Goal: Task Accomplishment & Management: Use online tool/utility

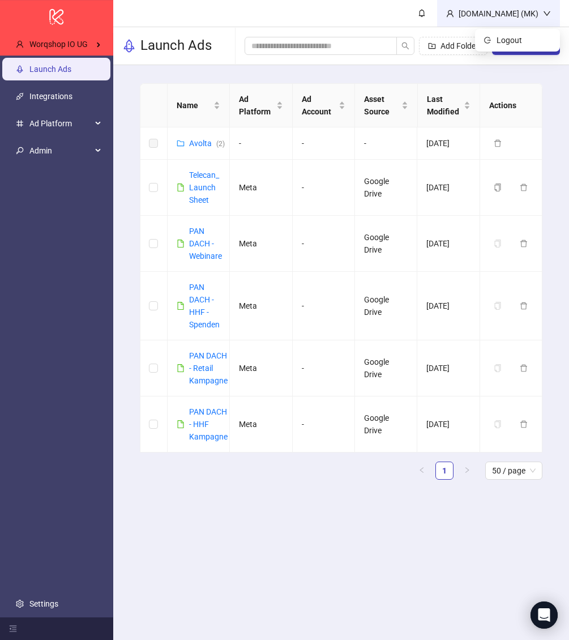
click at [504, 7] on div "Kitchn.io (MK)" at bounding box center [498, 13] width 89 height 12
click at [508, 36] on span "Logout" at bounding box center [523, 40] width 54 height 12
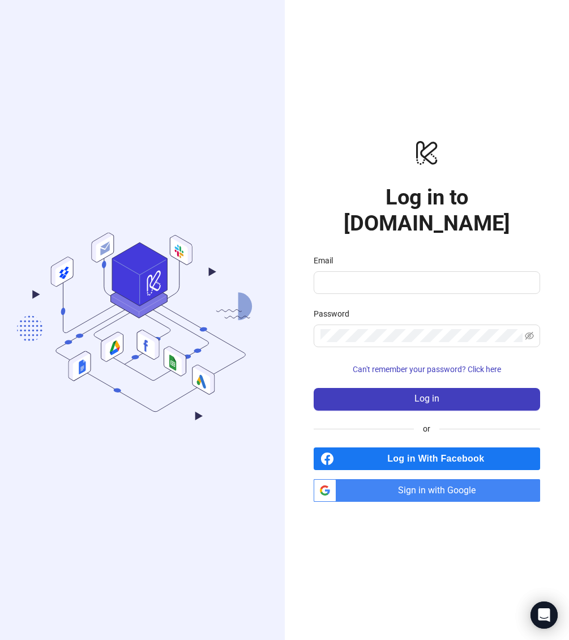
click at [93, 84] on div ".cls-1,.cls-11,.cls-2,.cls-9{fill:none;}.cls-10,.cls-2,.cls-7,.cls-8{stroke:#31…" at bounding box center [142, 320] width 285 height 640
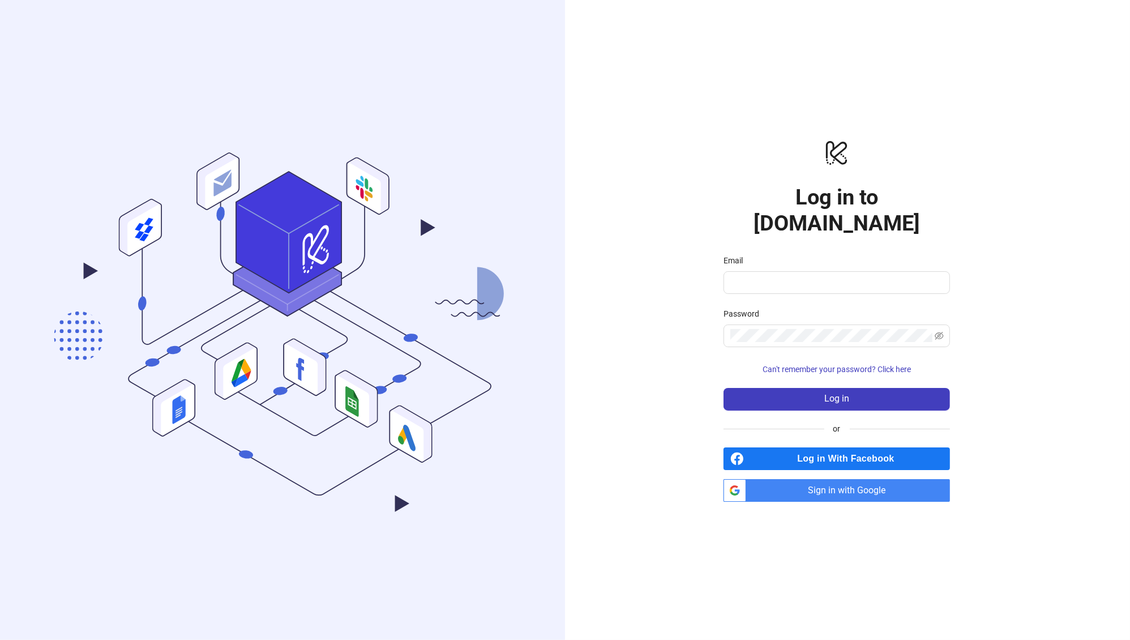
type input "**********"
click at [849, 393] on span "Log in" at bounding box center [836, 398] width 25 height 10
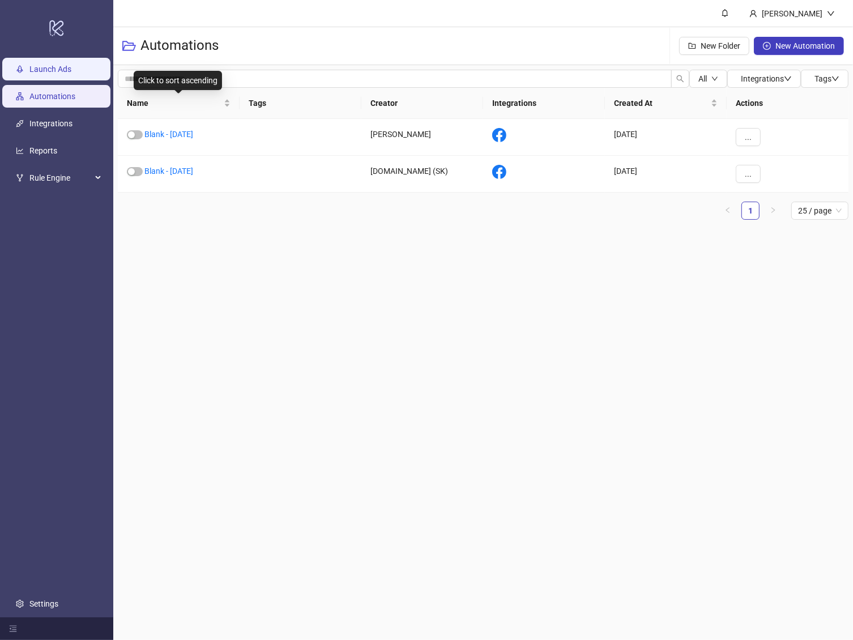
click at [57, 65] on link "Launch Ads" at bounding box center [50, 69] width 42 height 9
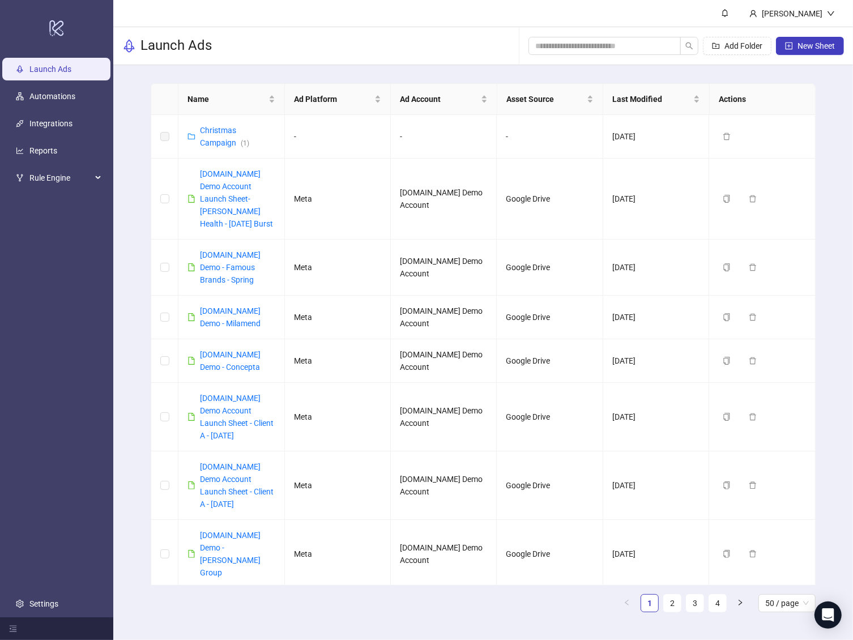
click at [69, 70] on link "Launch Ads" at bounding box center [50, 69] width 42 height 9
click at [812, 47] on span "New Sheet" at bounding box center [815, 45] width 37 height 9
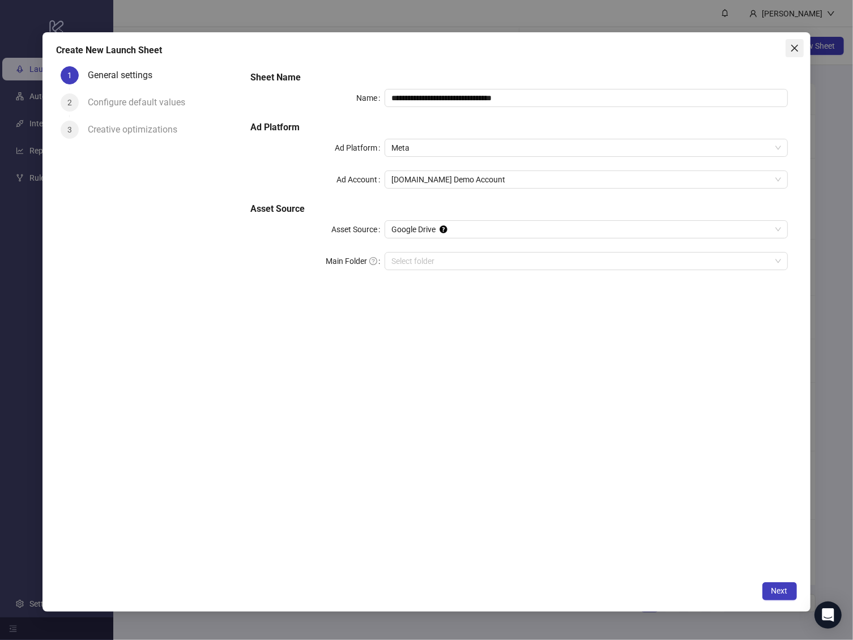
click at [798, 44] on icon "close" at bounding box center [794, 48] width 9 height 9
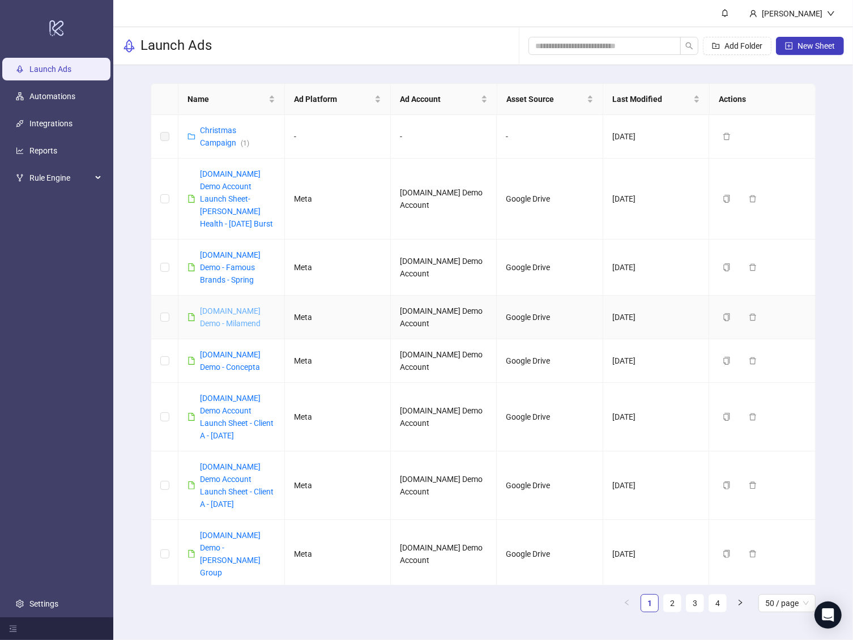
click at [221, 306] on link "[DOMAIN_NAME] Demo - Milamend" at bounding box center [230, 317] width 61 height 22
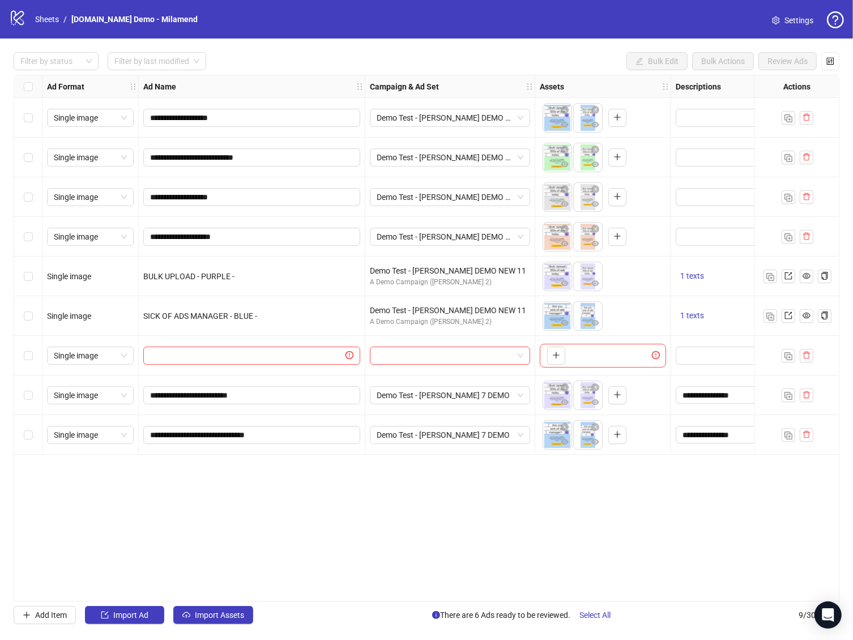
click at [798, 16] on span "Settings" at bounding box center [798, 20] width 29 height 12
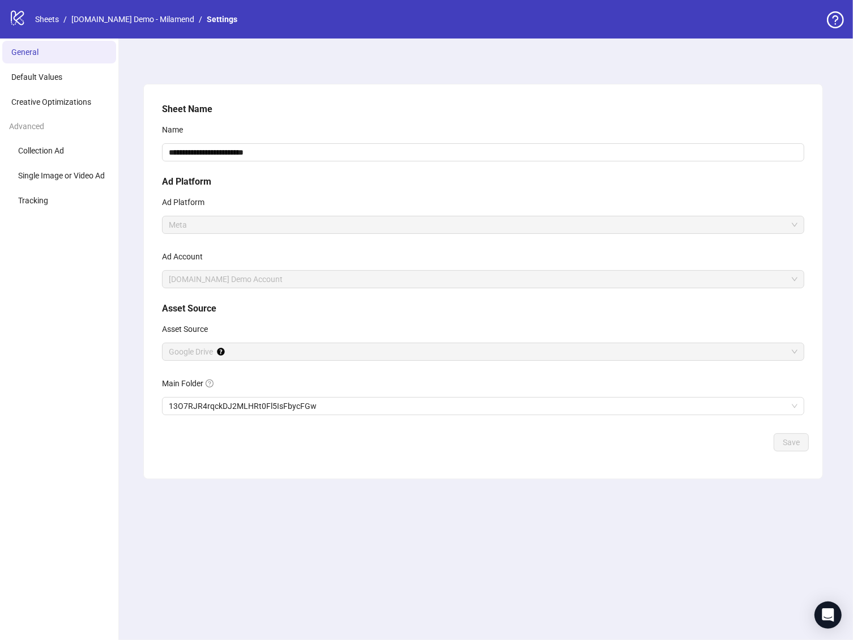
click at [69, 89] on ul "General Default Values Creative Optimizations Advanced Collection Ad Single Ima…" at bounding box center [59, 338] width 119 height 601
click at [66, 83] on li "Default Values" at bounding box center [59, 77] width 114 height 23
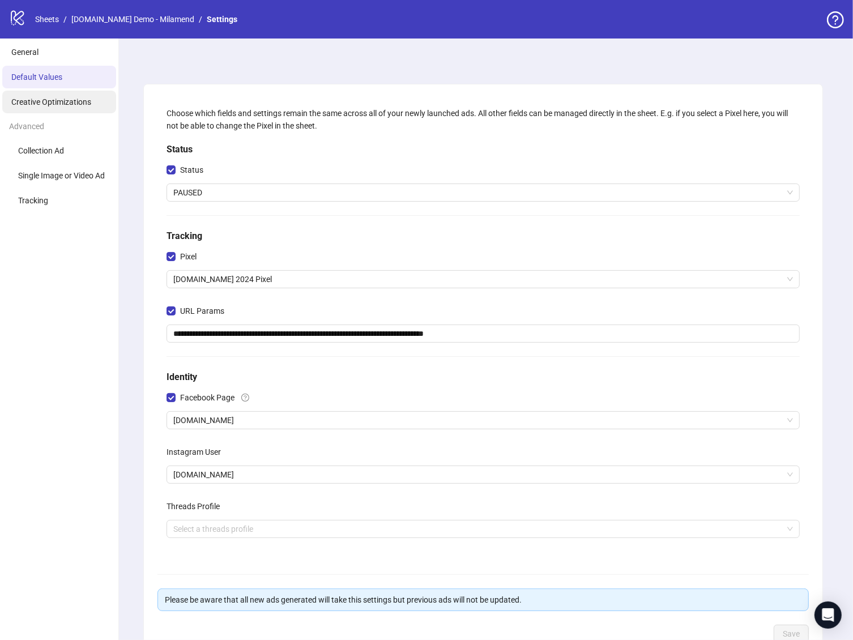
click at [66, 96] on li "Creative Optimizations" at bounding box center [59, 102] width 114 height 23
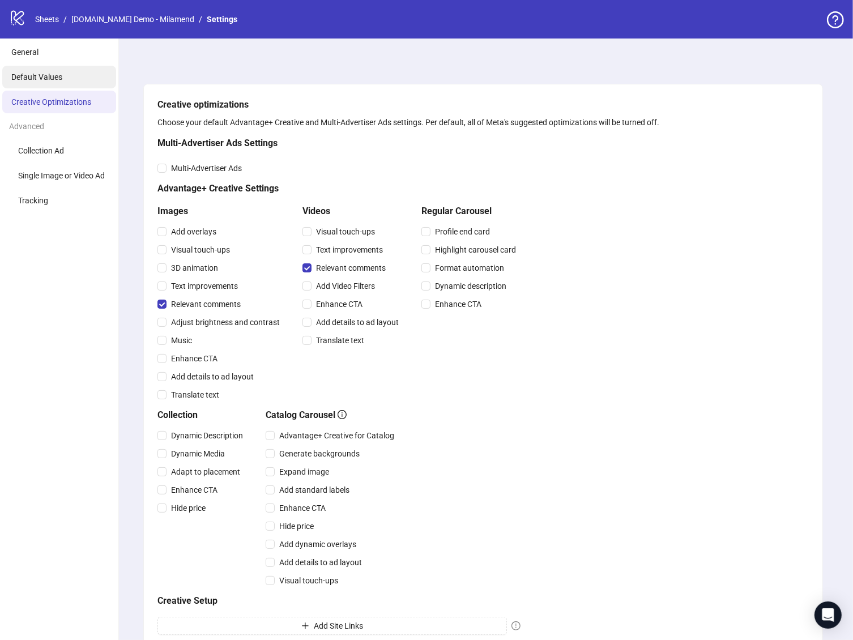
click at [61, 74] on span "Default Values" at bounding box center [36, 76] width 51 height 9
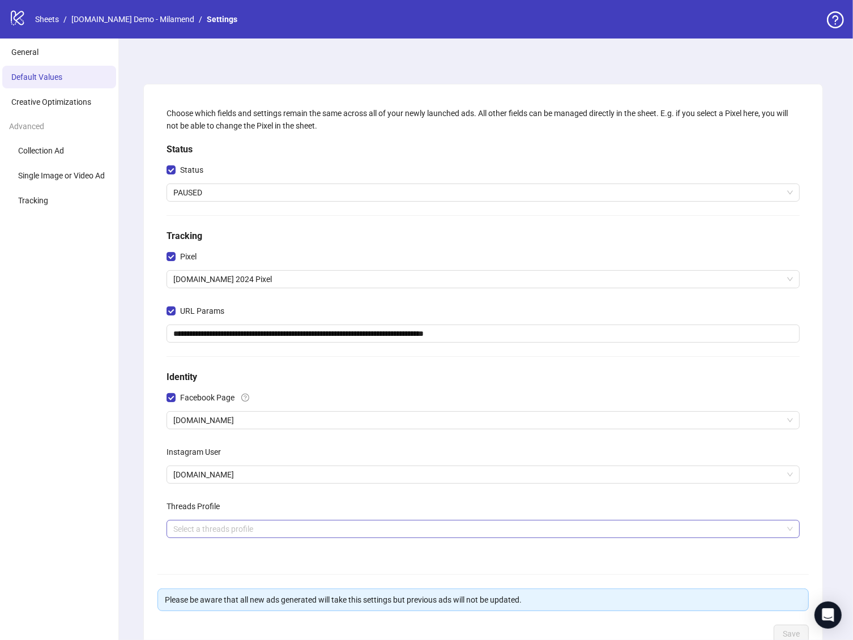
click at [279, 533] on input "search" at bounding box center [477, 528] width 609 height 17
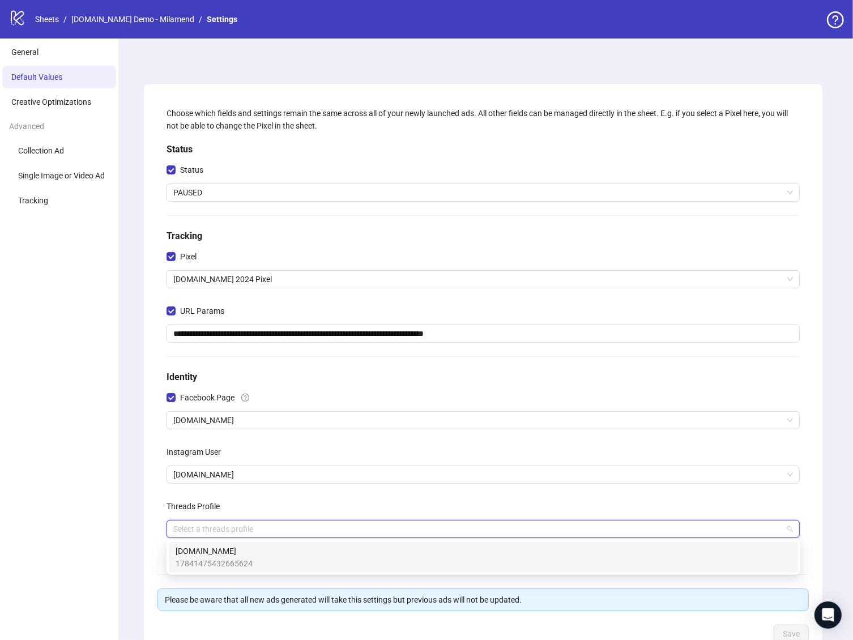
click at [259, 555] on div "Kitchn.io 17841475432665624" at bounding box center [482, 557] width 615 height 25
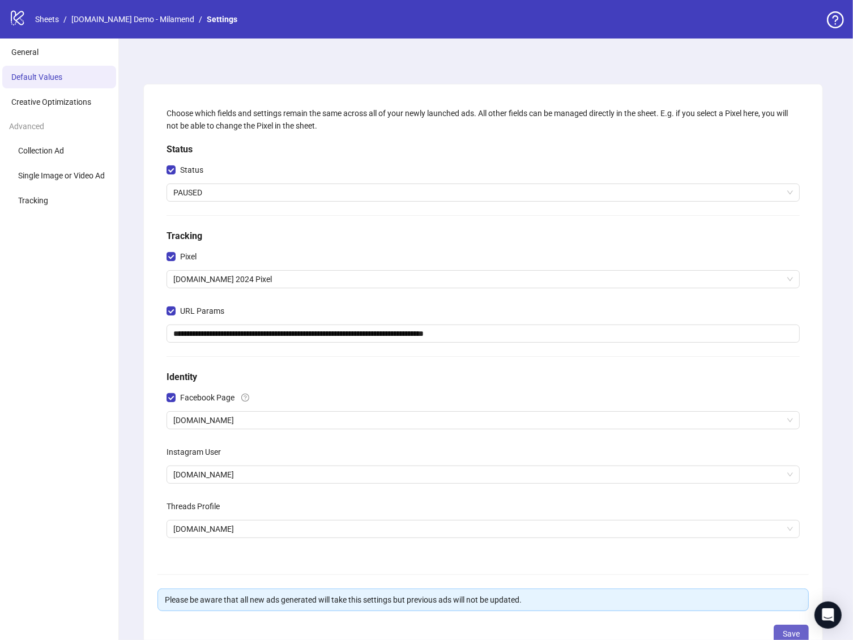
click at [782, 634] on button "Save" at bounding box center [790, 633] width 35 height 18
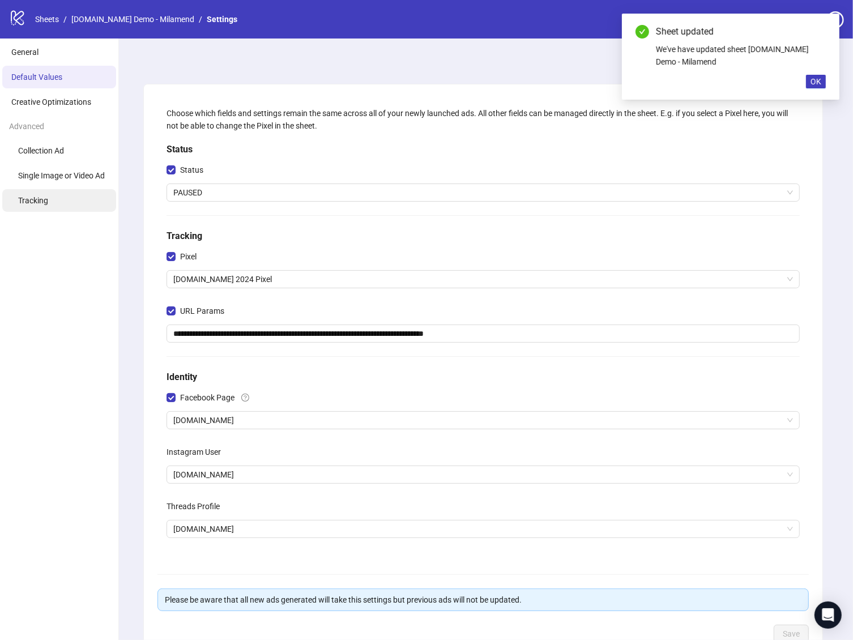
click at [78, 207] on li "Tracking" at bounding box center [59, 200] width 114 height 23
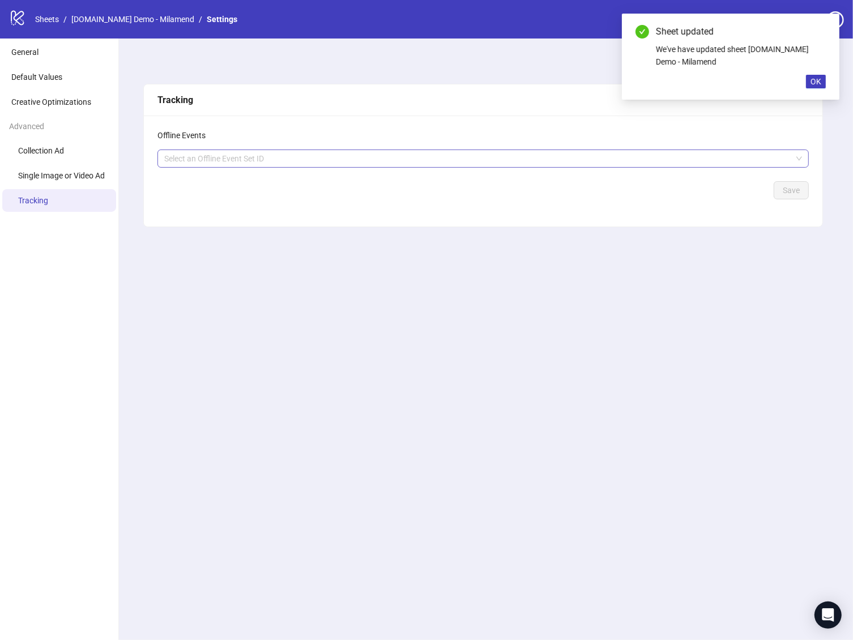
click at [294, 165] on div at bounding box center [477, 159] width 635 height 16
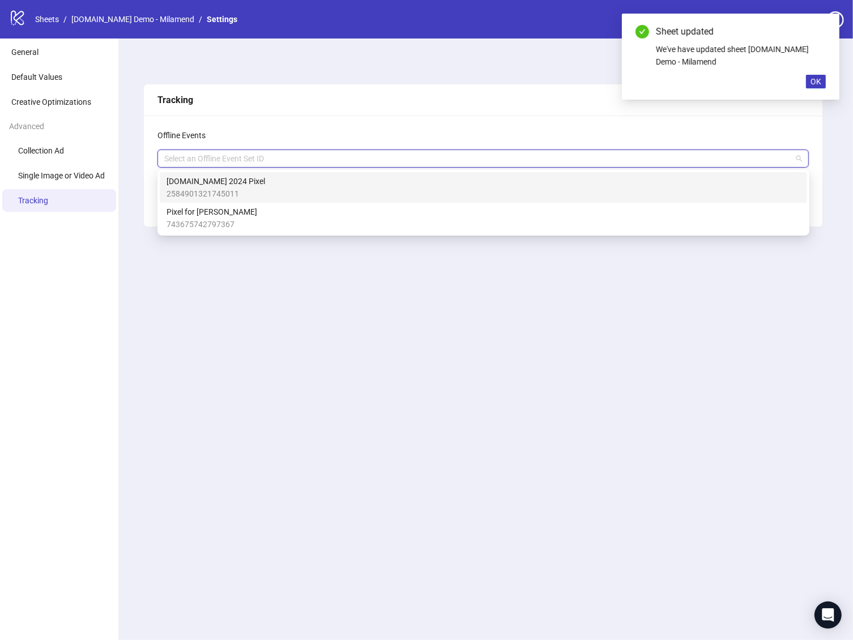
click at [293, 165] on div at bounding box center [477, 159] width 635 height 16
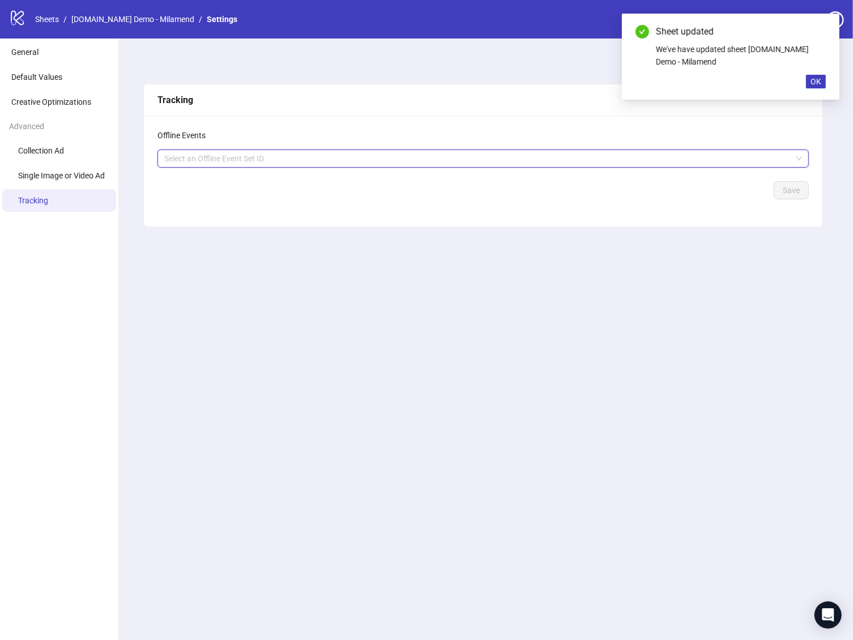
click at [253, 134] on div "Offline Events" at bounding box center [482, 135] width 651 height 12
click at [52, 174] on span "Single Image or Video Ad" at bounding box center [61, 175] width 87 height 9
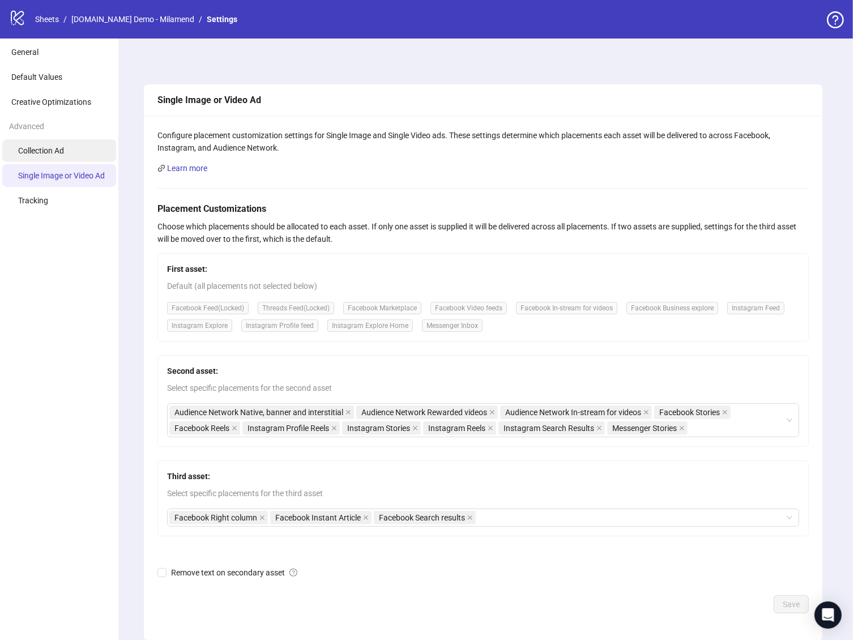
click at [55, 147] on span "Collection Ad" at bounding box center [41, 150] width 46 height 9
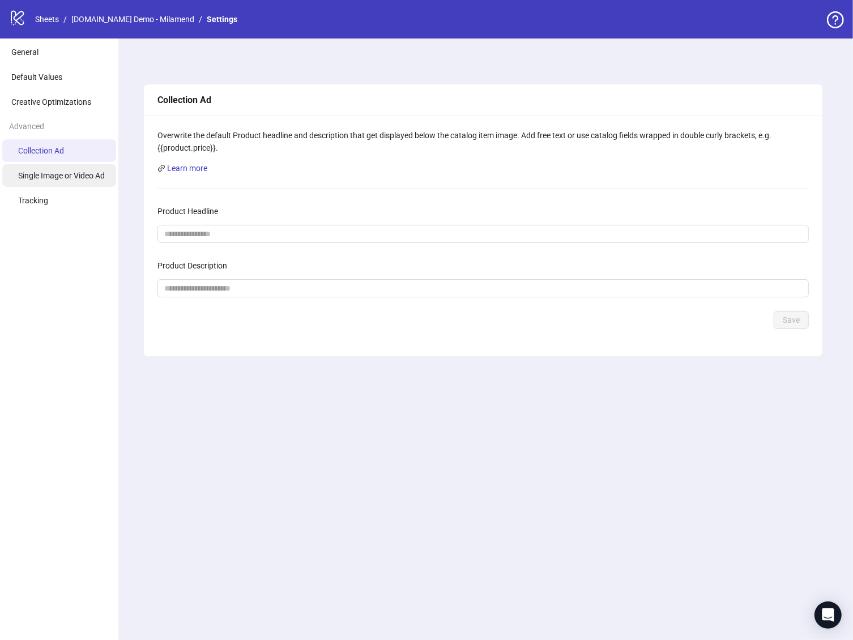
click at [58, 185] on li "Single Image or Video Ad" at bounding box center [59, 175] width 114 height 23
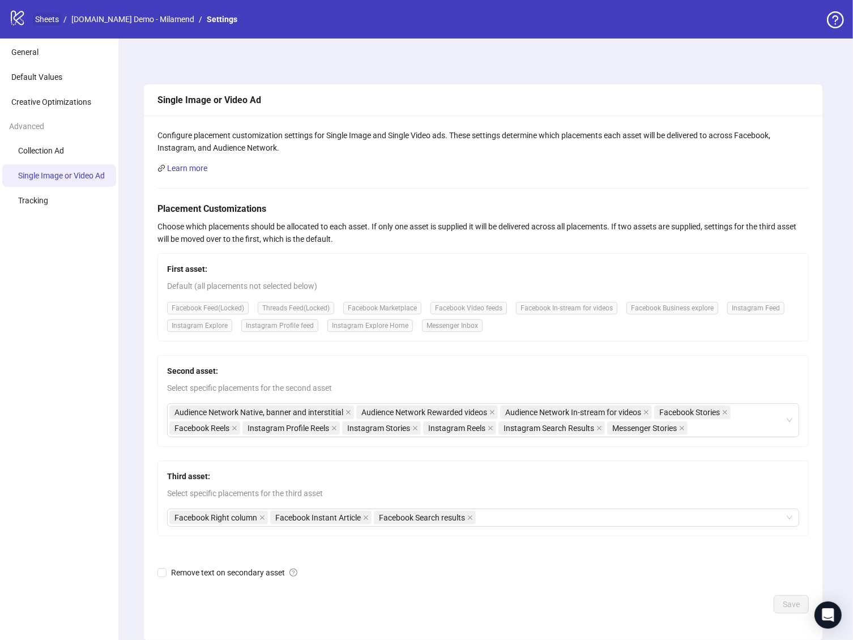
click at [44, 19] on link "Sheets" at bounding box center [47, 19] width 28 height 12
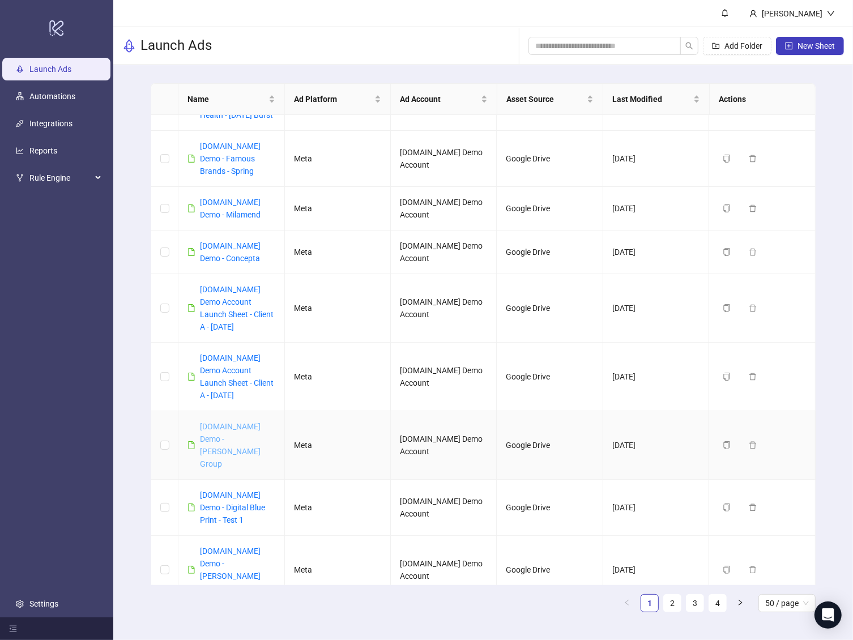
scroll to position [115, 0]
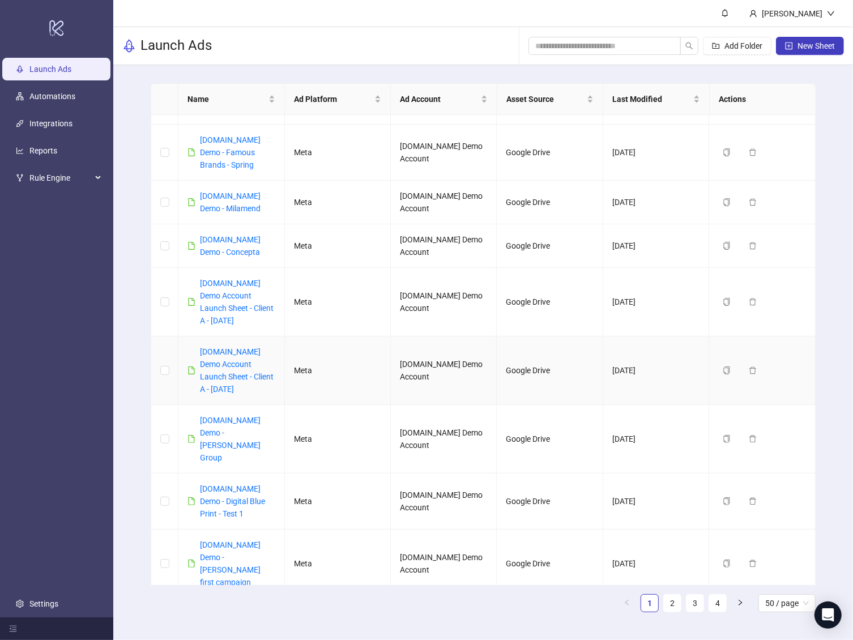
click at [237, 367] on div "[DOMAIN_NAME] Demo Account Launch Sheet - Client A - [DATE]" at bounding box center [237, 370] width 75 height 50
click at [236, 356] on div "[DOMAIN_NAME] Demo Account Launch Sheet - Client A - [DATE]" at bounding box center [237, 370] width 75 height 50
click at [227, 345] on div "[DOMAIN_NAME] Demo Account Launch Sheet - Client A - [DATE]" at bounding box center [237, 370] width 75 height 50
click at [229, 354] on div "[DOMAIN_NAME] Demo Account Launch Sheet - Client A - [DATE]" at bounding box center [237, 370] width 75 height 50
click at [229, 352] on link "[DOMAIN_NAME] Demo Account Launch Sheet - Client A - [DATE]" at bounding box center [237, 370] width 74 height 46
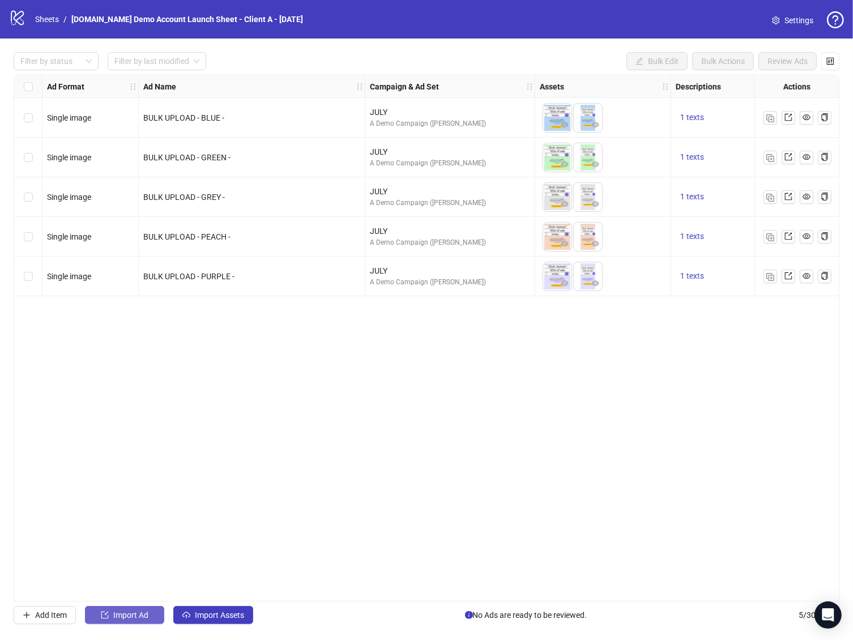
click at [120, 612] on span "Import Ad" at bounding box center [130, 614] width 35 height 9
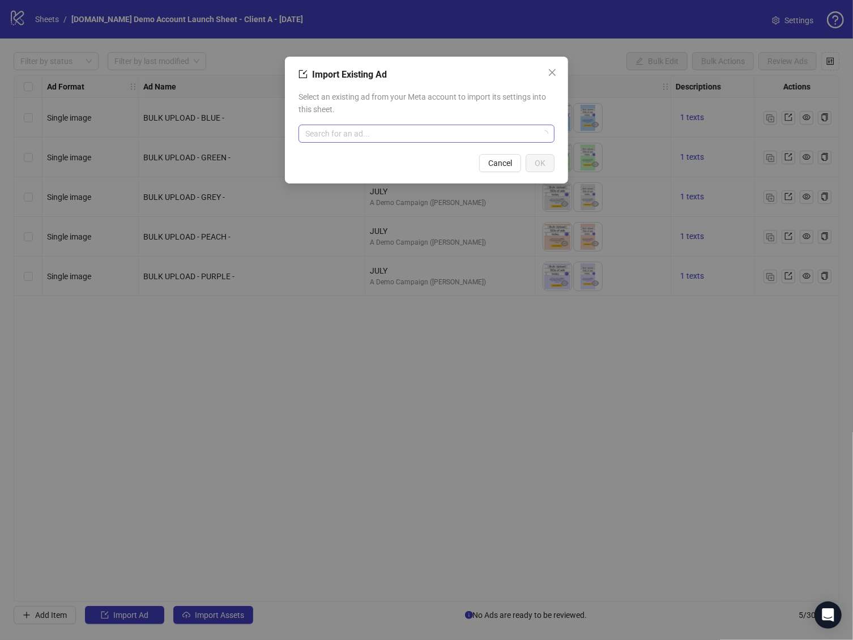
click at [396, 126] on input "search" at bounding box center [421, 133] width 232 height 17
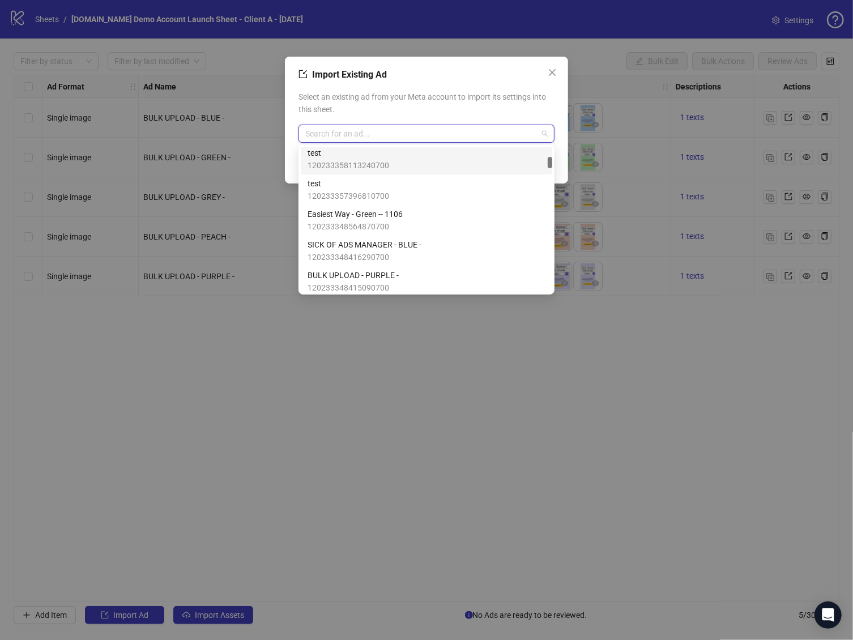
scroll to position [402, 0]
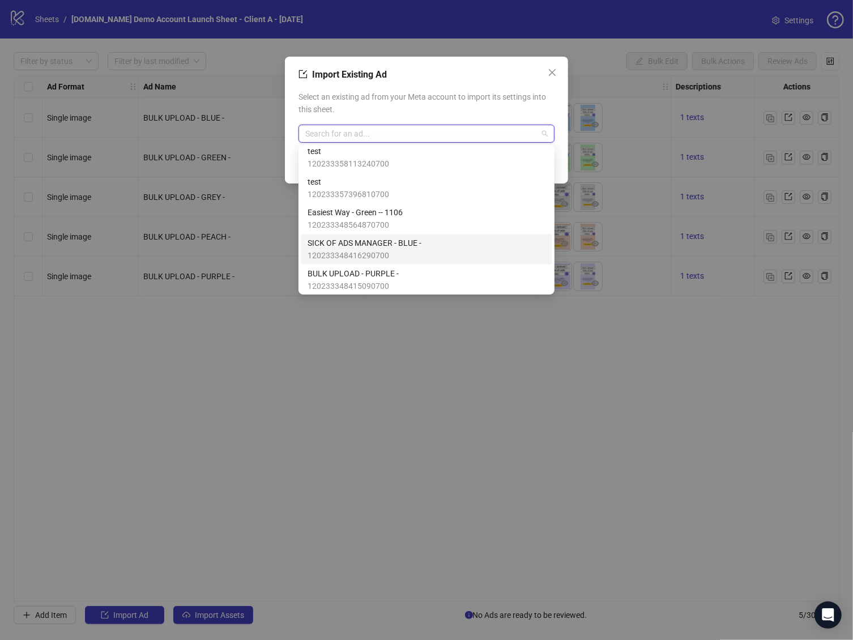
click at [428, 247] on div "SICK OF ADS MANAGER - BLUE - 120233348416290700" at bounding box center [426, 249] width 238 height 25
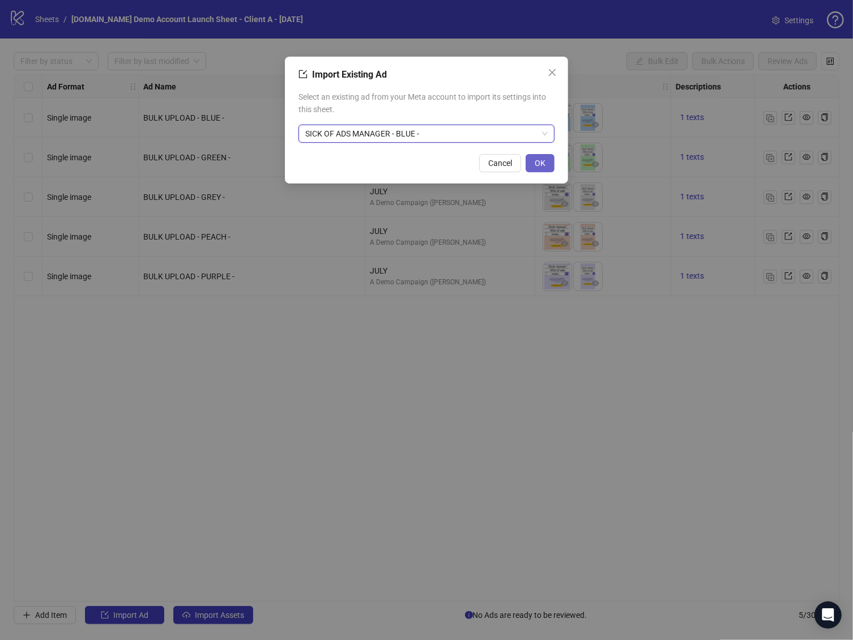
click at [551, 162] on button "OK" at bounding box center [539, 163] width 29 height 18
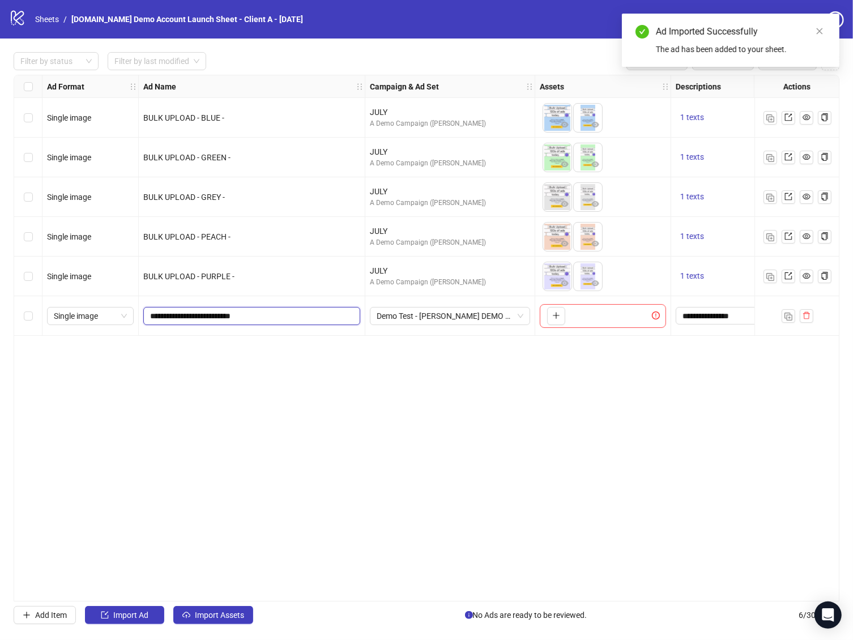
click at [269, 314] on input "**********" at bounding box center [250, 316] width 201 height 12
click at [280, 314] on input "**********" at bounding box center [250, 316] width 201 height 12
click at [296, 318] on input "**********" at bounding box center [250, 316] width 201 height 12
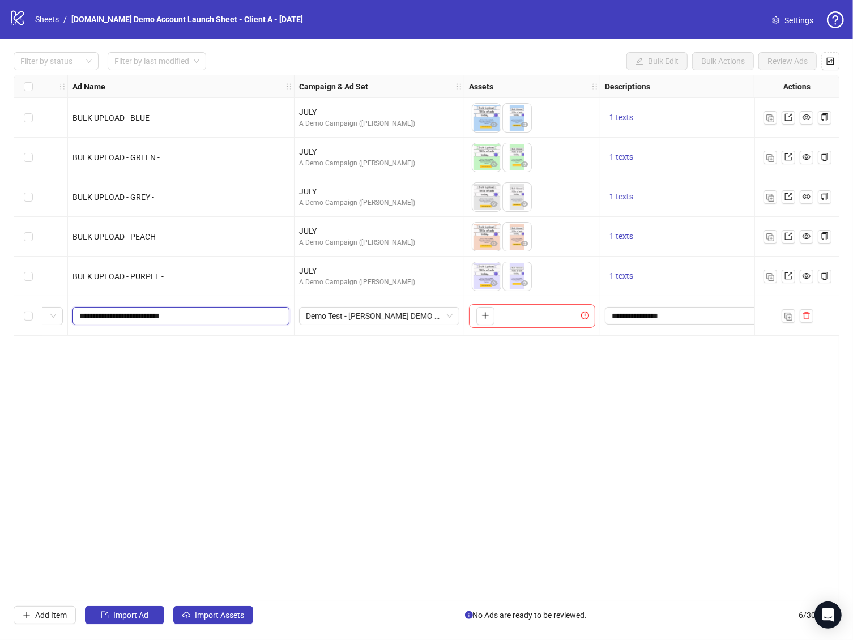
scroll to position [0, 0]
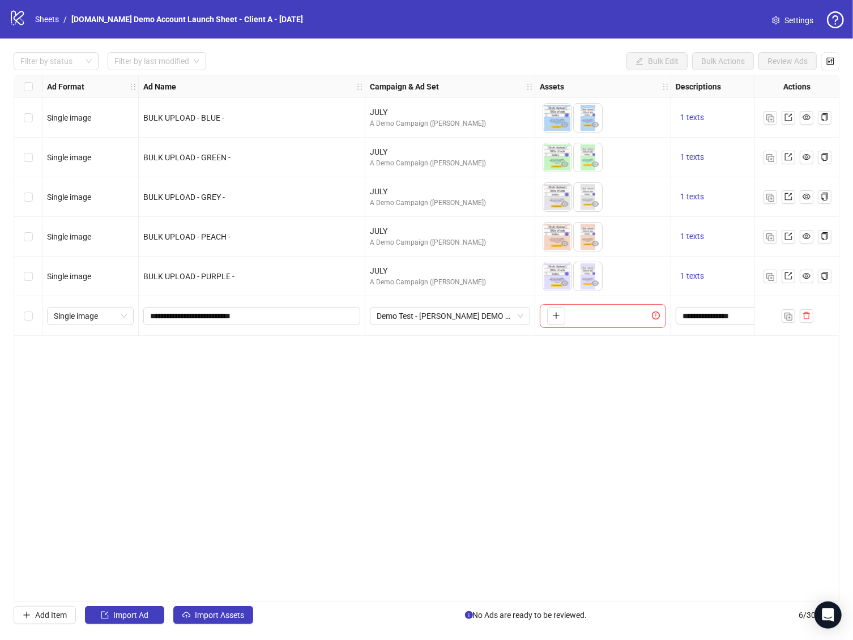
click at [32, 319] on div "Select row 6" at bounding box center [28, 316] width 28 height 40
click at [783, 25] on link "Settings" at bounding box center [792, 20] width 59 height 18
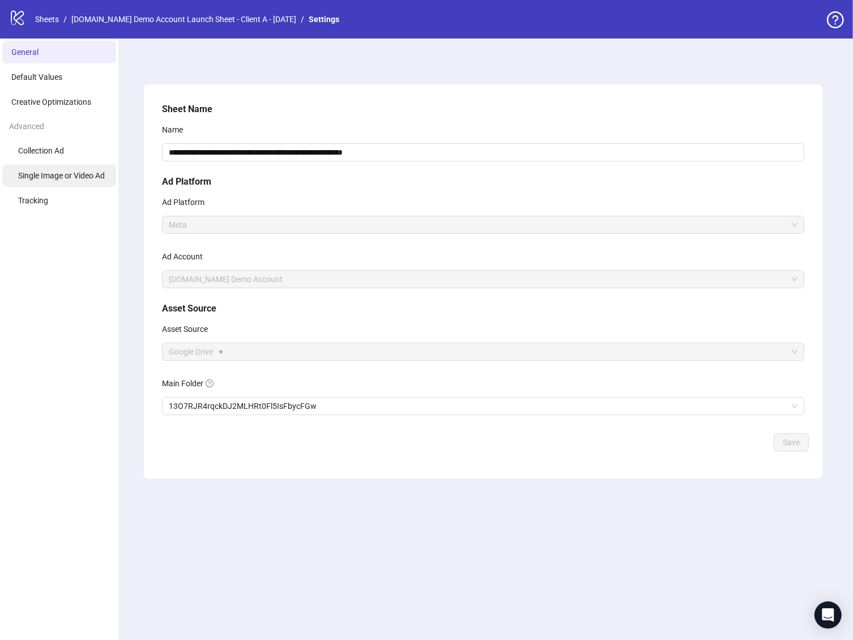
click at [61, 178] on span "Single Image or Video Ad" at bounding box center [61, 175] width 87 height 9
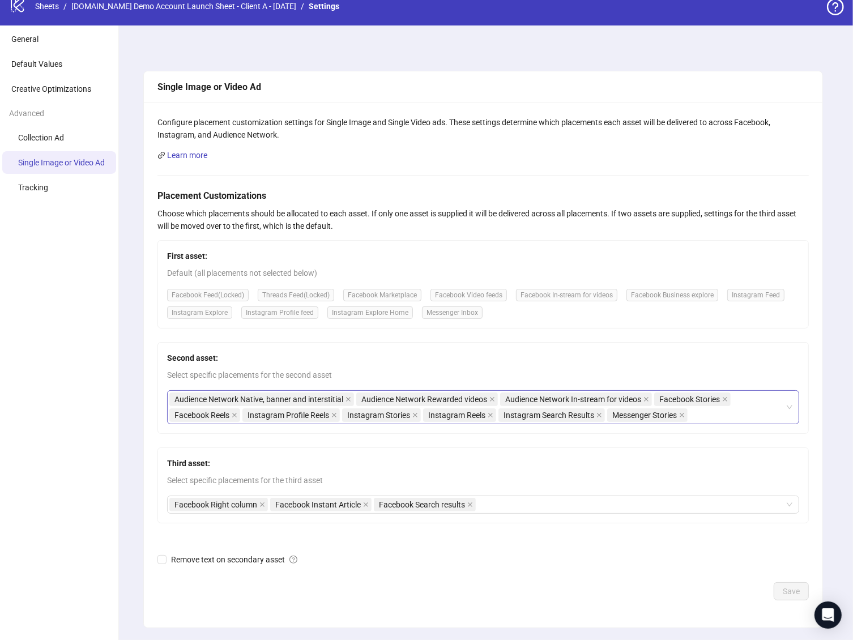
scroll to position [10, 0]
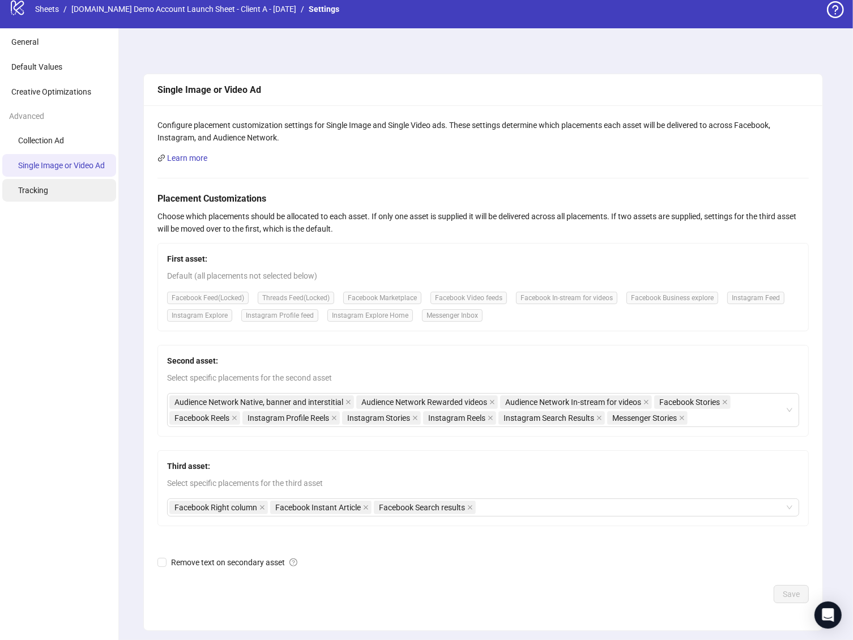
click at [101, 196] on li "Tracking" at bounding box center [59, 190] width 114 height 23
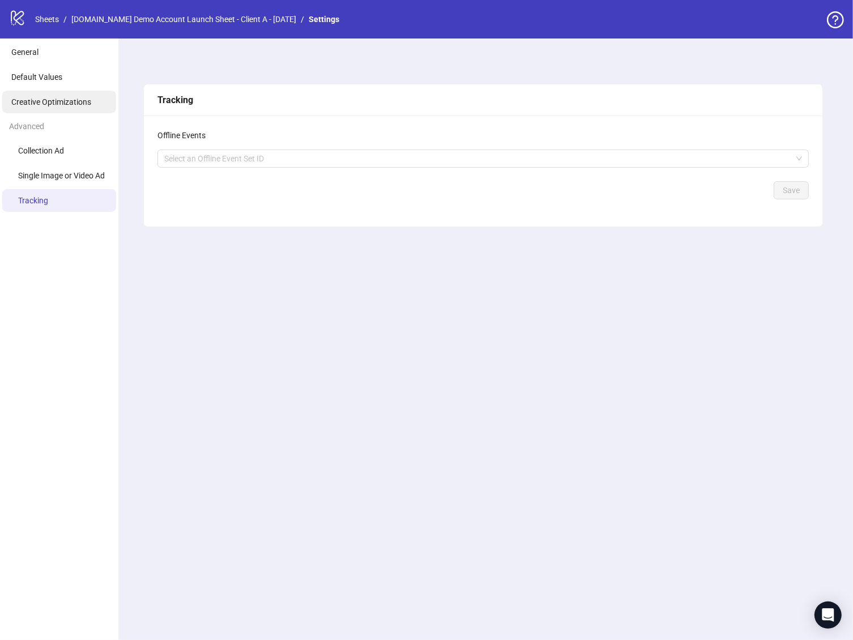
click at [65, 106] on span "Creative Optimizations" at bounding box center [51, 101] width 80 height 9
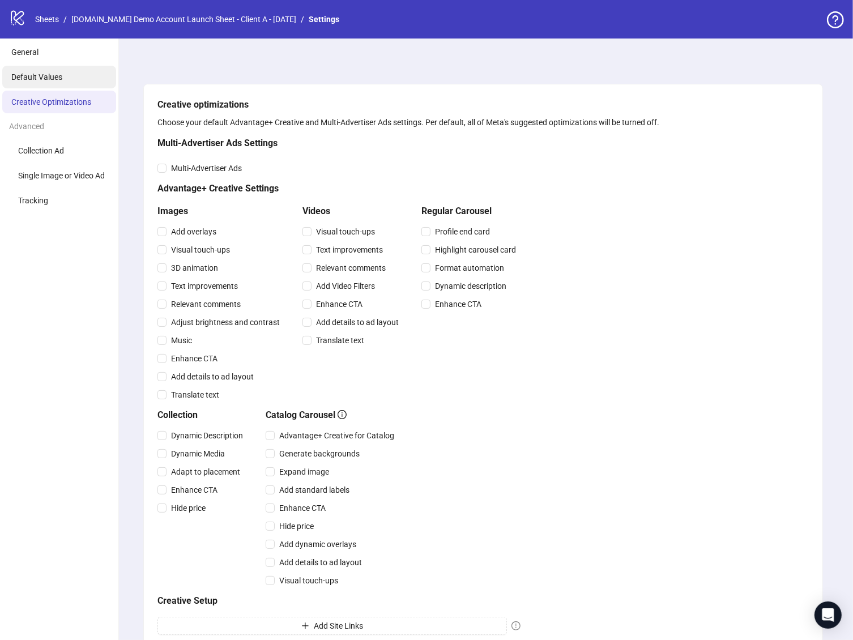
click at [58, 85] on li "Default Values" at bounding box center [59, 77] width 114 height 23
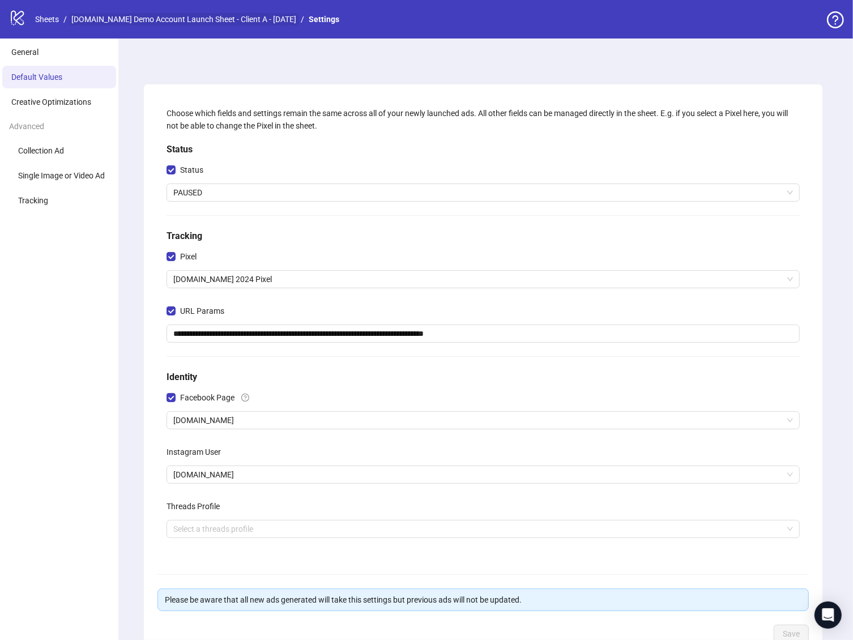
click at [194, 22] on link "[DOMAIN_NAME] Demo Account Launch Sheet - Client A - [DATE]" at bounding box center [183, 19] width 229 height 12
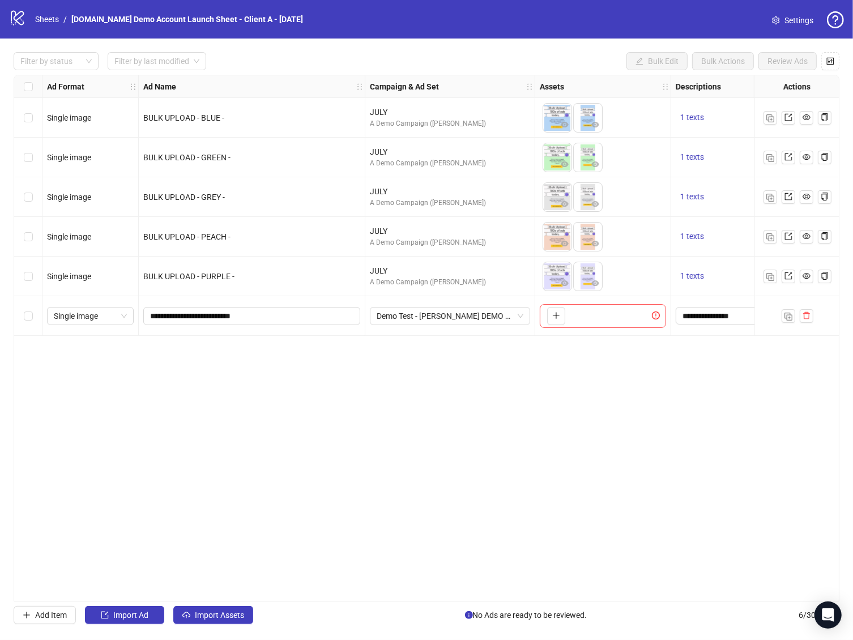
click at [24, 93] on div "Select all rows" at bounding box center [28, 86] width 28 height 23
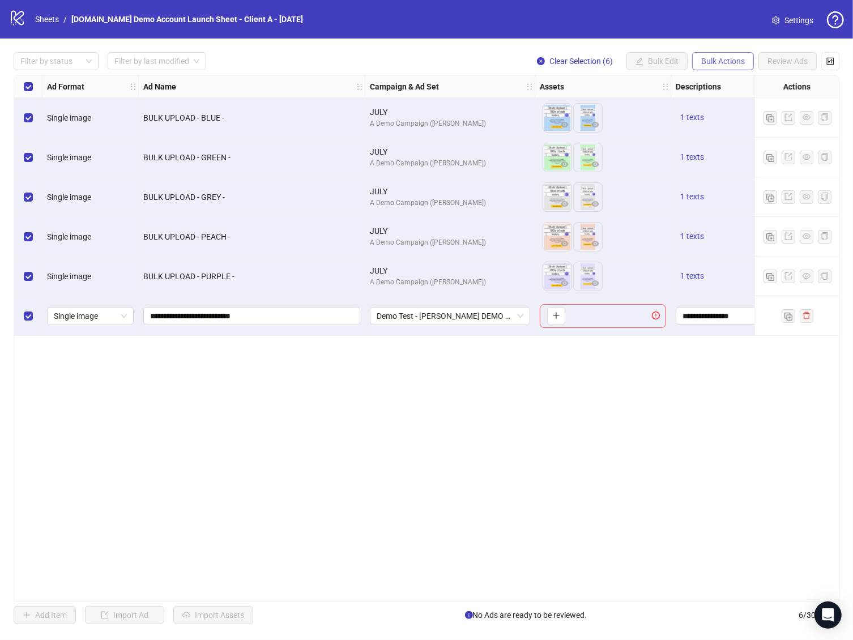
click at [733, 63] on span "Bulk Actions" at bounding box center [723, 61] width 44 height 9
click at [441, 109] on div "JULY" at bounding box center [450, 112] width 160 height 12
click at [483, 310] on span "Demo Test - [PERSON_NAME] DEMO NEW 11" at bounding box center [449, 315] width 147 height 17
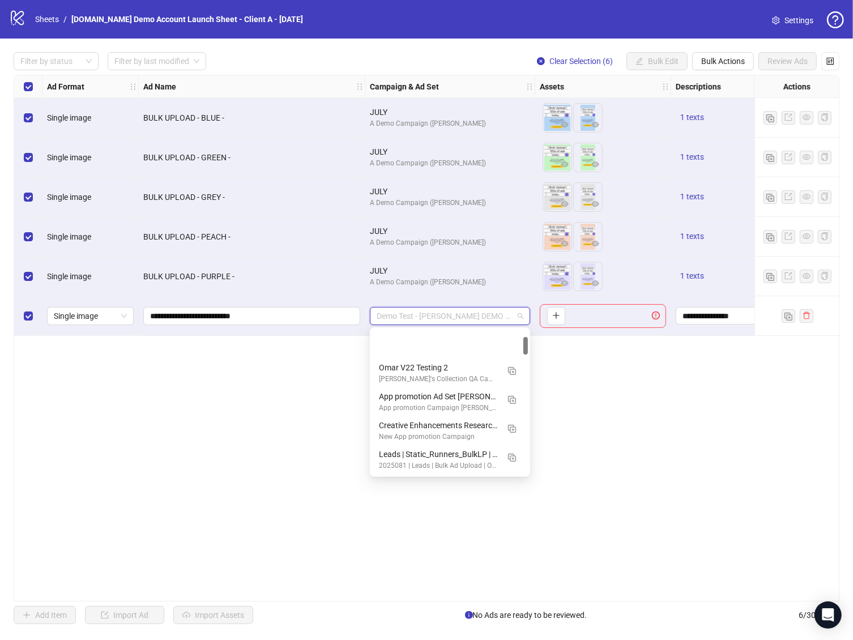
scroll to position [57, 0]
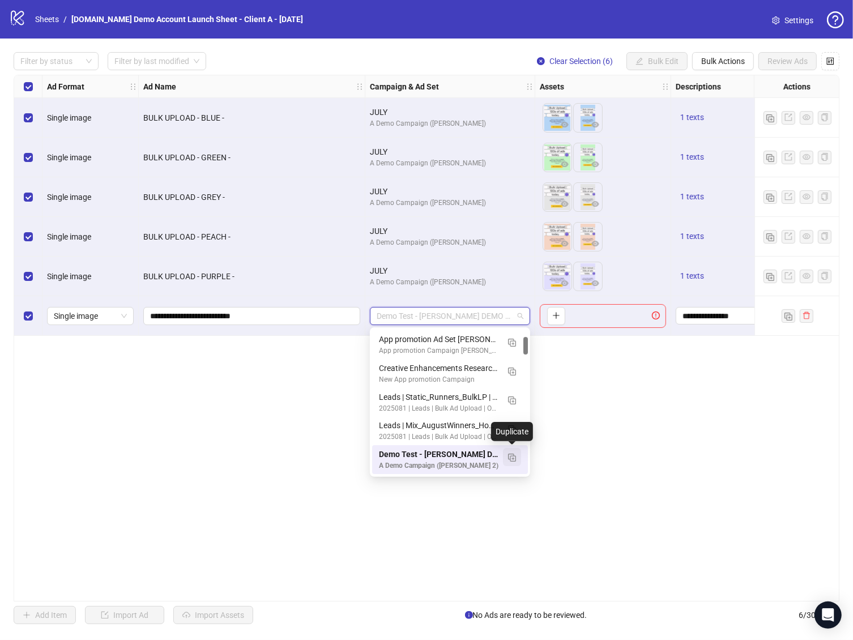
click at [514, 459] on img "button" at bounding box center [512, 457] width 8 height 8
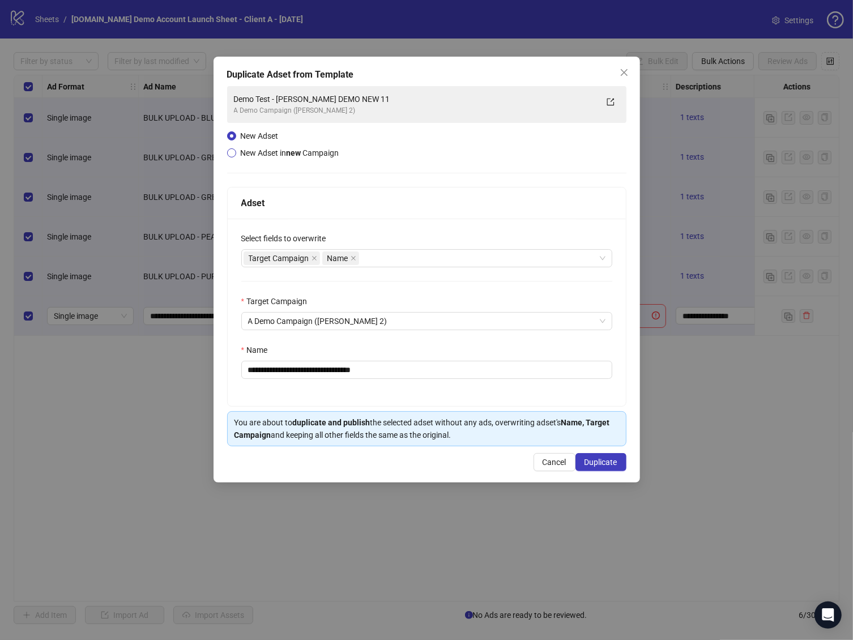
click at [274, 154] on span "New Adset in new Campaign" at bounding box center [290, 152] width 99 height 9
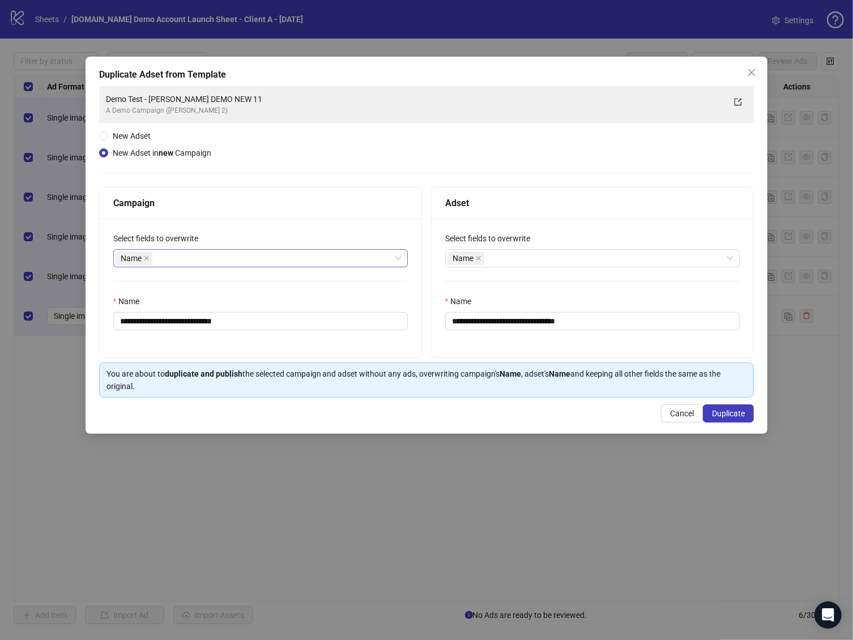
click at [181, 264] on div "Name" at bounding box center [254, 258] width 278 height 16
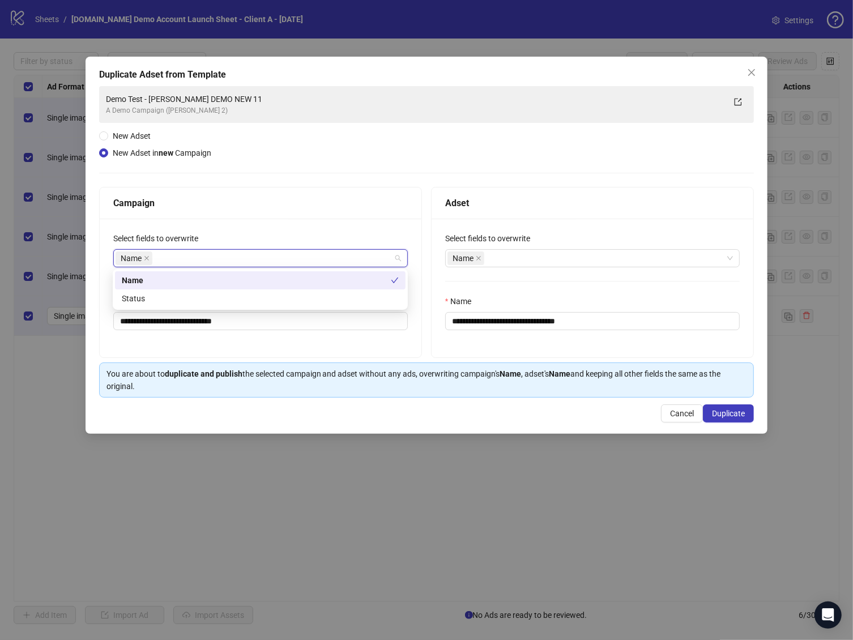
click at [185, 233] on label "Select fields to overwrite" at bounding box center [159, 238] width 92 height 12
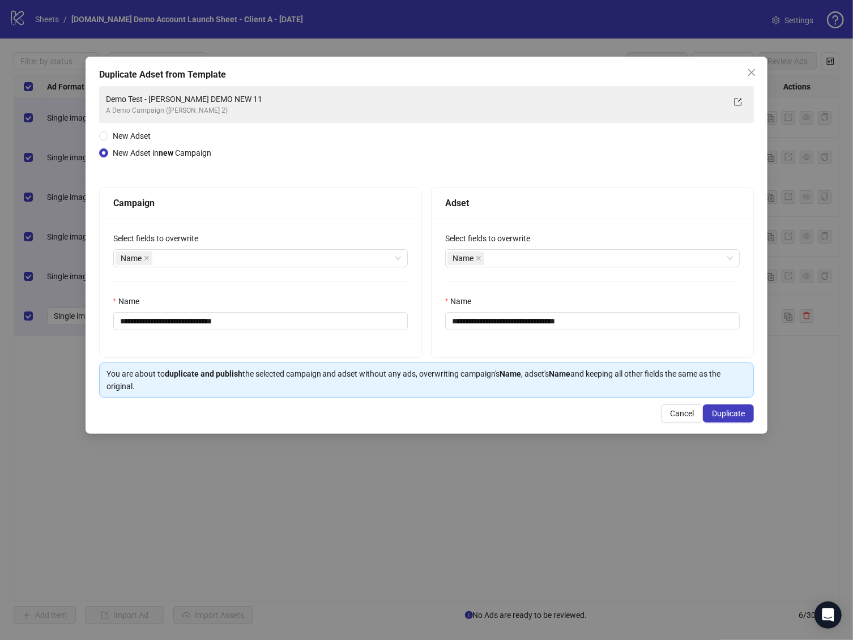
drag, startPoint x: 262, startPoint y: 333, endPoint x: 156, endPoint y: 333, distance: 105.9
click at [156, 333] on div "**********" at bounding box center [261, 288] width 322 height 139
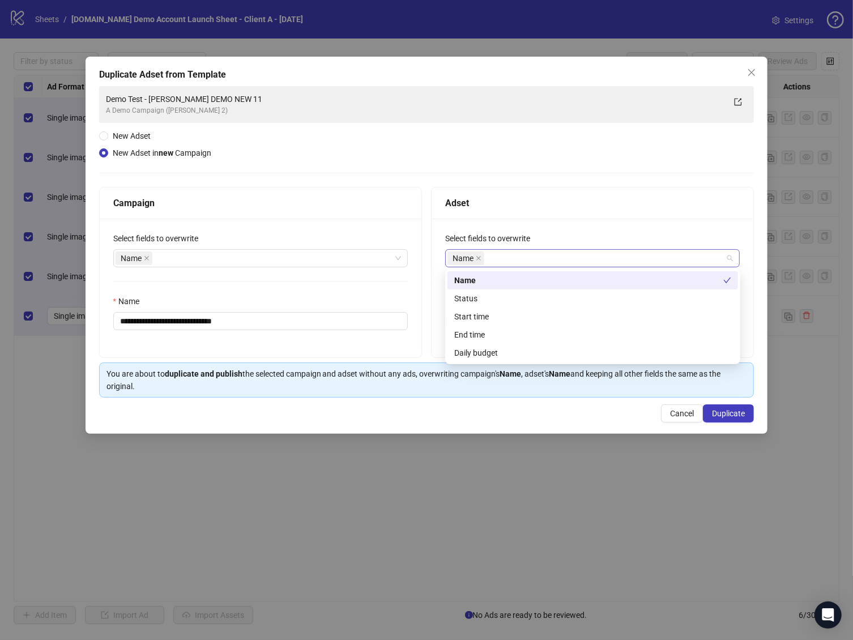
click at [550, 259] on div "Name" at bounding box center [586, 258] width 278 height 16
click at [529, 322] on div "Start time" at bounding box center [592, 316] width 277 height 12
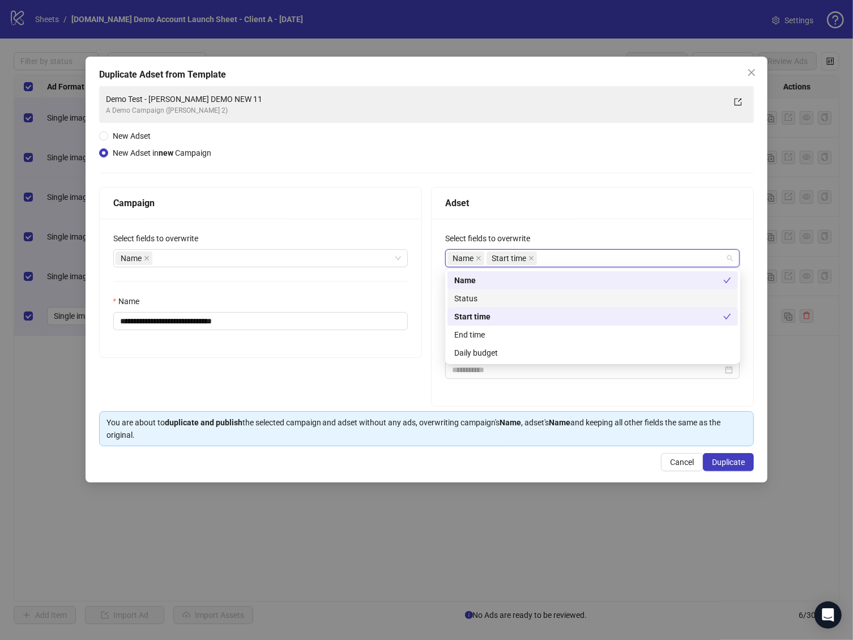
click at [543, 165] on div "**********" at bounding box center [426, 266] width 655 height 360
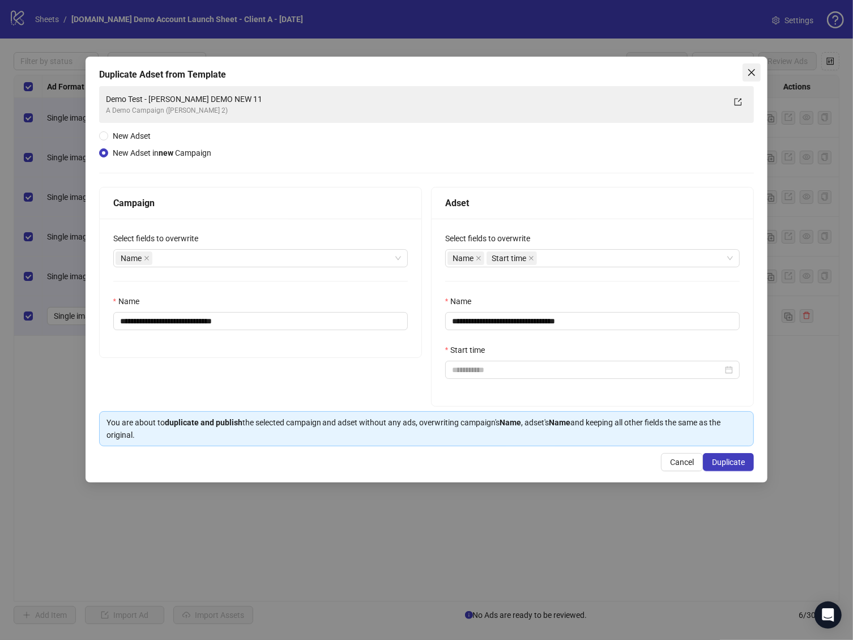
click at [750, 76] on icon "close" at bounding box center [751, 72] width 9 height 9
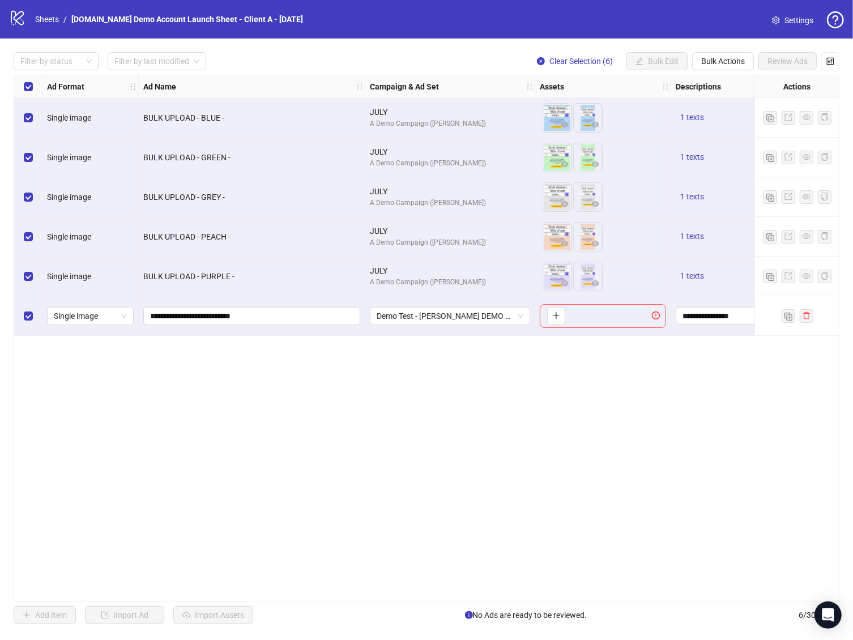
click at [786, 20] on span "Settings" at bounding box center [798, 20] width 29 height 12
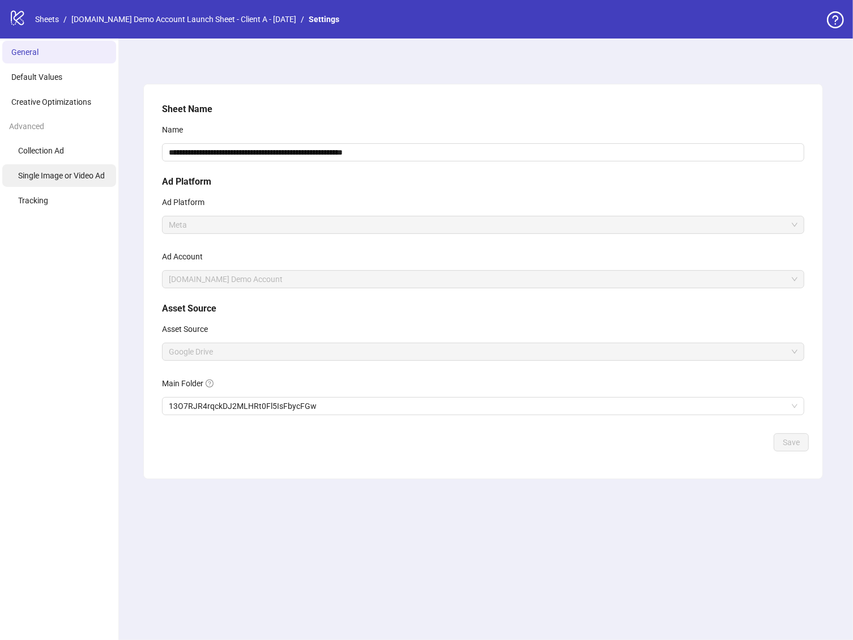
click at [96, 173] on span "Single Image or Video Ad" at bounding box center [61, 175] width 87 height 9
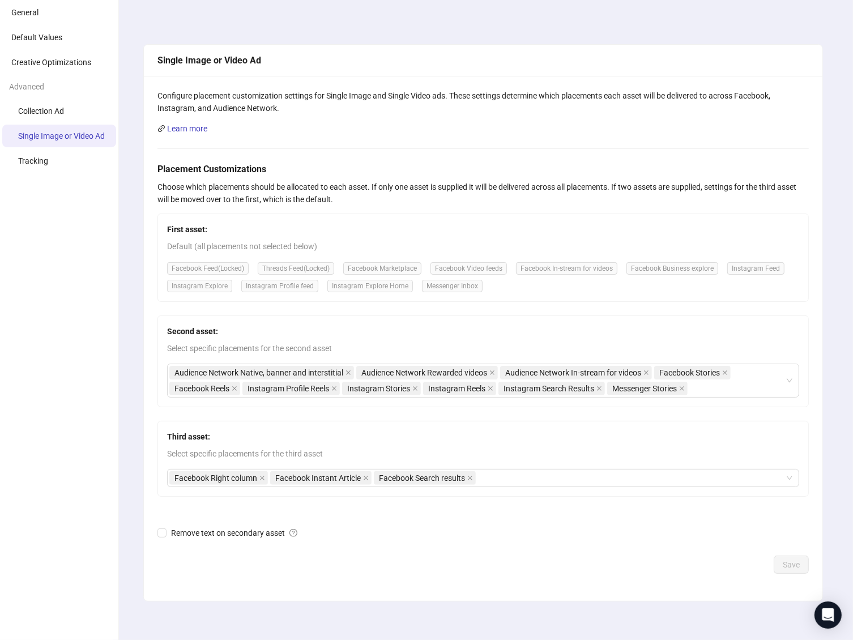
scroll to position [43, 0]
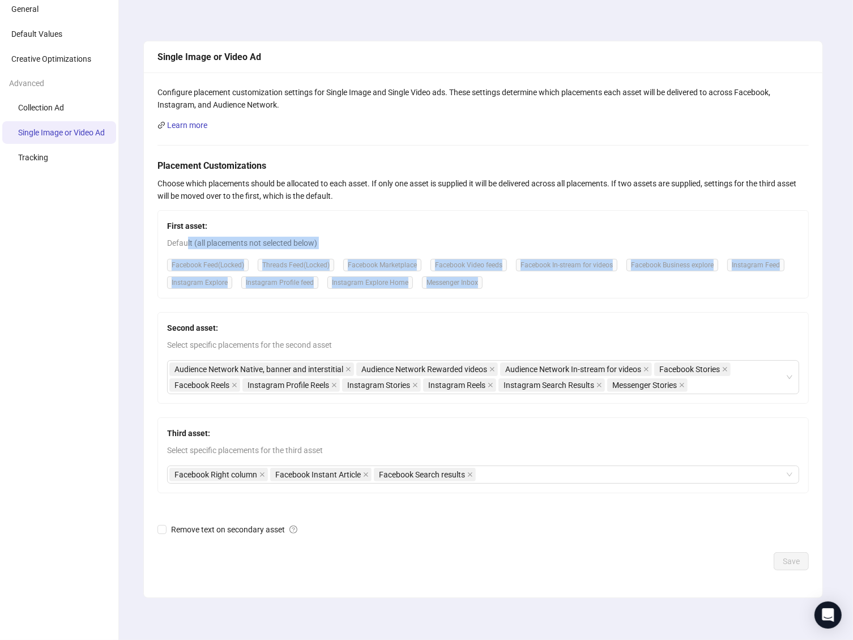
drag, startPoint x: 187, startPoint y: 245, endPoint x: 603, endPoint y: 296, distance: 419.2
click at [605, 296] on div "First asset: Default (all placements not selected below) Facebook Feed (Locked)…" at bounding box center [482, 254] width 651 height 88
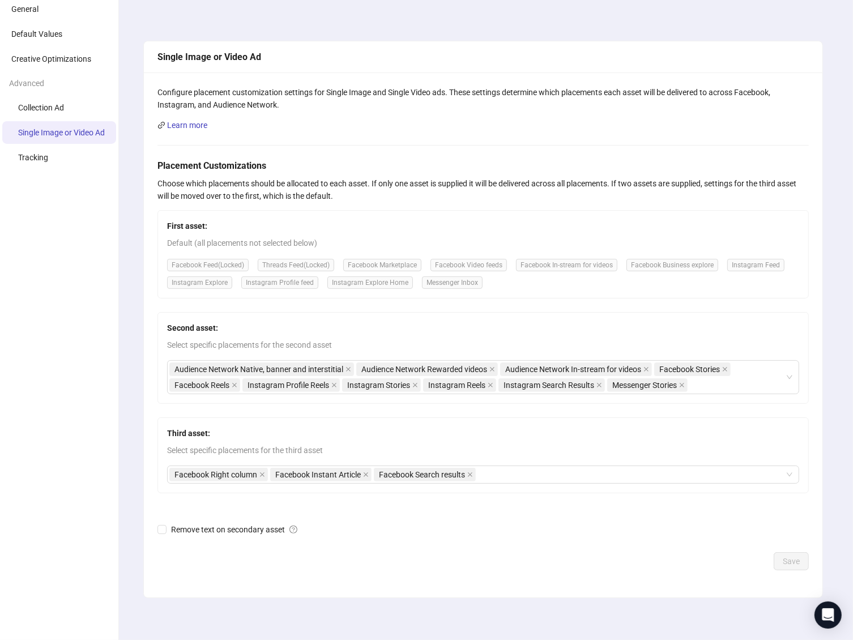
click at [603, 296] on div "First asset: Default (all placements not selected below) Facebook Feed (Locked)…" at bounding box center [482, 254] width 651 height 88
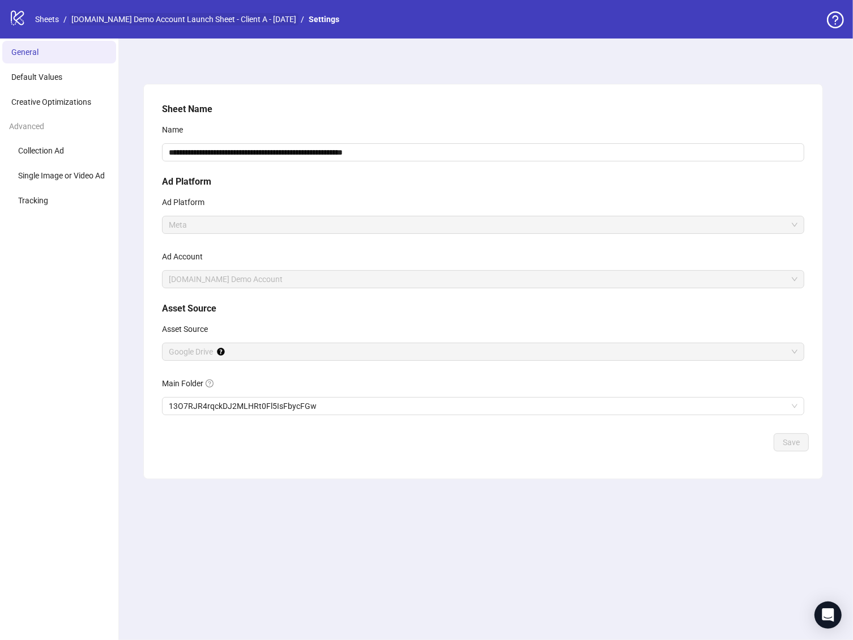
click at [123, 22] on link "[DOMAIN_NAME] Demo Account Launch Sheet - Client A - [DATE]" at bounding box center [183, 19] width 229 height 12
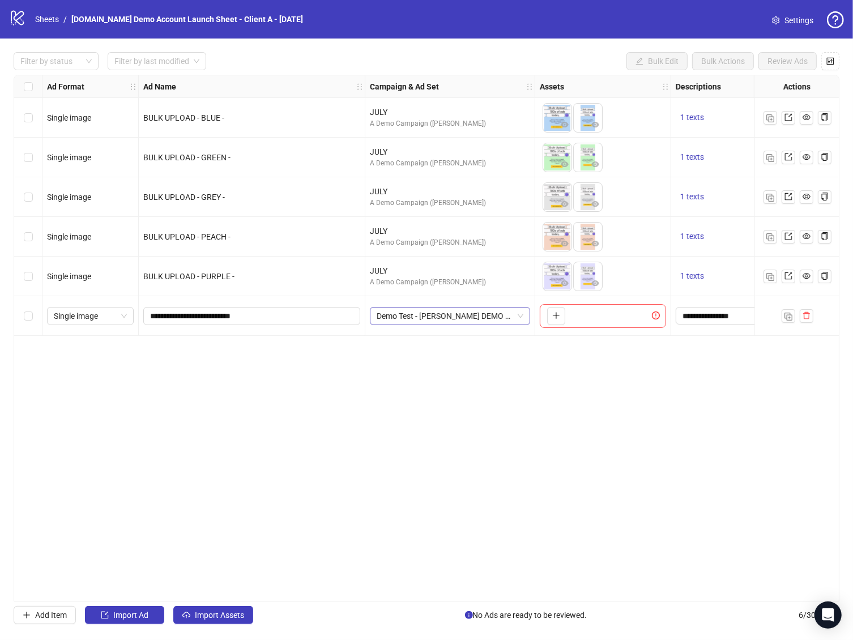
click at [472, 318] on span "Demo Test - [PERSON_NAME] DEMO NEW 11" at bounding box center [449, 315] width 147 height 17
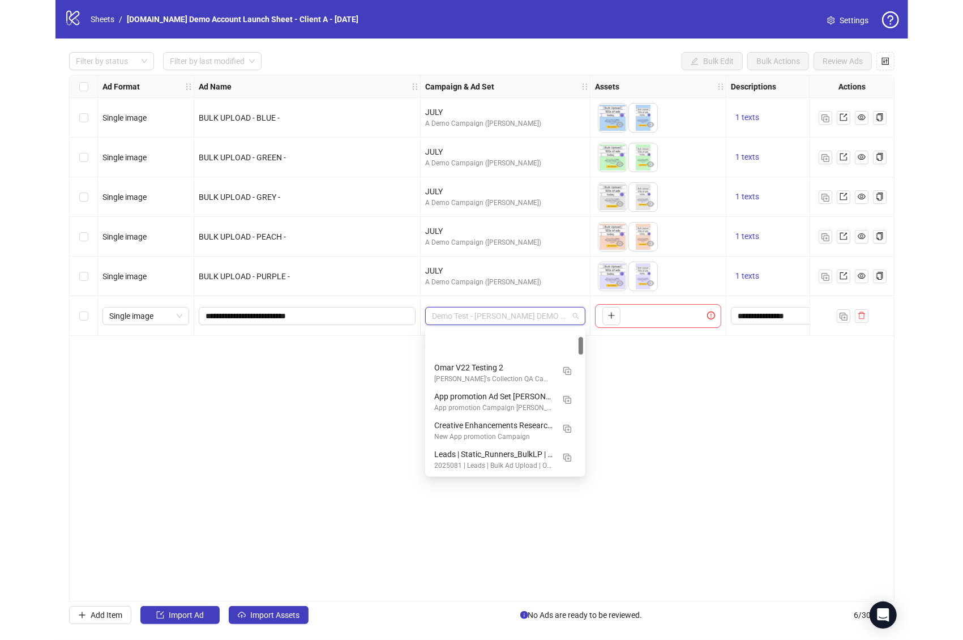
scroll to position [57, 0]
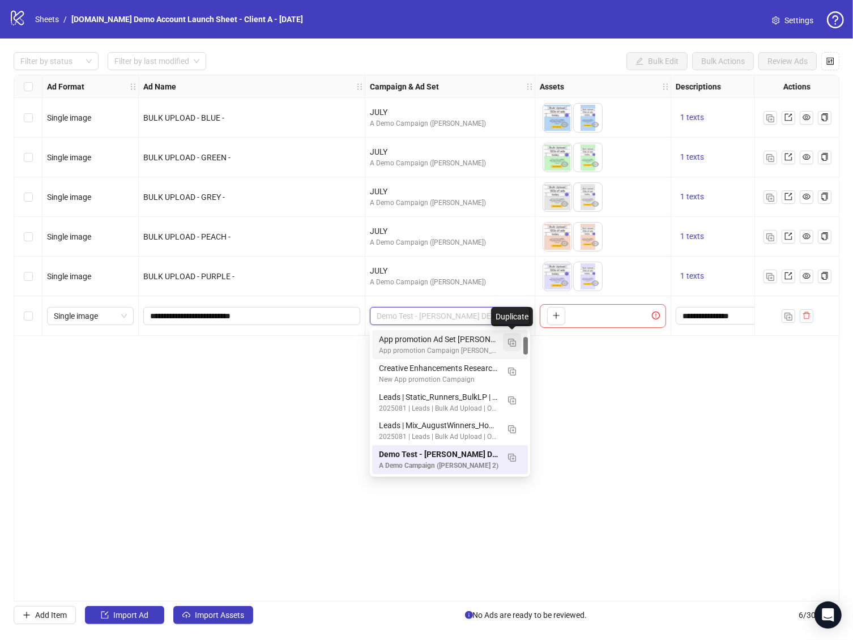
click at [505, 336] on button "button" at bounding box center [512, 342] width 18 height 18
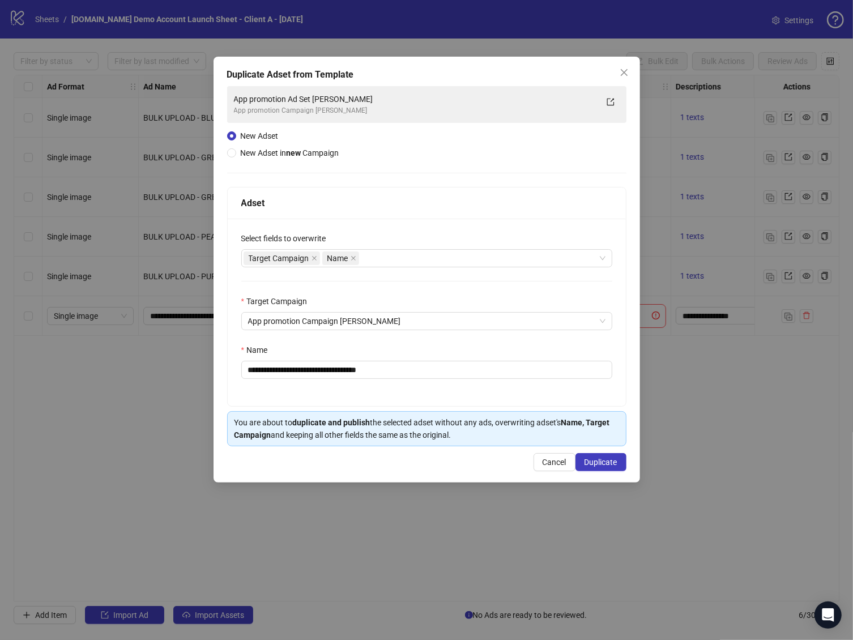
click at [421, 290] on div "**********" at bounding box center [427, 312] width 398 height 187
click at [301, 151] on strong "new" at bounding box center [293, 152] width 15 height 9
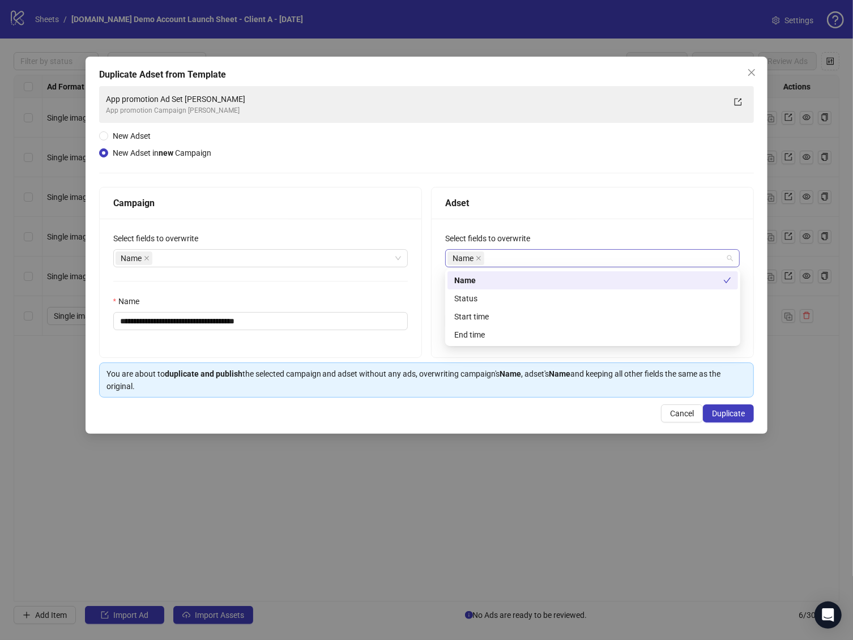
click at [520, 259] on div "Name" at bounding box center [586, 258] width 278 height 16
click at [493, 314] on div "Start time" at bounding box center [592, 316] width 277 height 12
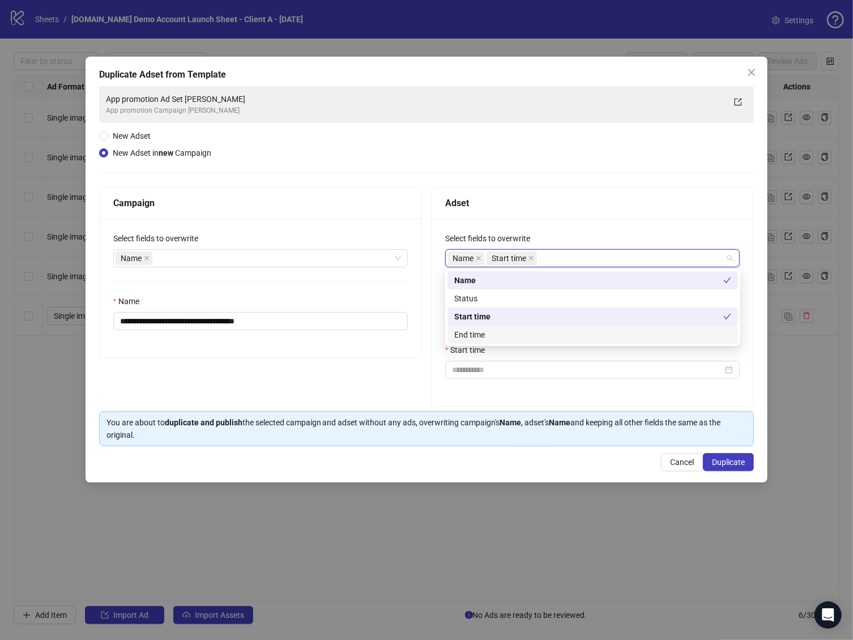
click at [533, 335] on div "End time" at bounding box center [592, 334] width 277 height 12
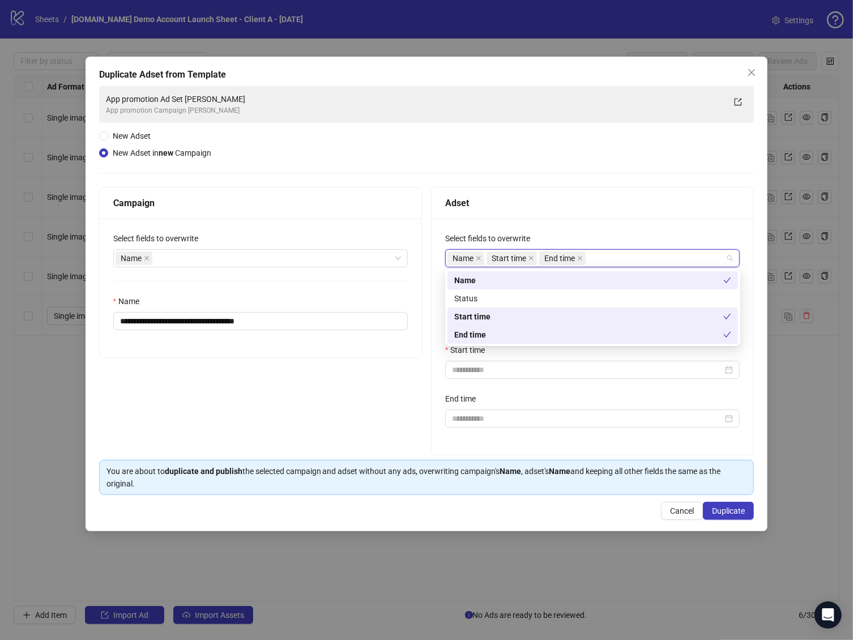
click at [555, 219] on div "**********" at bounding box center [592, 337] width 322 height 236
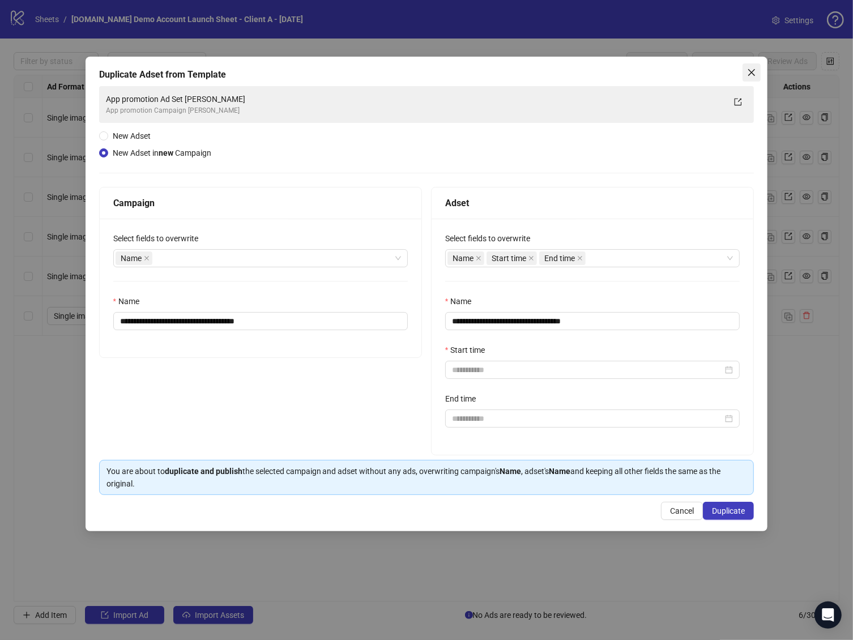
click at [752, 68] on icon "close" at bounding box center [751, 72] width 9 height 9
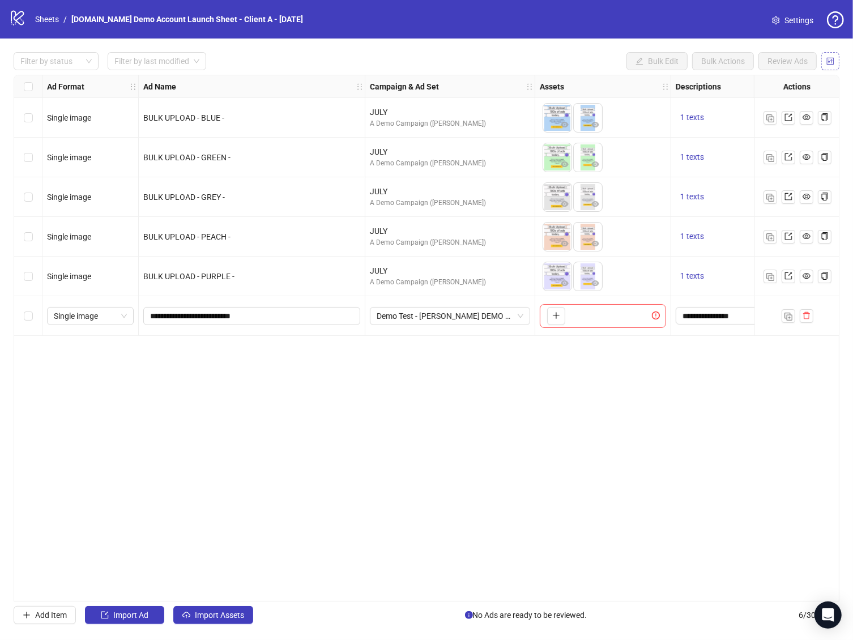
click at [834, 59] on button "button" at bounding box center [830, 61] width 18 height 18
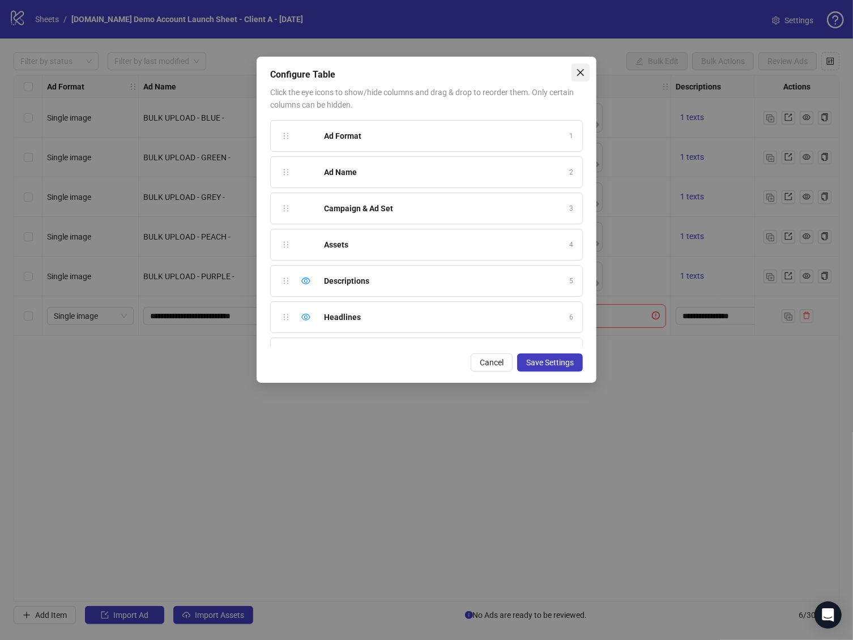
click at [577, 71] on icon "close" at bounding box center [580, 72] width 9 height 9
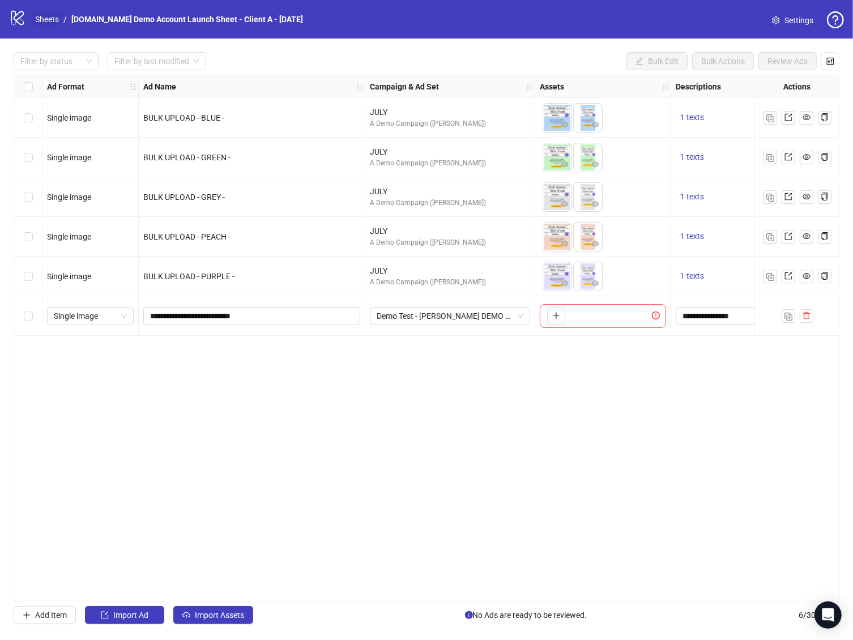
click at [38, 19] on link "Sheets" at bounding box center [47, 19] width 28 height 12
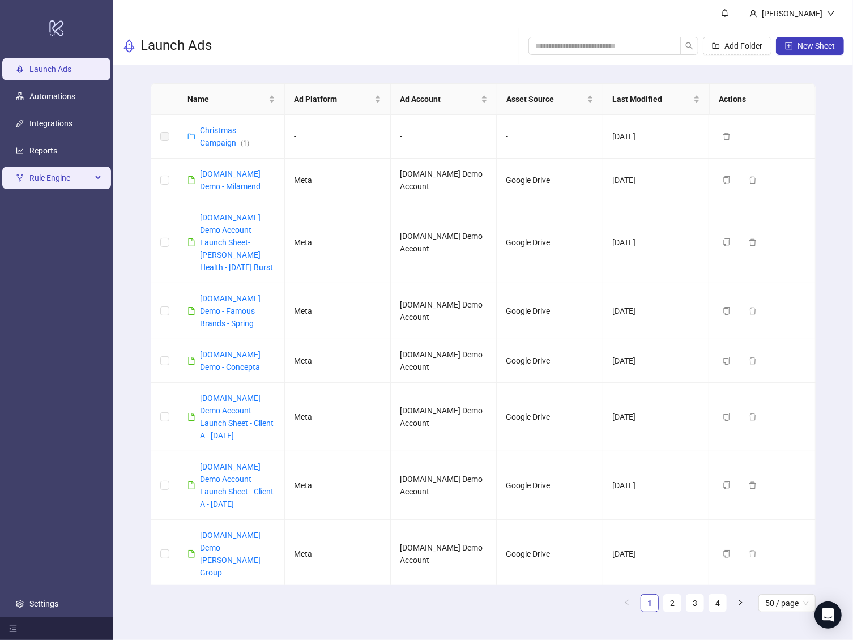
click at [59, 175] on span "Rule Engine" at bounding box center [60, 177] width 62 height 23
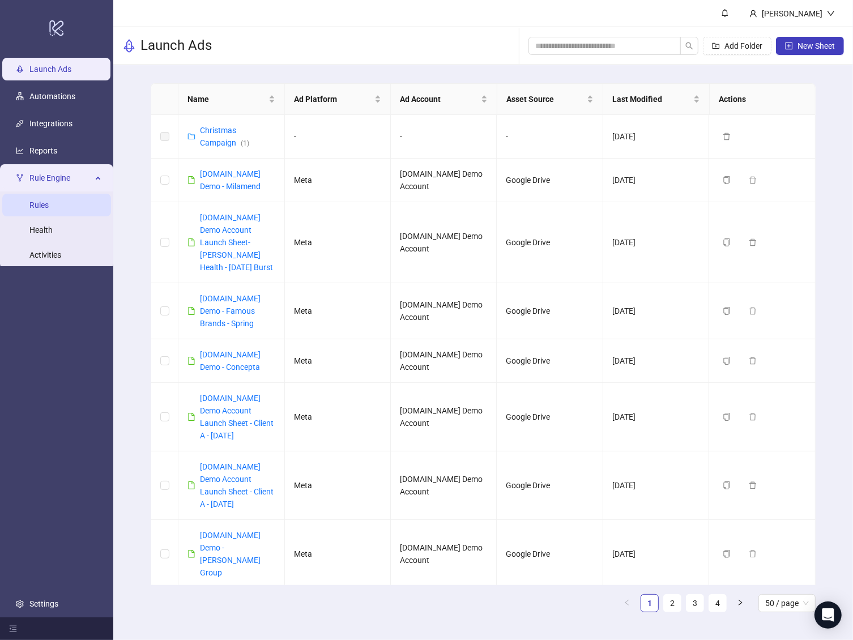
click at [49, 200] on link "Rules" at bounding box center [38, 204] width 19 height 9
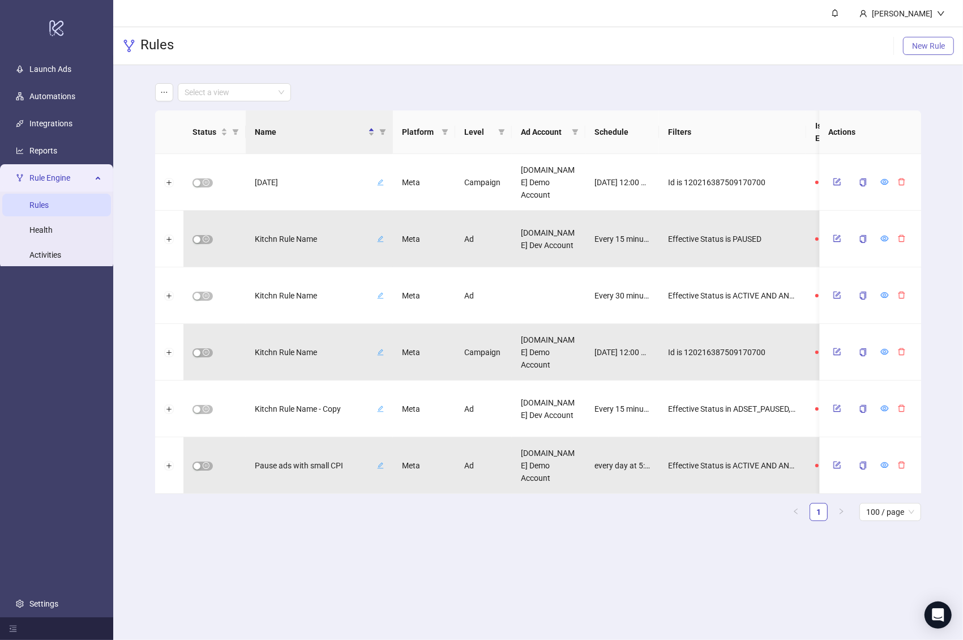
click at [852, 48] on button "New Rule" at bounding box center [928, 46] width 51 height 18
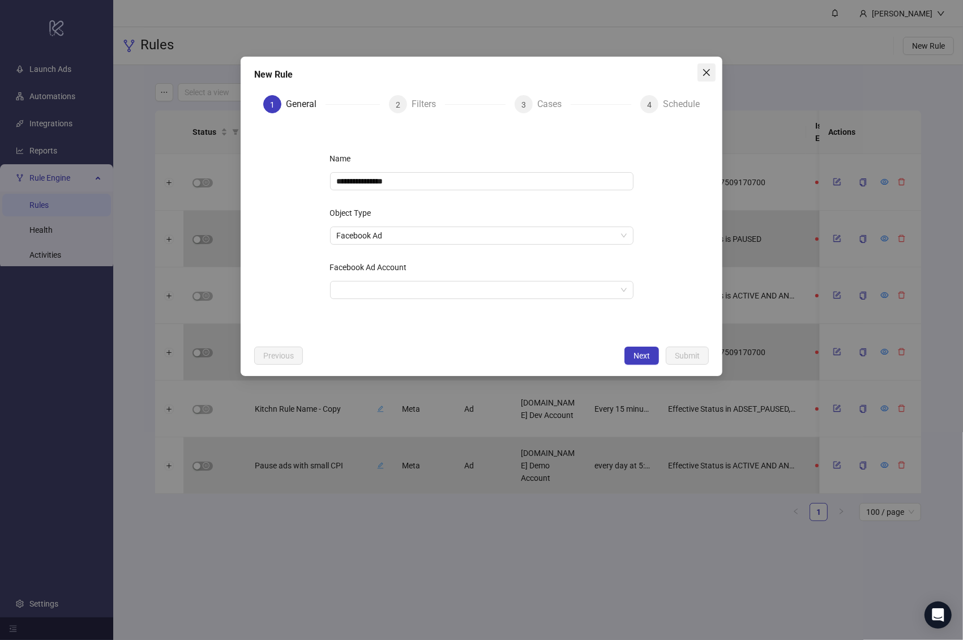
click at [705, 69] on icon "close" at bounding box center [706, 72] width 9 height 9
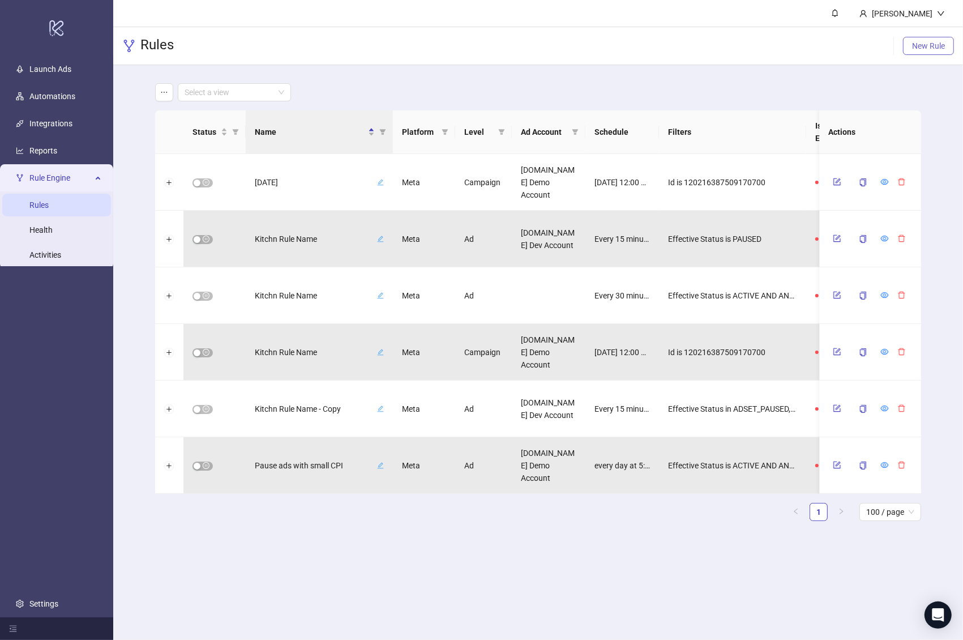
click at [852, 50] on span "New Rule" at bounding box center [928, 45] width 33 height 9
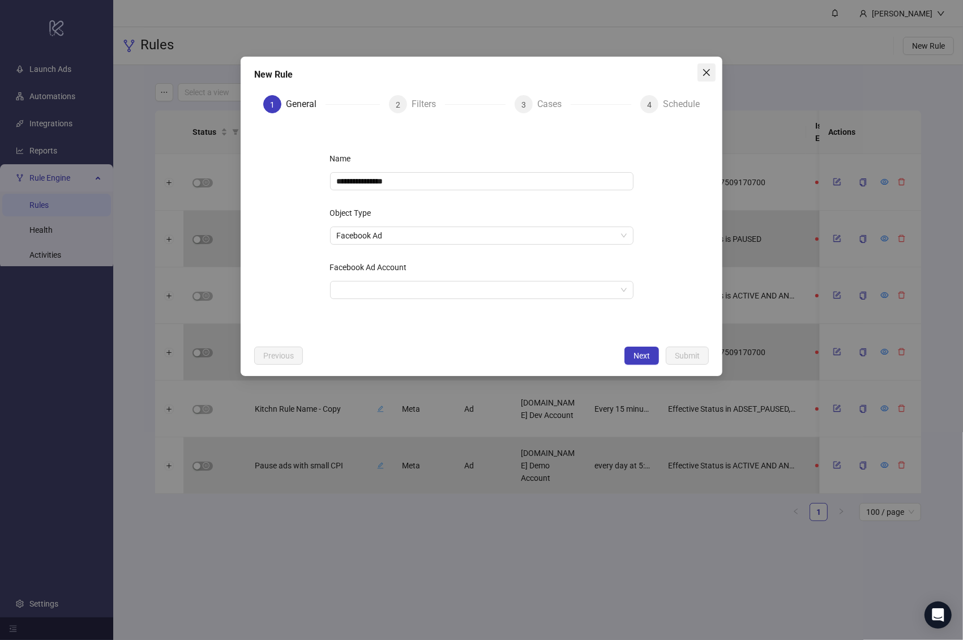
click at [709, 75] on icon "close" at bounding box center [706, 72] width 7 height 7
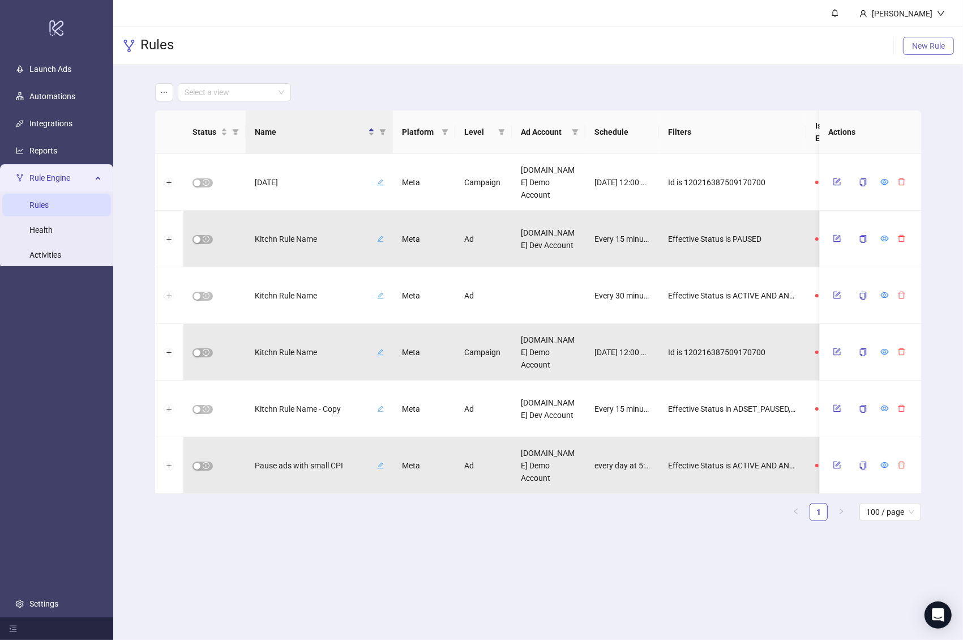
click at [852, 42] on span "New Rule" at bounding box center [928, 45] width 33 height 9
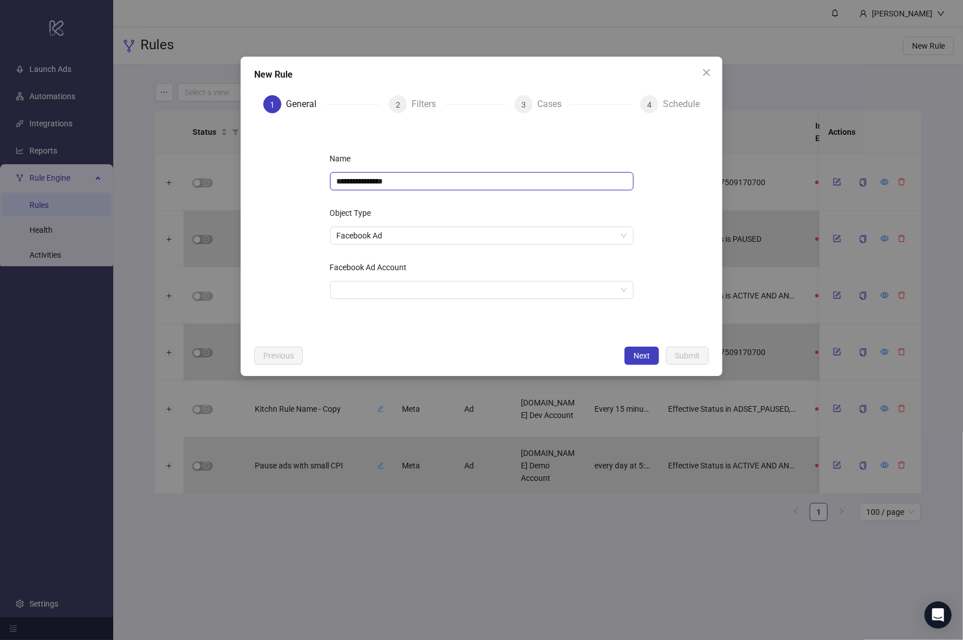
click at [424, 177] on input "**********" at bounding box center [481, 181] width 303 height 18
type input "**********"
click at [410, 288] on input "Facebook Ad Account" at bounding box center [477, 289] width 280 height 17
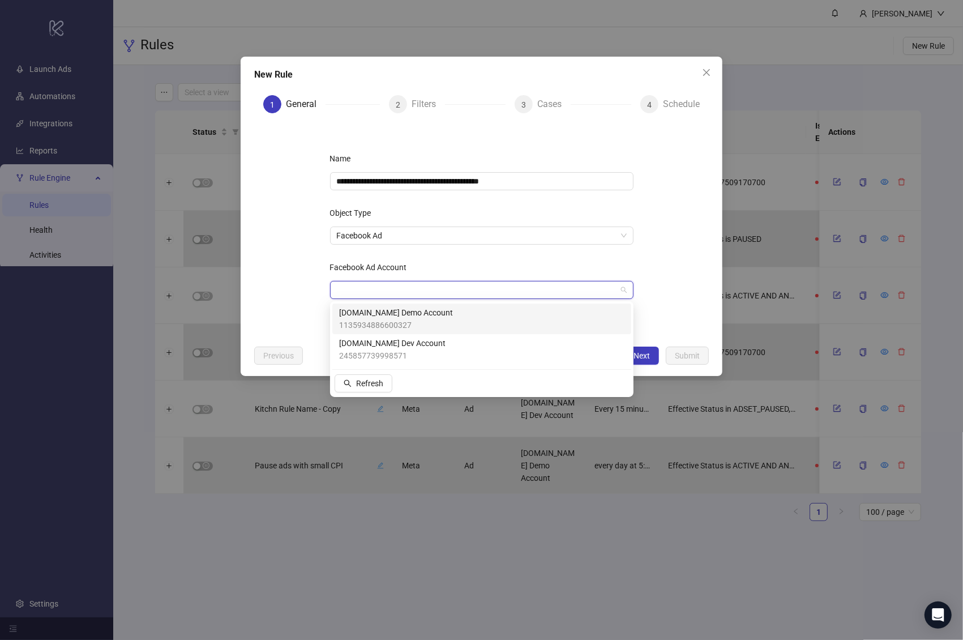
click at [391, 316] on span "[DOMAIN_NAME] Demo Account" at bounding box center [396, 312] width 114 height 12
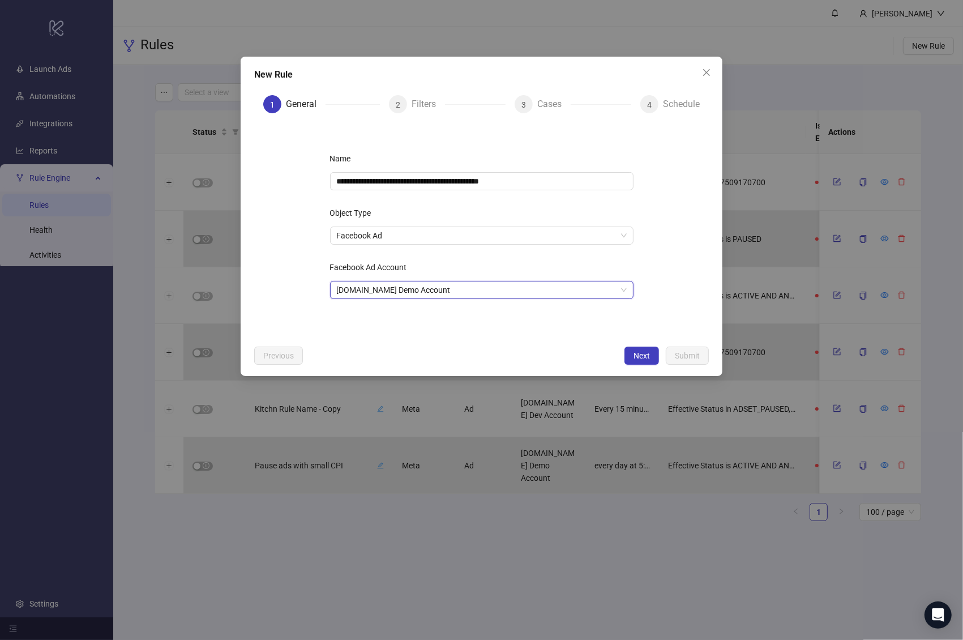
click at [650, 267] on div "**********" at bounding box center [482, 230] width 340 height 199
drag, startPoint x: 352, startPoint y: 216, endPoint x: 383, endPoint y: 214, distance: 30.6
click at [383, 214] on div "Object Type" at bounding box center [481, 215] width 303 height 23
click at [375, 231] on span "Facebook Ad" at bounding box center [482, 235] width 290 height 17
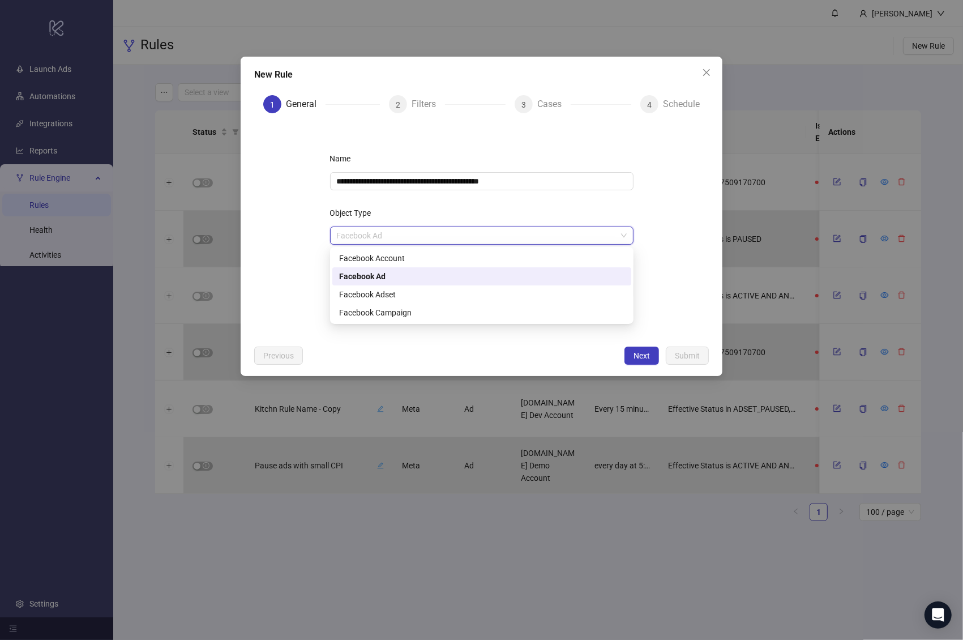
click at [402, 275] on div "Facebook Ad" at bounding box center [481, 276] width 285 height 12
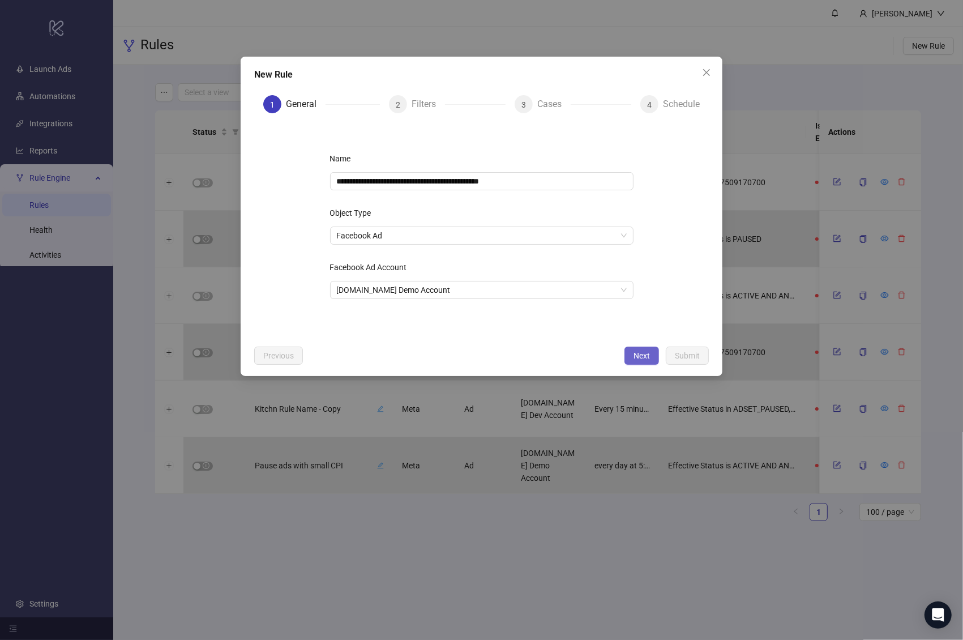
click at [641, 353] on span "Next" at bounding box center [641, 355] width 16 height 9
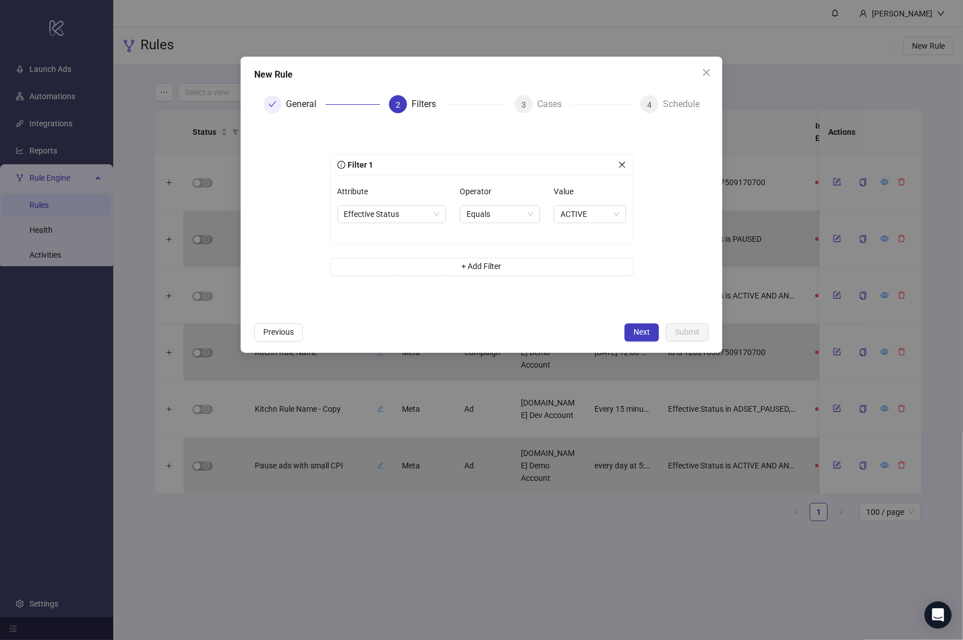
click at [423, 102] on div "Filters" at bounding box center [428, 104] width 33 height 18
click at [436, 159] on div "Filter 1" at bounding box center [477, 165] width 281 height 12
click at [501, 265] on span "+ Add Filter" at bounding box center [482, 266] width 40 height 9
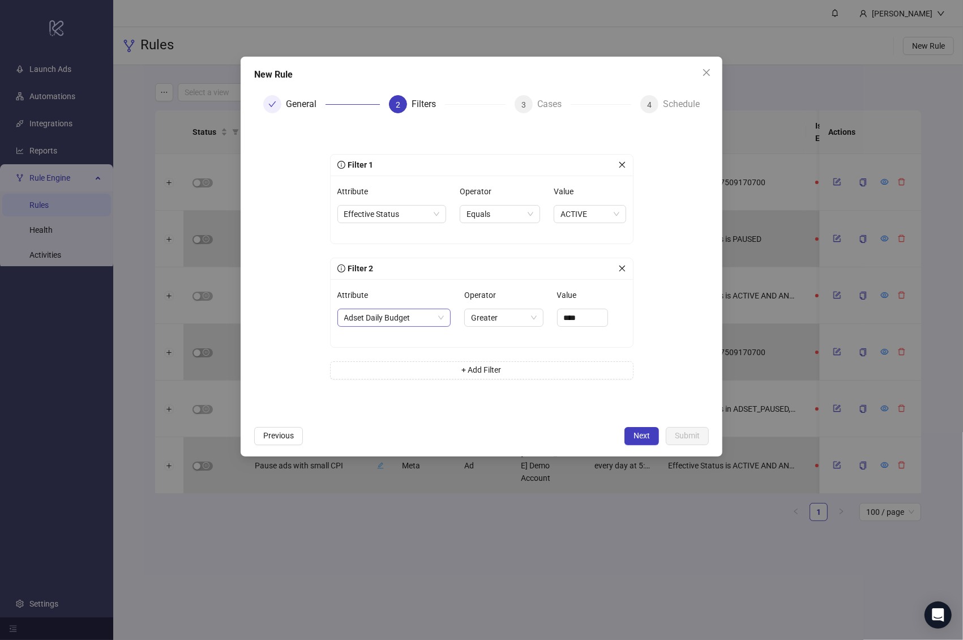
click at [420, 314] on span "Adset Daily Budget" at bounding box center [394, 317] width 100 height 17
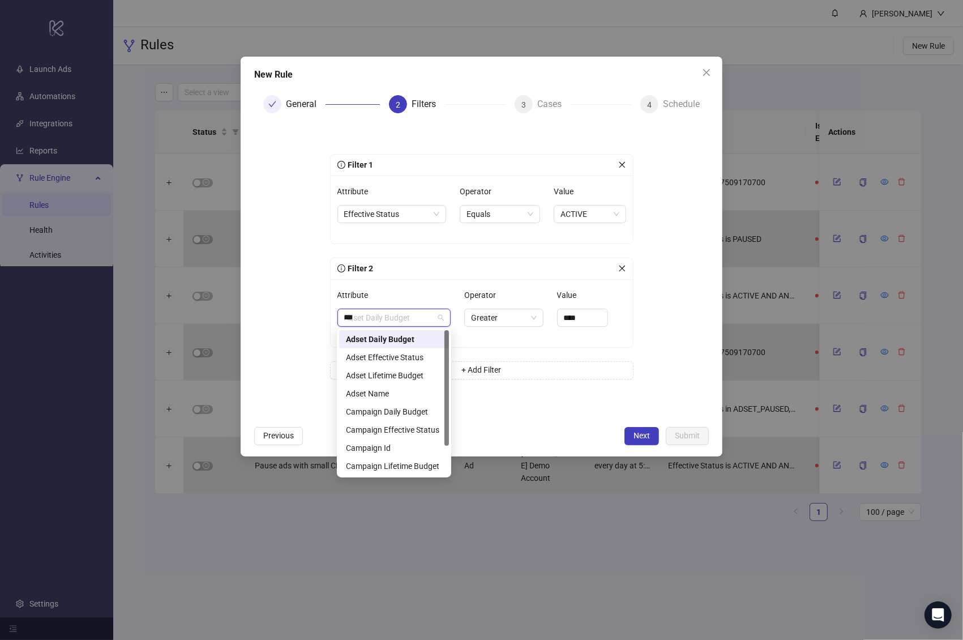
type input "****"
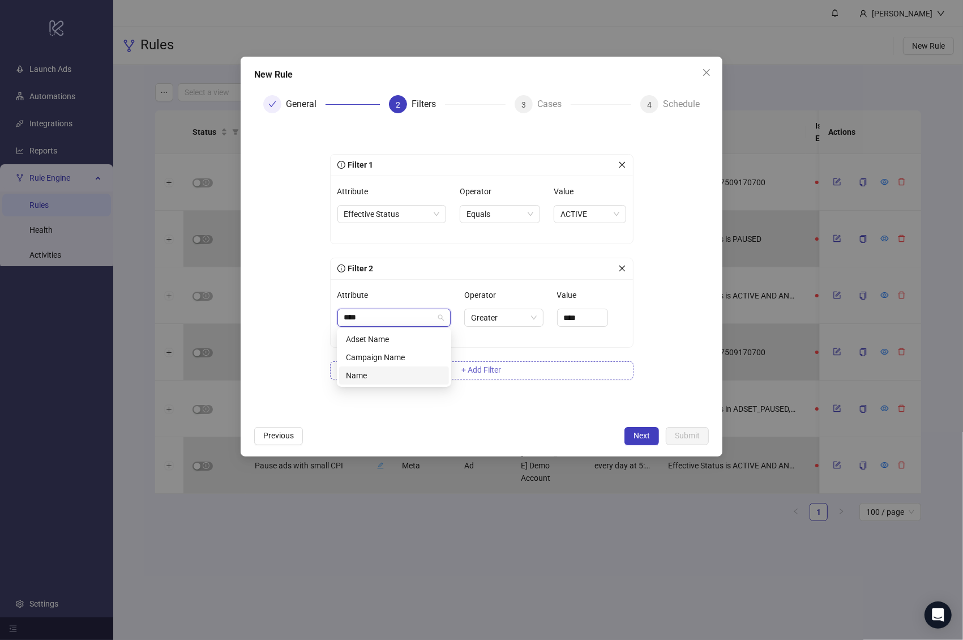
click at [397, 375] on div "Name" at bounding box center [394, 375] width 96 height 12
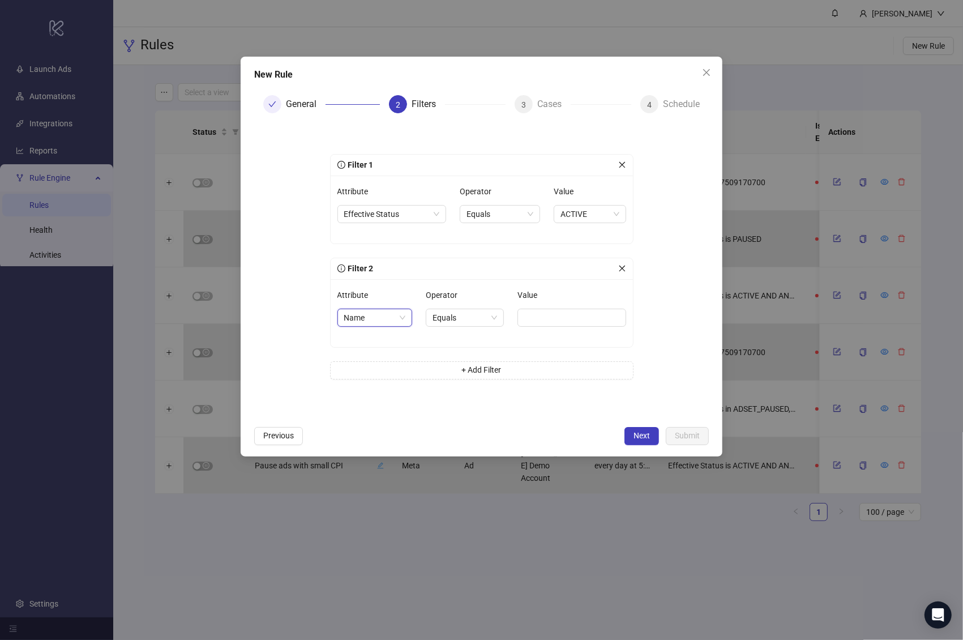
click at [475, 303] on div "Operator" at bounding box center [465, 297] width 78 height 23
click at [469, 317] on span "Equals" at bounding box center [464, 317] width 65 height 17
click at [466, 378] on div "Contains" at bounding box center [463, 375] width 59 height 12
click at [567, 302] on div "Value" at bounding box center [572, 297] width 105 height 23
click at [563, 309] on input "Value" at bounding box center [572, 318] width 105 height 18
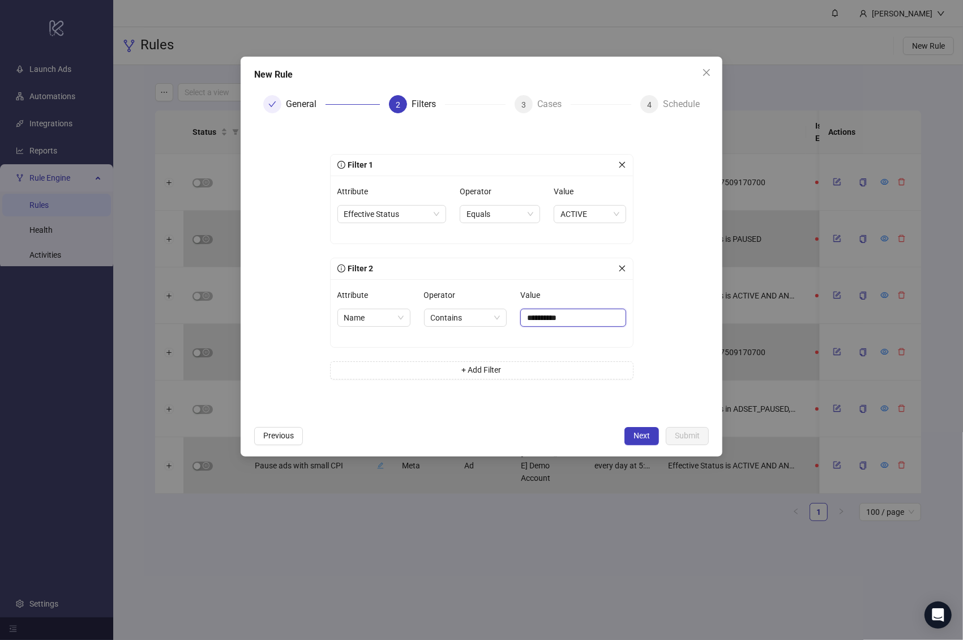
type input "**********"
click at [664, 323] on form "**********" at bounding box center [481, 271] width 455 height 298
click at [484, 375] on button "+ Add Filter" at bounding box center [481, 370] width 303 height 18
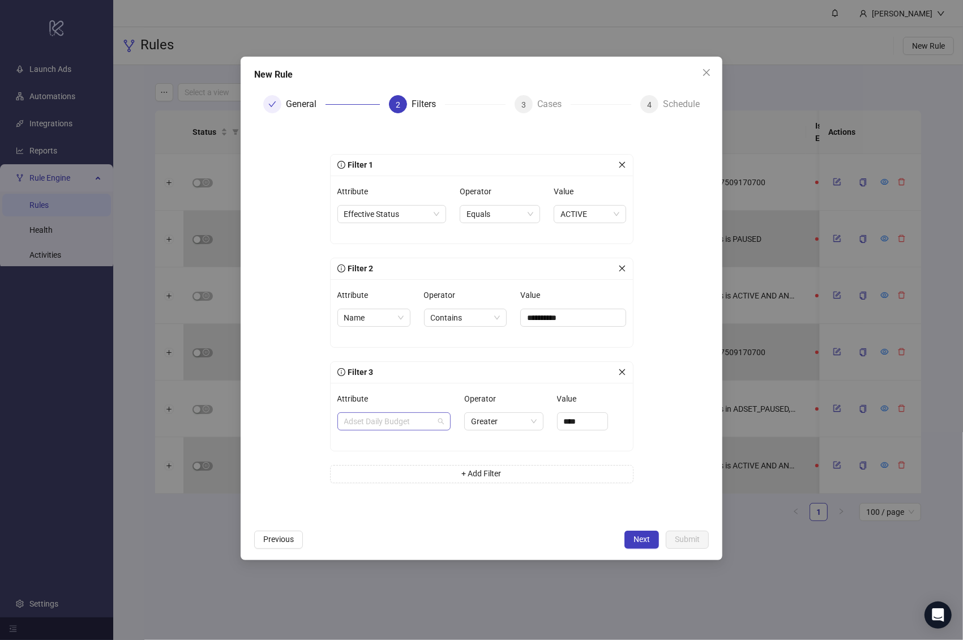
click at [387, 422] on span "Adset Daily Budget" at bounding box center [394, 421] width 100 height 17
type input "*****"
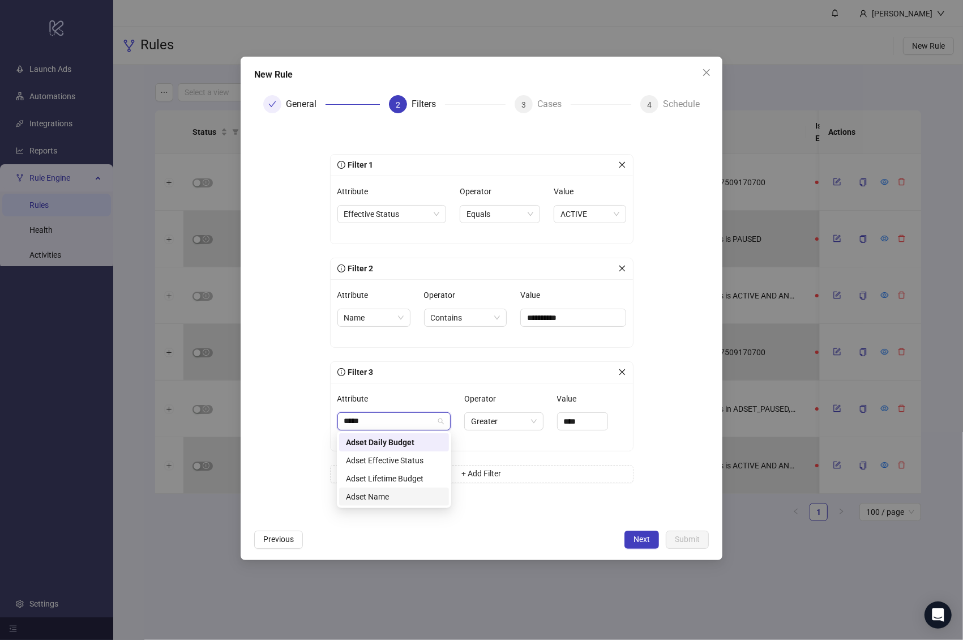
click at [388, 492] on div "Adset Name" at bounding box center [394, 496] width 96 height 12
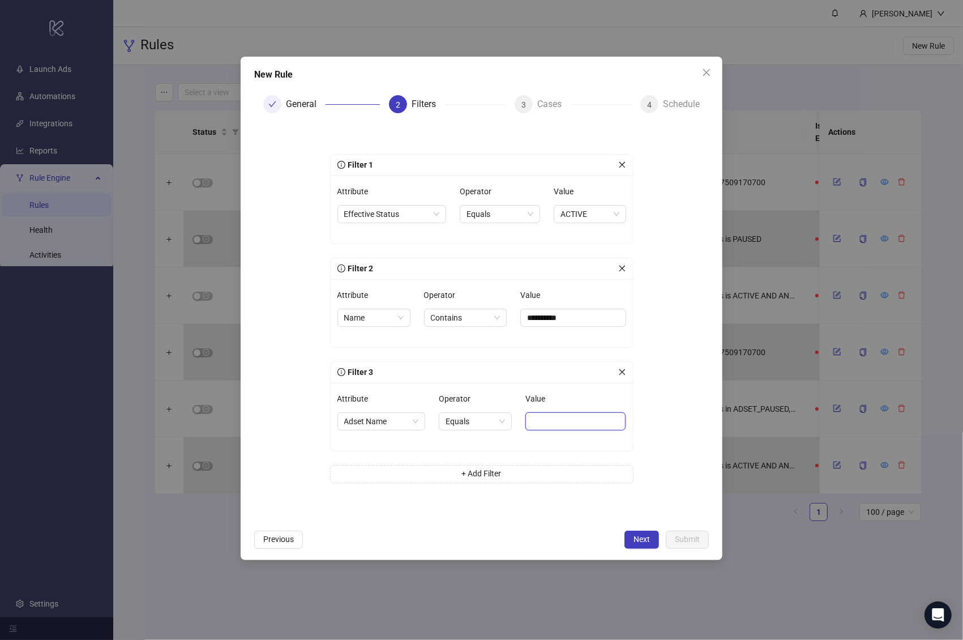
click at [590, 413] on input "Value" at bounding box center [575, 421] width 101 height 18
click at [571, 419] on input "Value" at bounding box center [575, 421] width 101 height 18
click at [492, 420] on span "Equals" at bounding box center [475, 421] width 59 height 17
click at [400, 413] on span "Adset Name" at bounding box center [381, 421] width 75 height 17
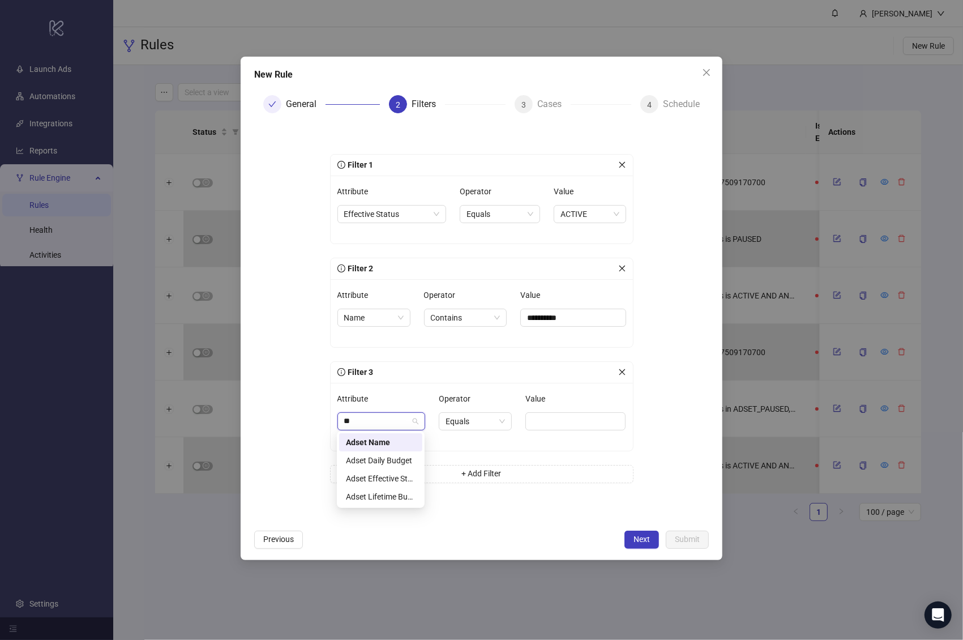
type input "*"
type input "******"
click at [395, 478] on div "Campaign Id" at bounding box center [381, 478] width 70 height 12
click at [614, 422] on span at bounding box center [578, 421] width 82 height 17
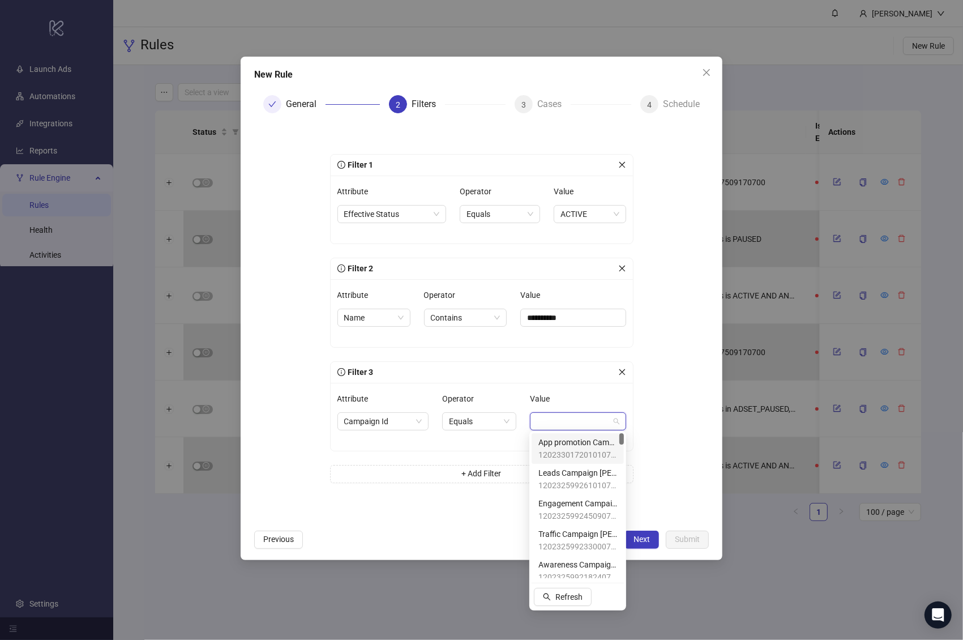
click at [593, 447] on span "App promotion Campaign [PERSON_NAME]" at bounding box center [577, 442] width 79 height 12
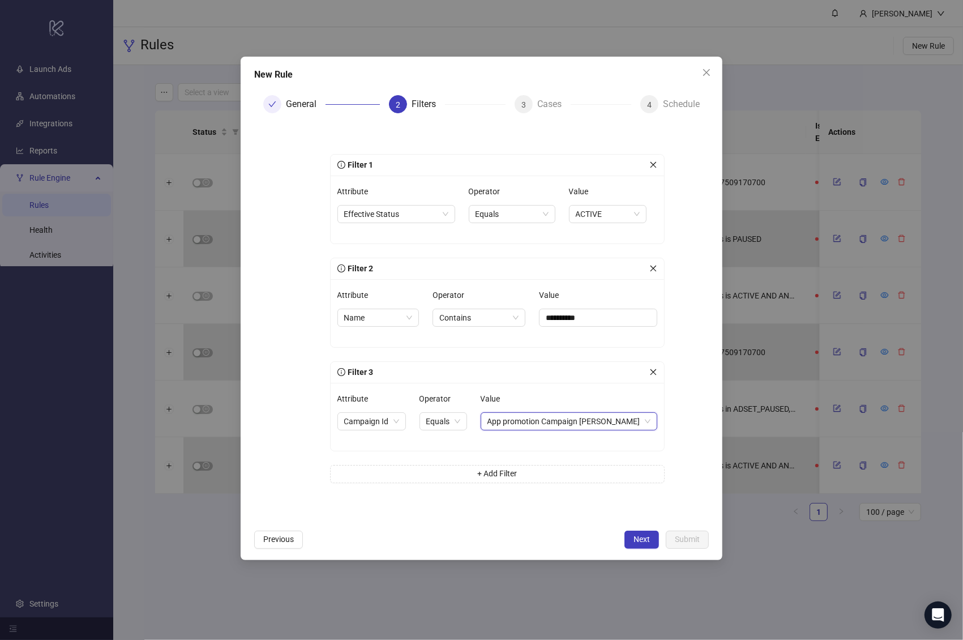
click at [688, 405] on form "**********" at bounding box center [481, 322] width 455 height 401
click at [628, 536] on button "Next" at bounding box center [641, 539] width 35 height 18
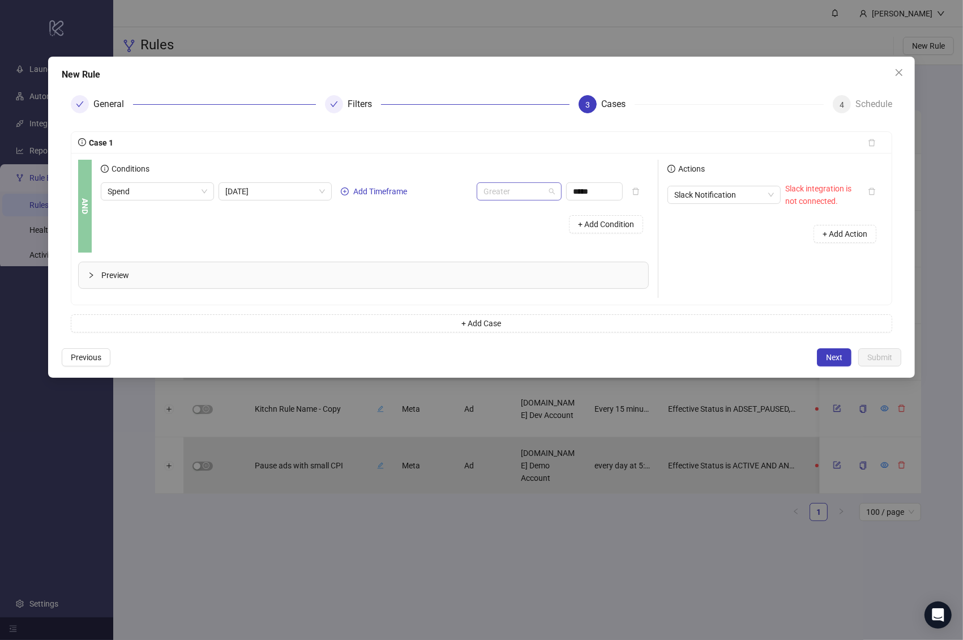
click at [520, 192] on span "Greater" at bounding box center [518, 191] width 71 height 17
click at [524, 244] on div "Greater Equal" at bounding box center [519, 250] width 67 height 12
click at [604, 199] on input "*****" at bounding box center [594, 191] width 55 height 17
click at [604, 198] on input "*****" at bounding box center [594, 191] width 55 height 17
type input "****"
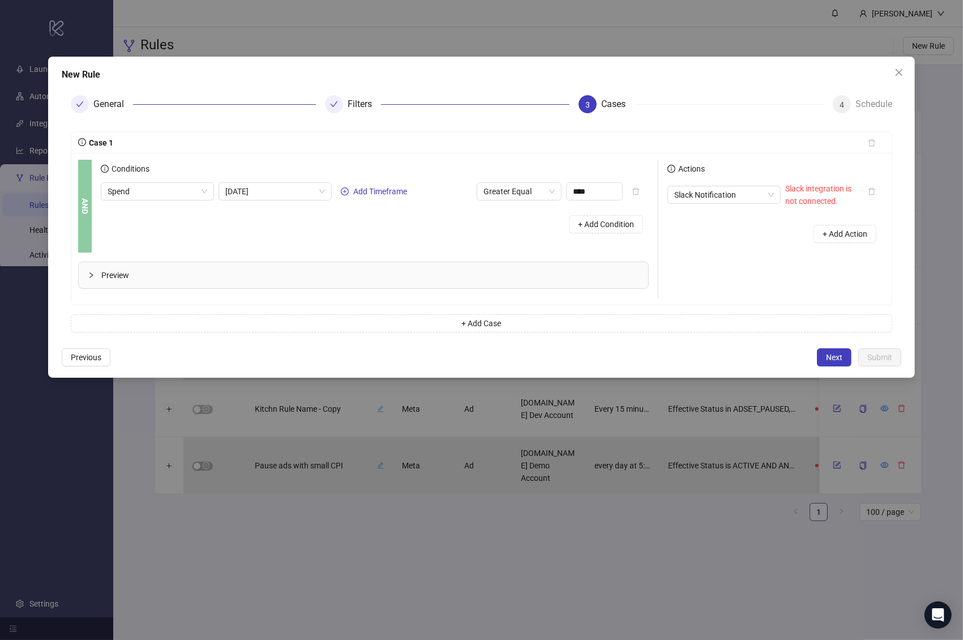
click at [519, 225] on div "+ Add Condition" at bounding box center [375, 223] width 548 height 29
click at [744, 204] on div "Slack Notification Slack integration is not connected." at bounding box center [762, 194] width 191 height 25
click at [742, 199] on span "Slack Notification" at bounding box center [724, 194] width 100 height 17
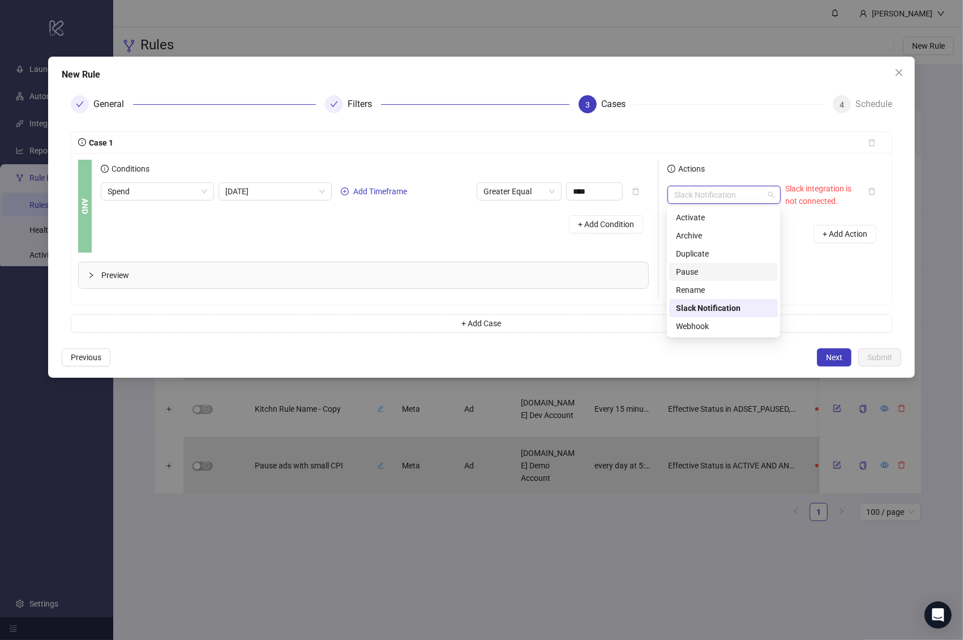
click at [715, 272] on div "Pause" at bounding box center [723, 271] width 95 height 12
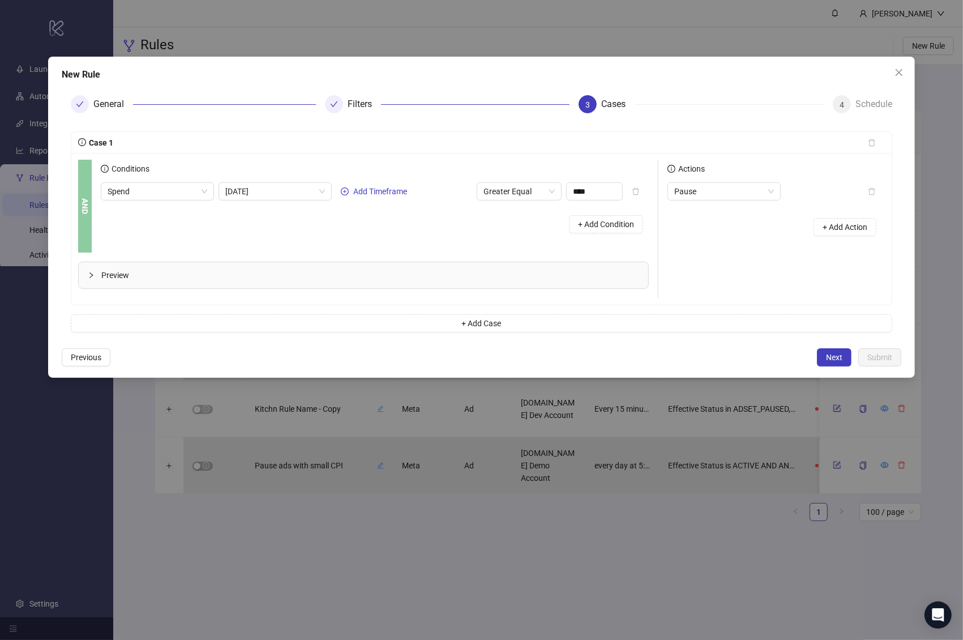
click at [728, 221] on div "+ Add Action" at bounding box center [775, 226] width 217 height 35
click at [823, 219] on button "+ Add Action" at bounding box center [844, 227] width 63 height 18
click at [739, 220] on span "Slack Notification" at bounding box center [724, 221] width 100 height 17
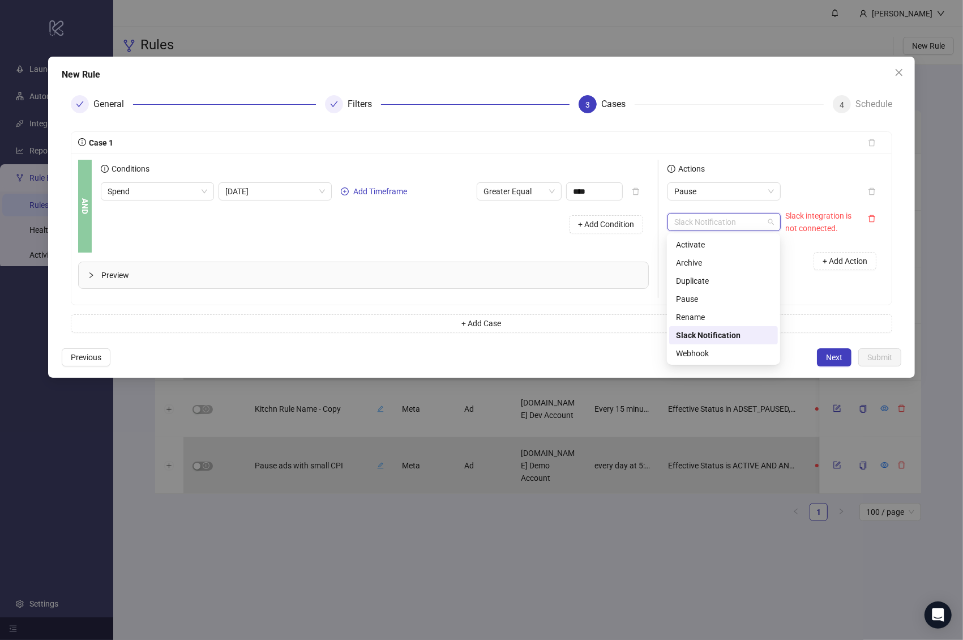
click at [792, 203] on div "Pause Slack Notification Slack integration is not connected. + Add Action" at bounding box center [775, 230] width 217 height 96
click at [852, 222] on icon "delete" at bounding box center [872, 219] width 8 height 8
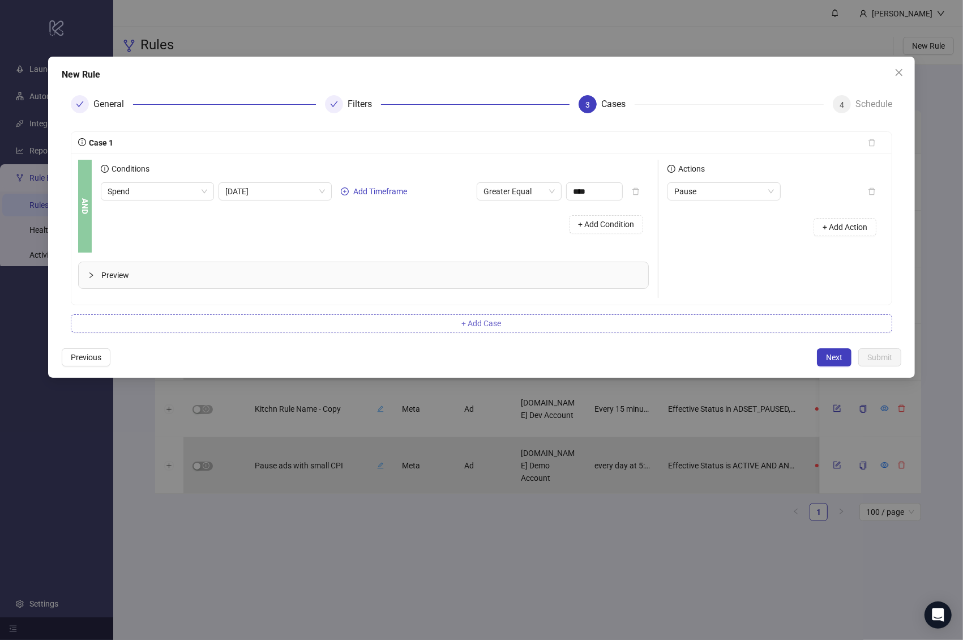
click at [820, 316] on button "+ Add Case" at bounding box center [481, 323] width 821 height 18
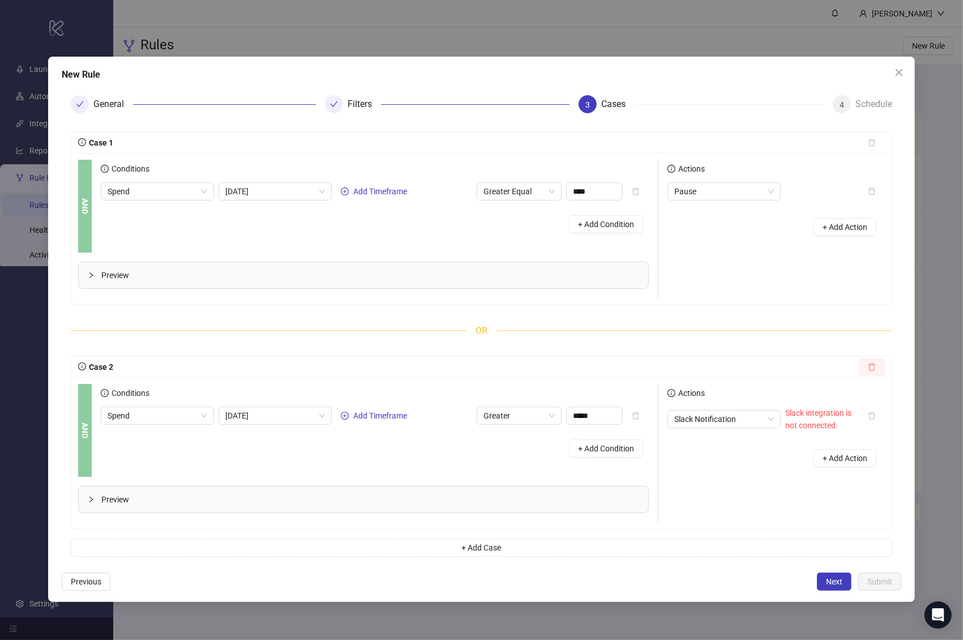
click at [852, 365] on icon "delete" at bounding box center [872, 367] width 8 height 8
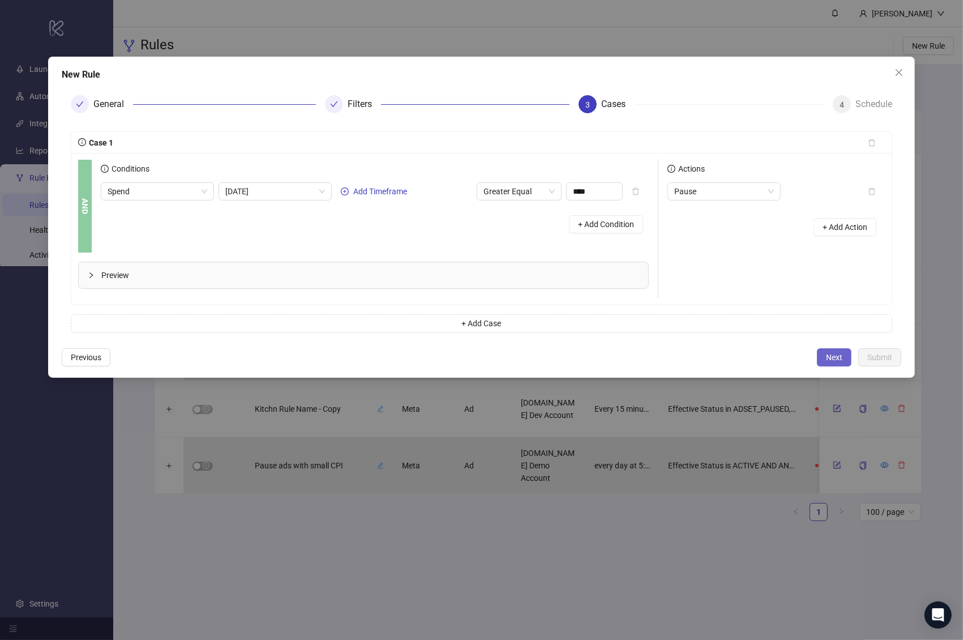
click at [840, 360] on span "Next" at bounding box center [834, 357] width 16 height 9
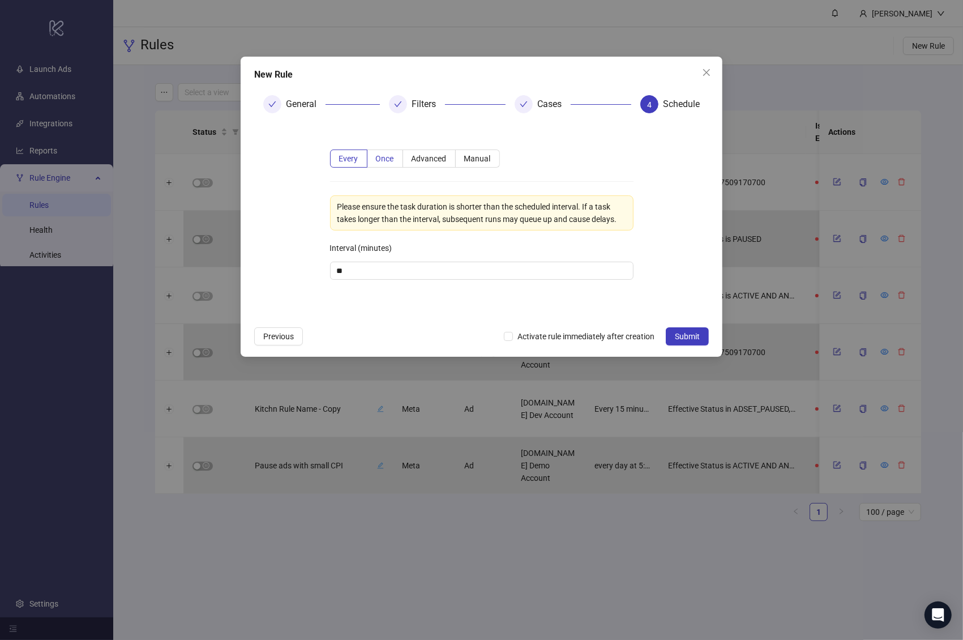
click at [384, 157] on span "Once" at bounding box center [385, 158] width 18 height 9
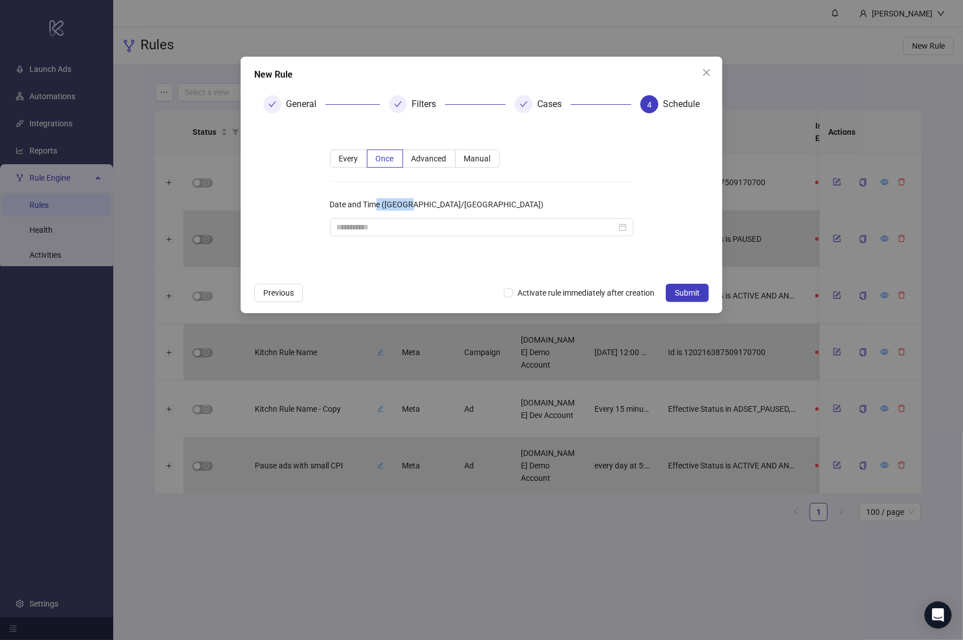
drag, startPoint x: 410, startPoint y: 200, endPoint x: 376, endPoint y: 200, distance: 34.5
click at [376, 200] on label "Date and Time ([GEOGRAPHIC_DATA]/[GEOGRAPHIC_DATA])" at bounding box center [440, 204] width 221 height 18
click at [401, 232] on input "Date and Time ([GEOGRAPHIC_DATA]/[GEOGRAPHIC_DATA])" at bounding box center [477, 227] width 280 height 12
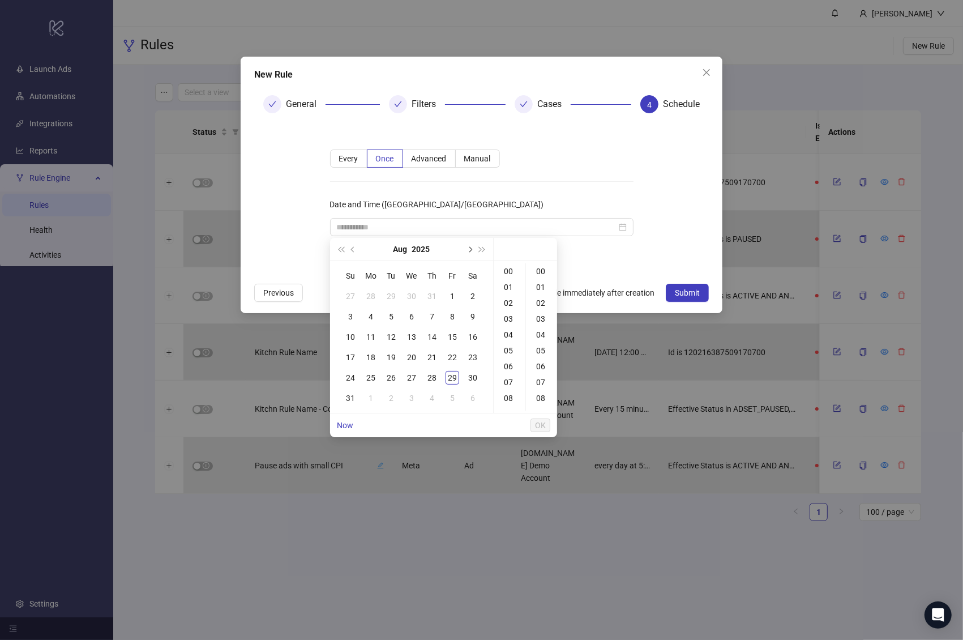
click at [470, 250] on span "Next month (PageDown)" at bounding box center [469, 249] width 6 height 6
click at [389, 288] on td "2" at bounding box center [391, 296] width 20 height 20
click at [509, 315] on div "20" at bounding box center [509, 318] width 27 height 16
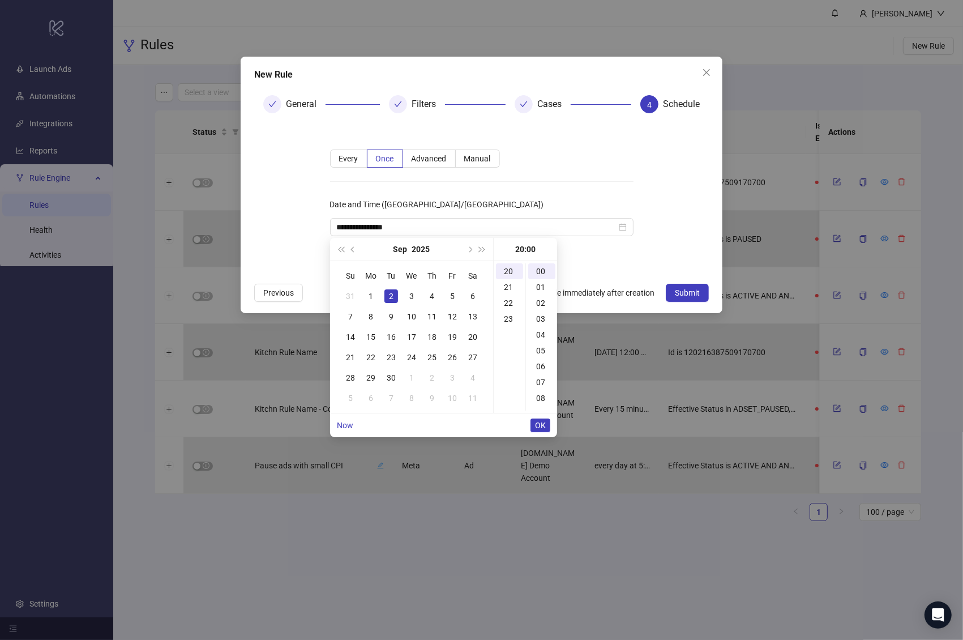
type input "**********"
click at [658, 218] on form "Every Once Advanced Manual Date and Time ([GEOGRAPHIC_DATA]/[GEOGRAPHIC_DATA])" at bounding box center [481, 199] width 455 height 155
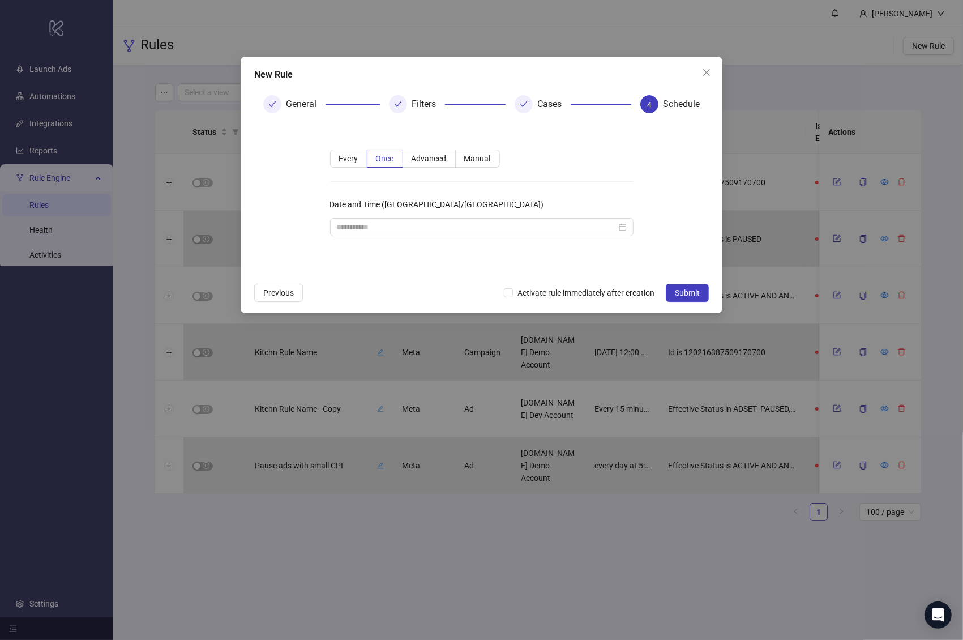
click at [543, 235] on div at bounding box center [481, 227] width 303 height 18
click at [630, 229] on div at bounding box center [481, 227] width 303 height 18
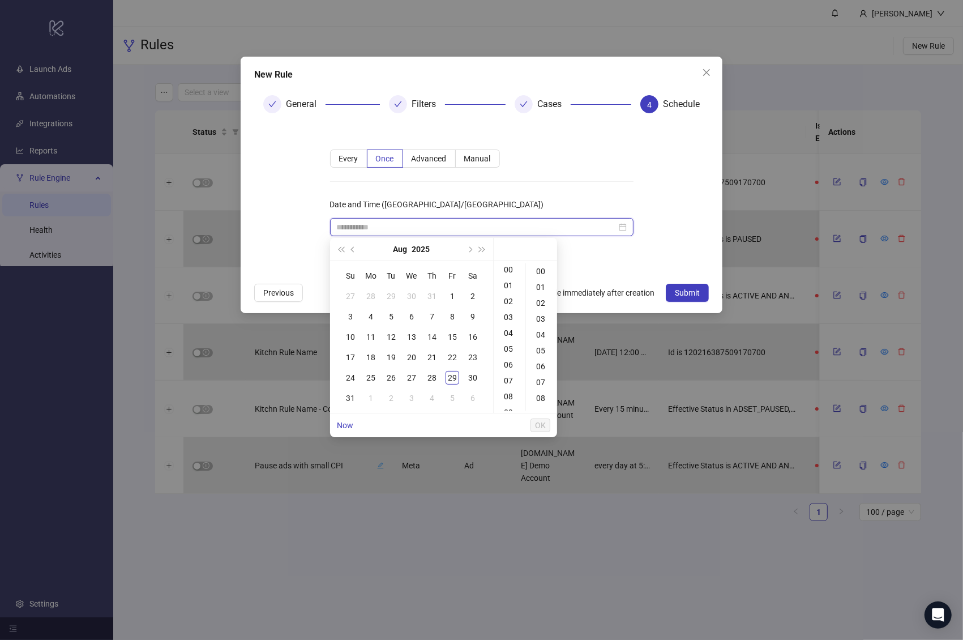
scroll to position [0, 0]
click at [602, 229] on input "Date and Time ([GEOGRAPHIC_DATA]/[GEOGRAPHIC_DATA])" at bounding box center [477, 227] width 280 height 12
type input "**********"
click at [469, 249] on span "Next month (PageDown)" at bounding box center [469, 249] width 6 height 6
click at [388, 297] on div "2" at bounding box center [391, 296] width 14 height 14
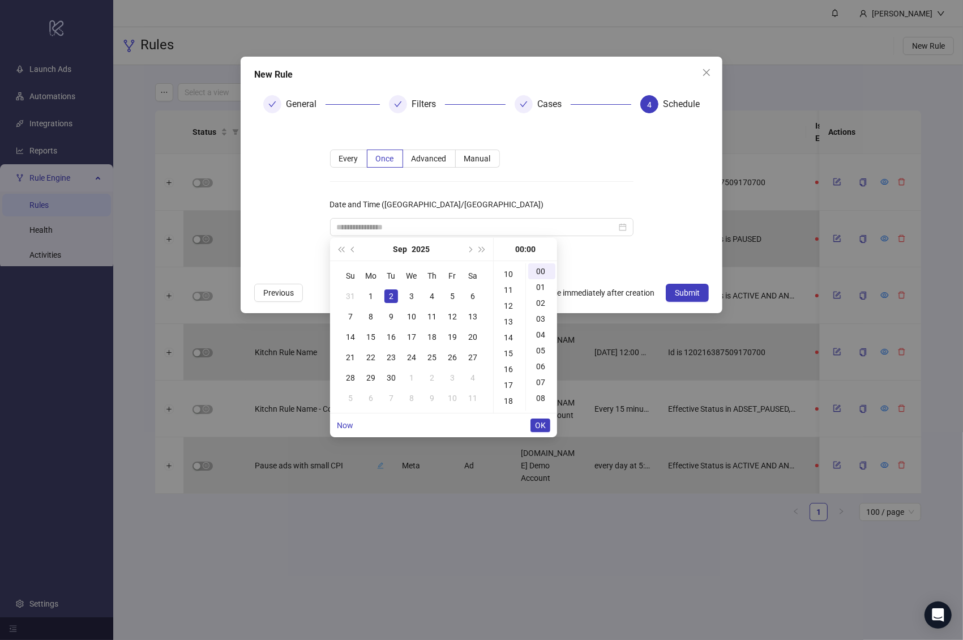
scroll to position [364, 0]
click at [511, 271] on div "23" at bounding box center [509, 272] width 27 height 16
type input "**********"
click at [541, 427] on span "OK" at bounding box center [540, 425] width 11 height 9
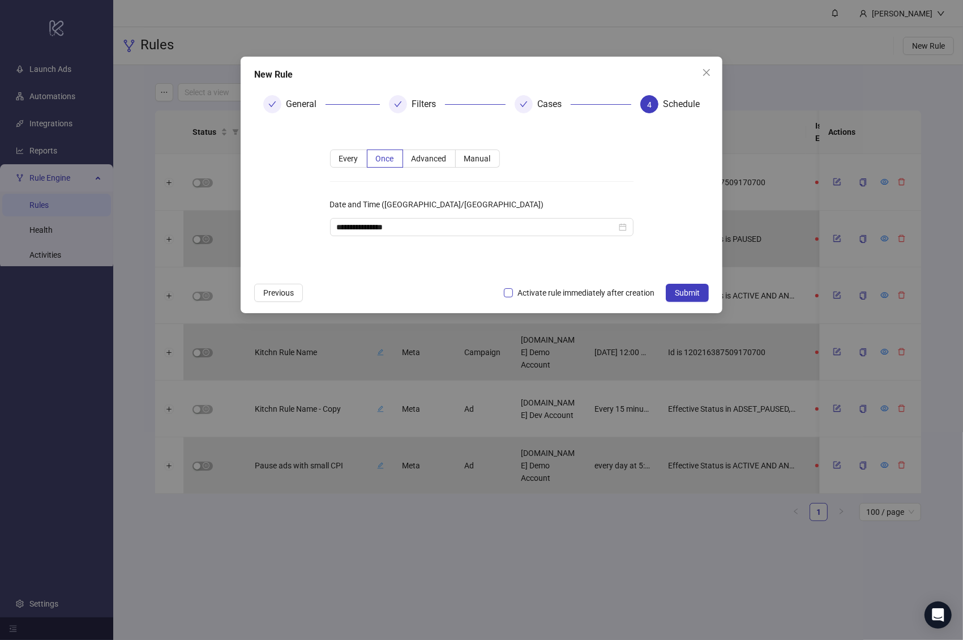
click at [513, 289] on span "Activate rule immediately after creation" at bounding box center [586, 292] width 146 height 12
click at [690, 289] on span "Submit" at bounding box center [687, 292] width 25 height 9
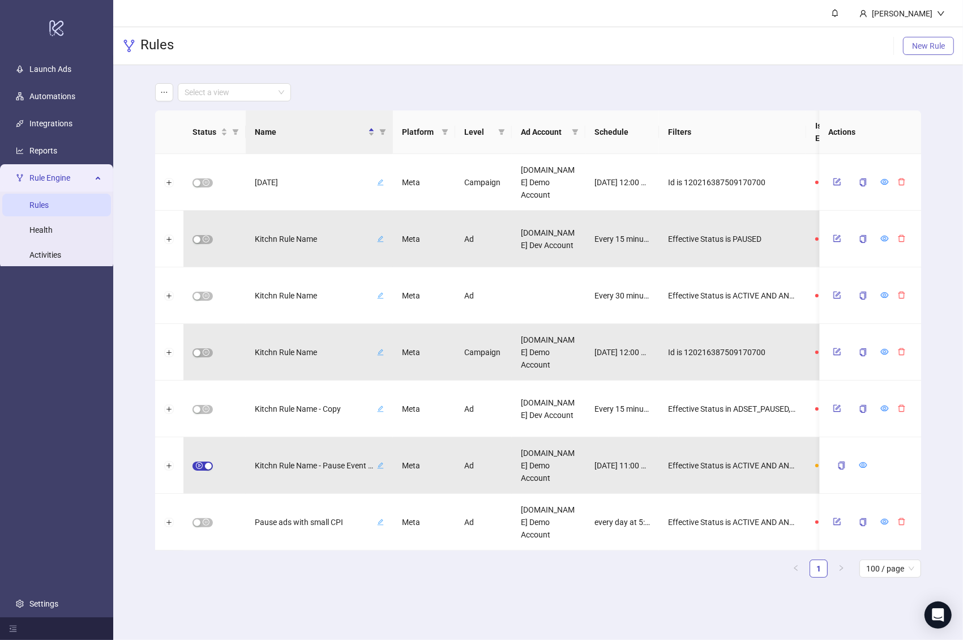
click at [852, 42] on span "New Rule" at bounding box center [928, 45] width 33 height 9
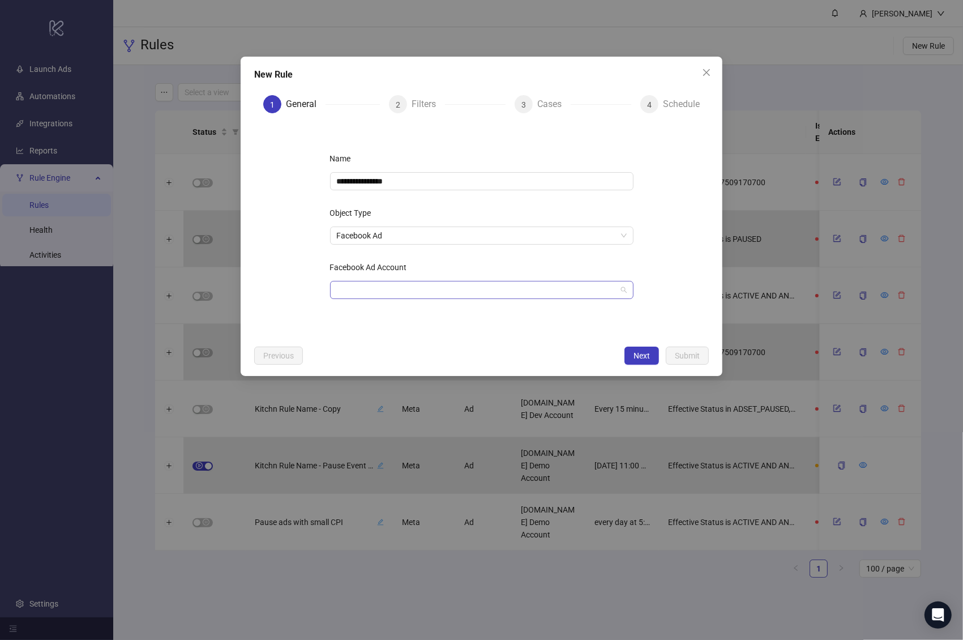
click at [439, 287] on input "Facebook Ad Account" at bounding box center [477, 289] width 280 height 17
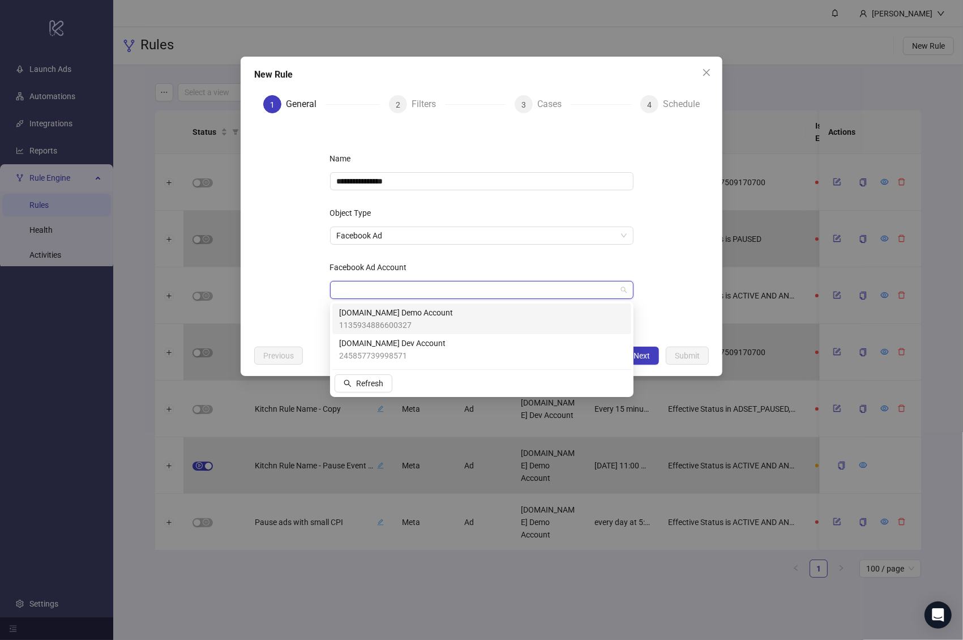
click at [427, 306] on div "[DOMAIN_NAME] Demo Account 1135934886600327" at bounding box center [481, 318] width 285 height 25
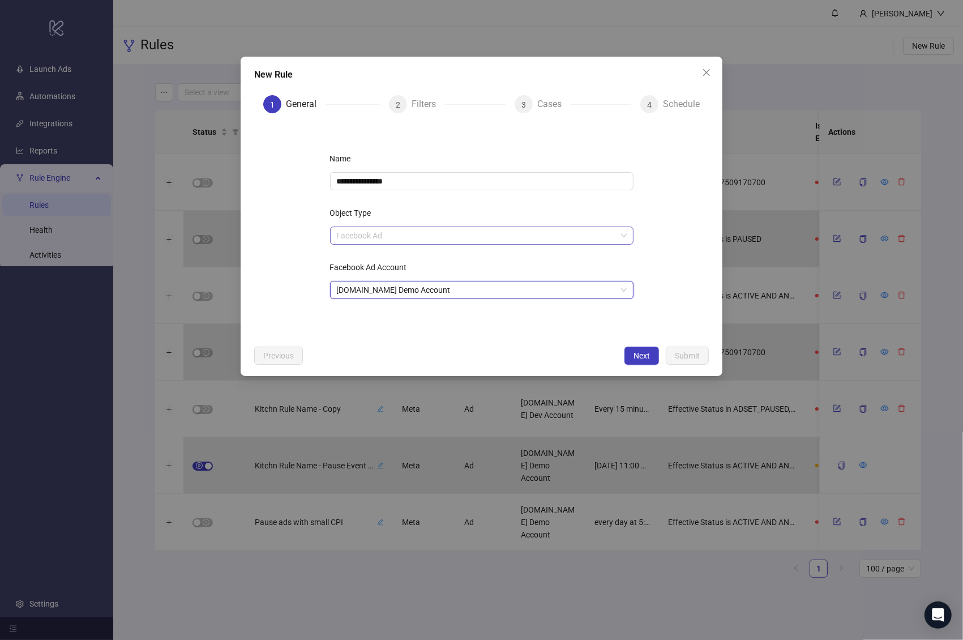
click at [427, 241] on span "Facebook Ad" at bounding box center [482, 235] width 290 height 17
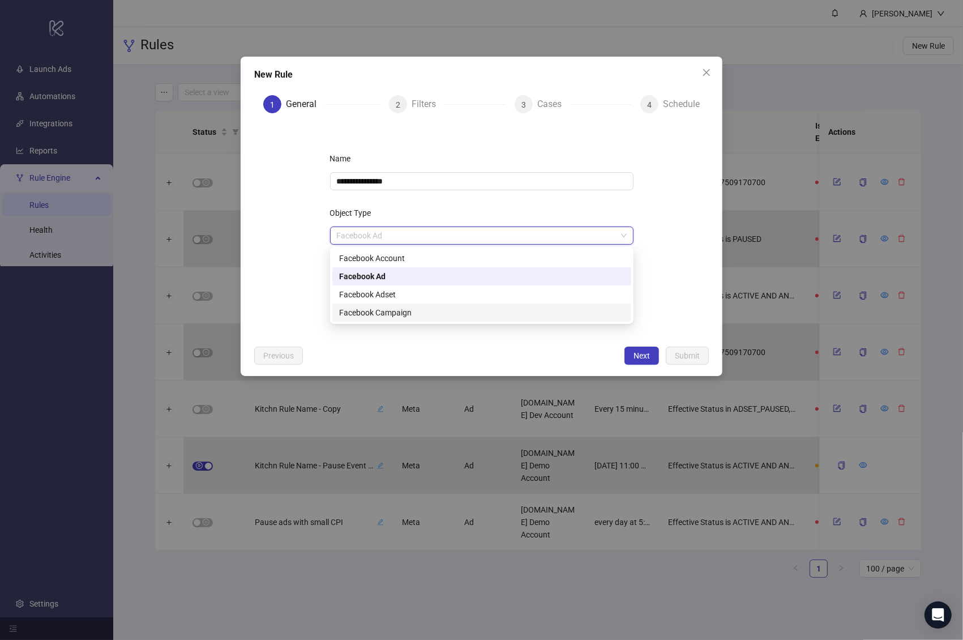
click at [410, 315] on div "Facebook Campaign" at bounding box center [481, 312] width 285 height 12
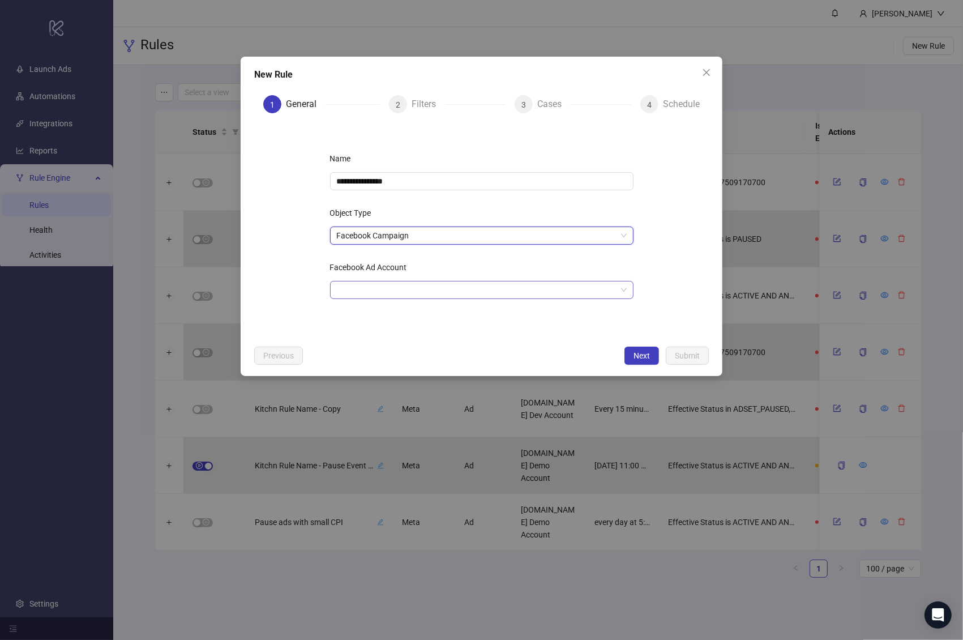
click at [419, 294] on input "Facebook Ad Account" at bounding box center [477, 289] width 280 height 17
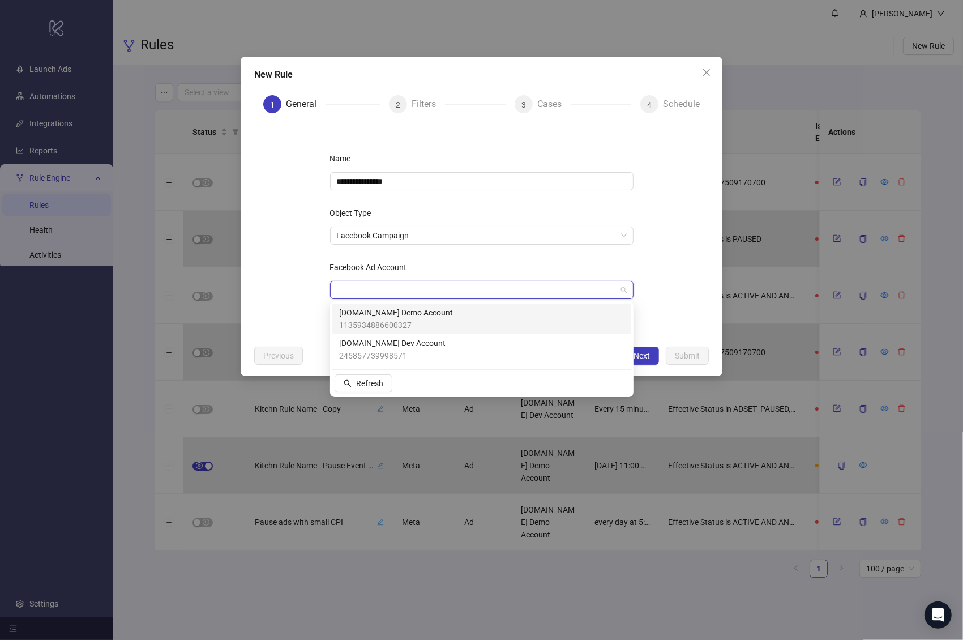
click at [409, 320] on span "1135934886600327" at bounding box center [396, 325] width 114 height 12
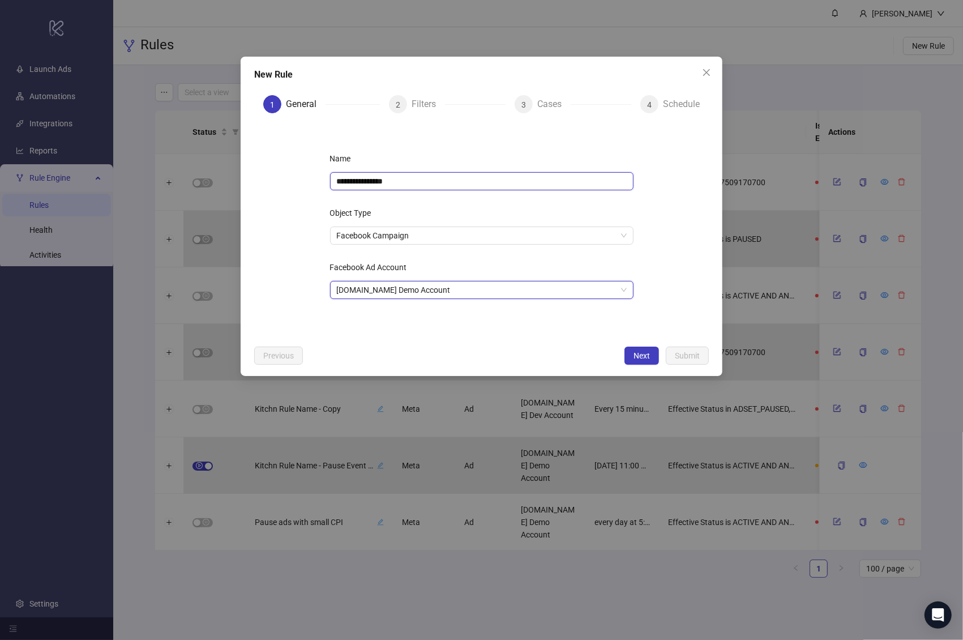
click at [446, 183] on input "**********" at bounding box center [481, 181] width 303 height 18
click at [456, 176] on input "**********" at bounding box center [481, 181] width 303 height 18
type input "**********"
click at [649, 353] on span "Next" at bounding box center [641, 355] width 16 height 9
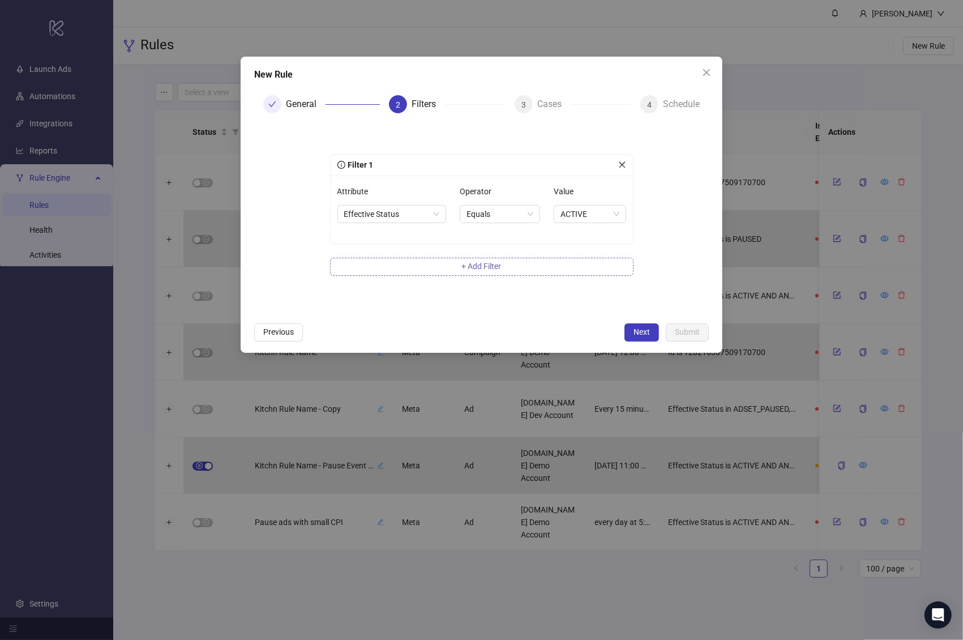
click at [506, 267] on button "+ Add Filter" at bounding box center [481, 267] width 303 height 18
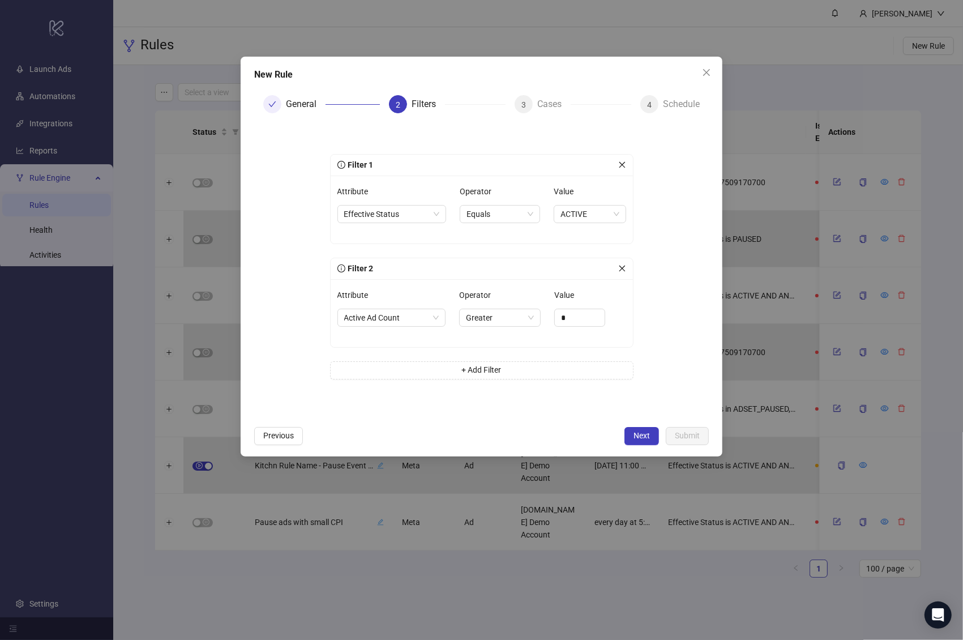
click at [621, 265] on icon "close" at bounding box center [622, 268] width 8 height 8
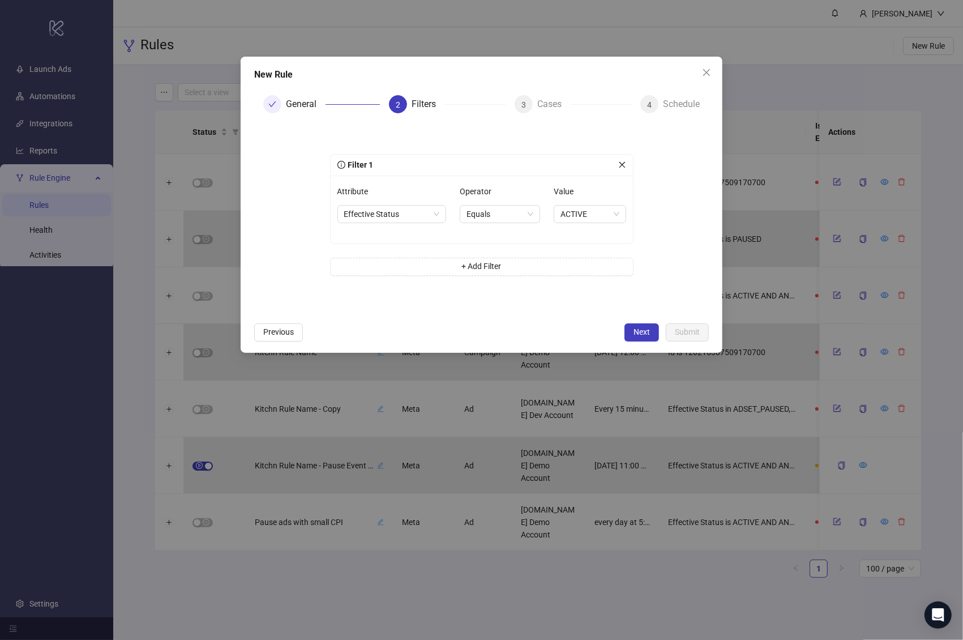
click at [524, 252] on div "Filter 1 Attribute Effective Status Operator Equals Value ACTIVE + Add Filter" at bounding box center [481, 221] width 303 height 135
click at [487, 275] on div "+ Add Filter" at bounding box center [481, 274] width 303 height 32
click at [483, 263] on span "+ Add Filter" at bounding box center [482, 266] width 40 height 9
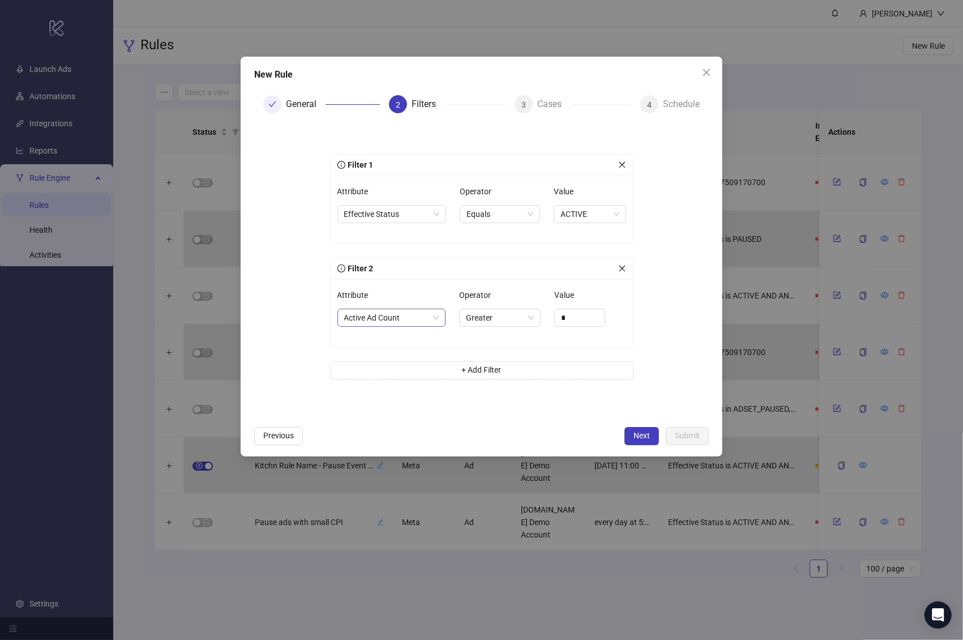
click at [390, 316] on span "Active Ad Count" at bounding box center [391, 317] width 95 height 17
drag, startPoint x: 625, startPoint y: 266, endPoint x: 662, endPoint y: 299, distance: 49.7
click at [661, 299] on form "Filter 1 Attribute Effective Status Operator Equals Value ACTIVE Filter 2 Attri…" at bounding box center [481, 271] width 455 height 298
click at [428, 318] on span "Active Ad Count" at bounding box center [391, 317] width 95 height 17
click at [387, 393] on div "Lifetime Budget" at bounding box center [391, 393] width 91 height 12
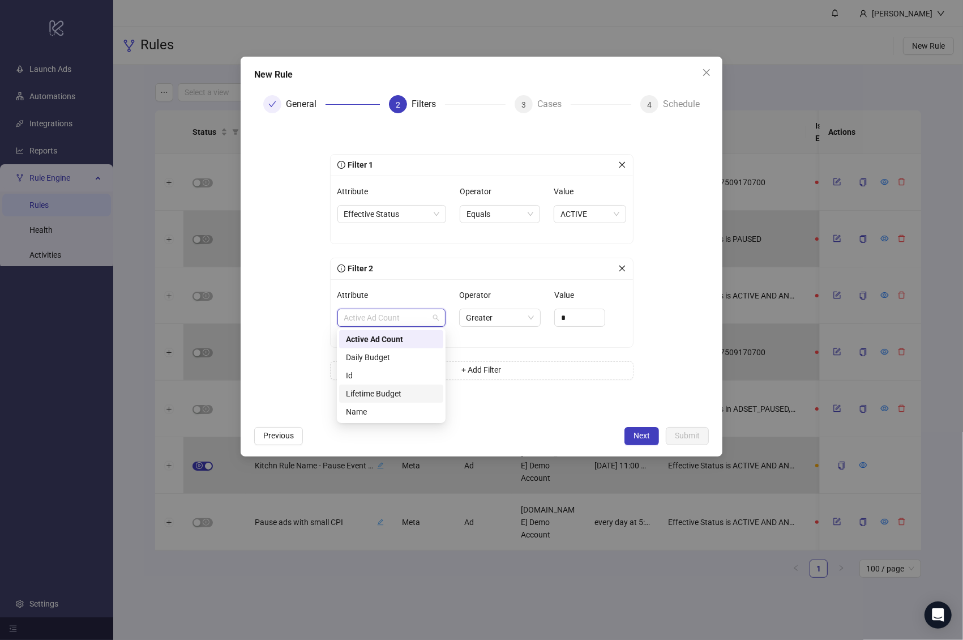
type input "****"
click at [576, 318] on input "****" at bounding box center [580, 317] width 50 height 17
click at [621, 264] on icon "close" at bounding box center [622, 268] width 8 height 8
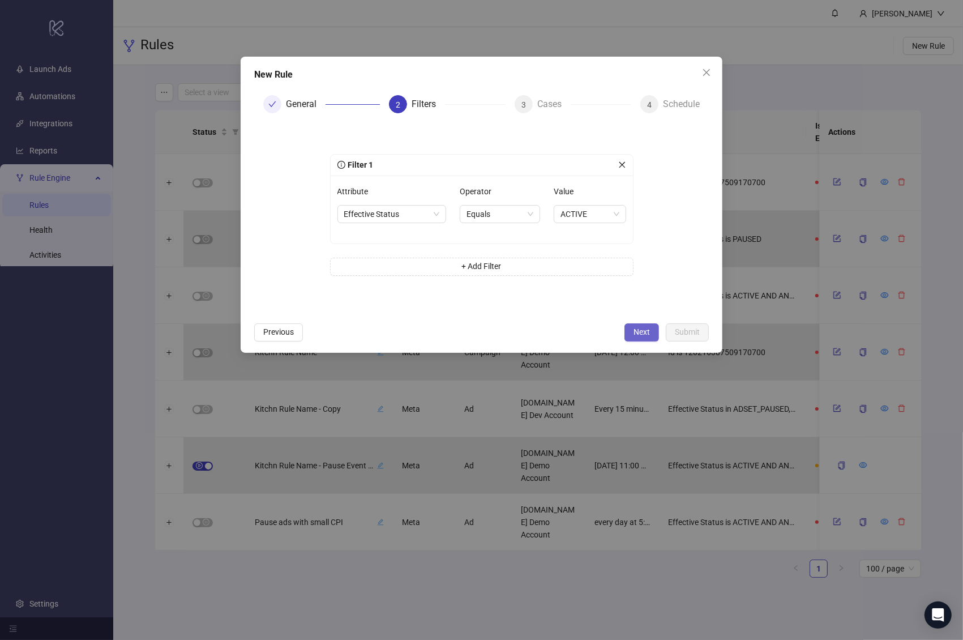
click at [644, 331] on span "Next" at bounding box center [641, 331] width 16 height 9
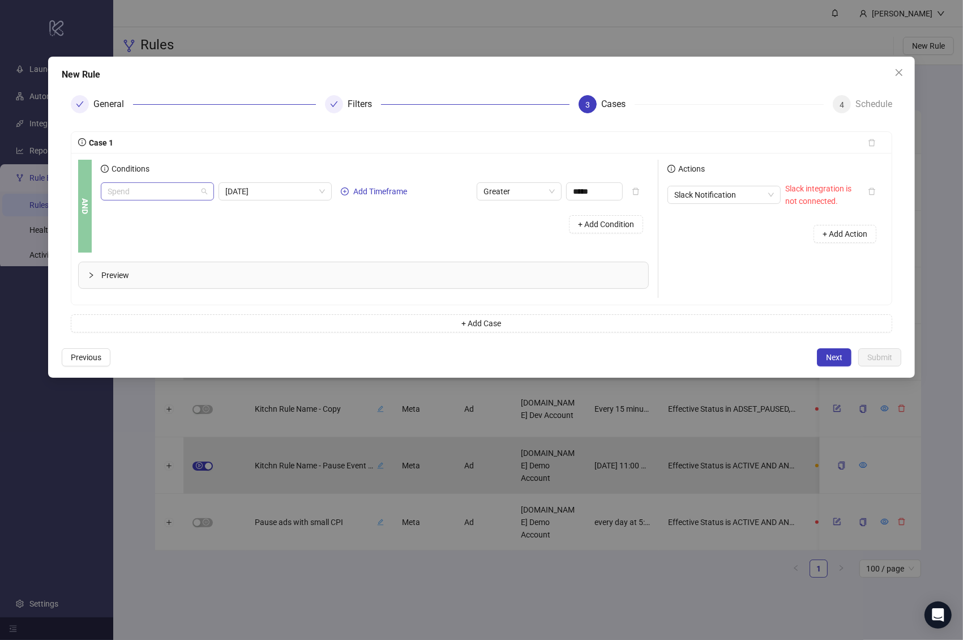
click at [178, 195] on span "Spend" at bounding box center [158, 191] width 100 height 17
type input "**********"
click at [162, 233] on div "Cost Per Purchase" at bounding box center [161, 232] width 88 height 12
click at [294, 239] on div "Conditions Cost Per Purchase [DATE] Add Timeframe Greater ***** Attribution Win…" at bounding box center [432, 206] width 663 height 93
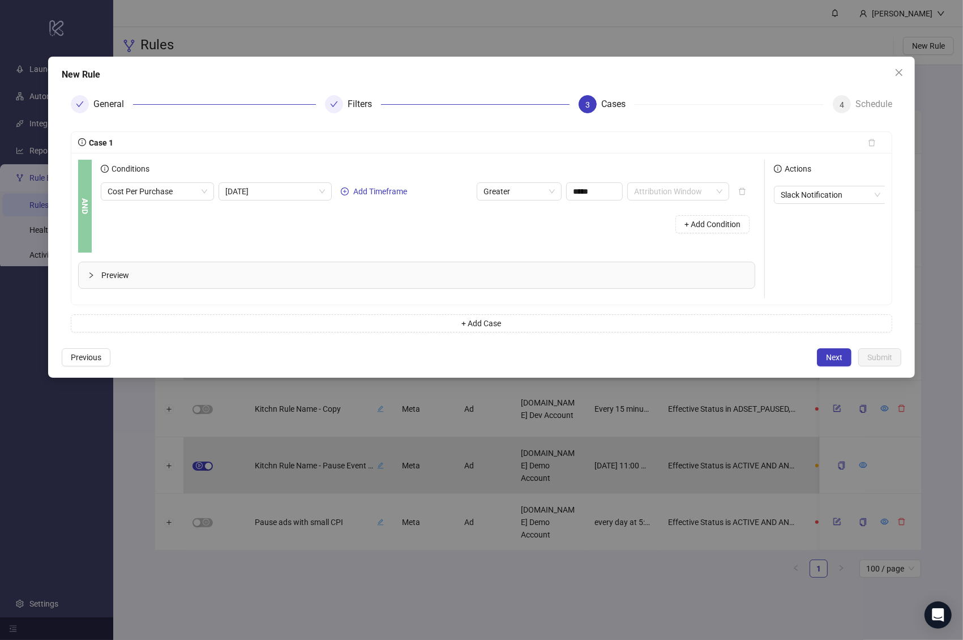
click at [393, 199] on div "Cost Per Purchase [DATE] Add Timeframe Greater ***** Attribution Window" at bounding box center [415, 191] width 628 height 18
click at [301, 190] on span "[DATE]" at bounding box center [275, 191] width 100 height 17
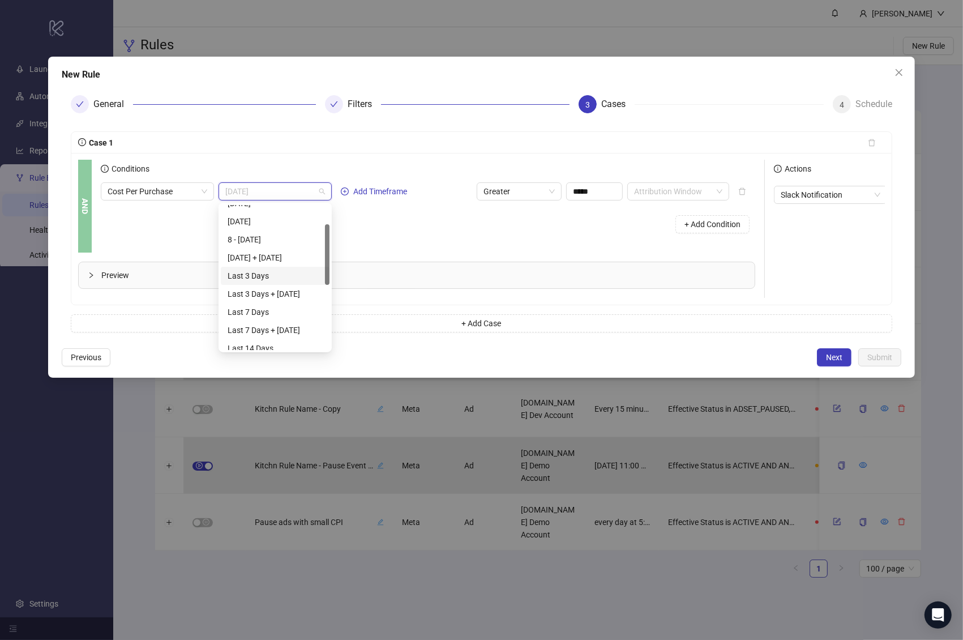
scroll to position [48, 0]
click at [272, 313] on div "Last 7 Days" at bounding box center [275, 311] width 95 height 12
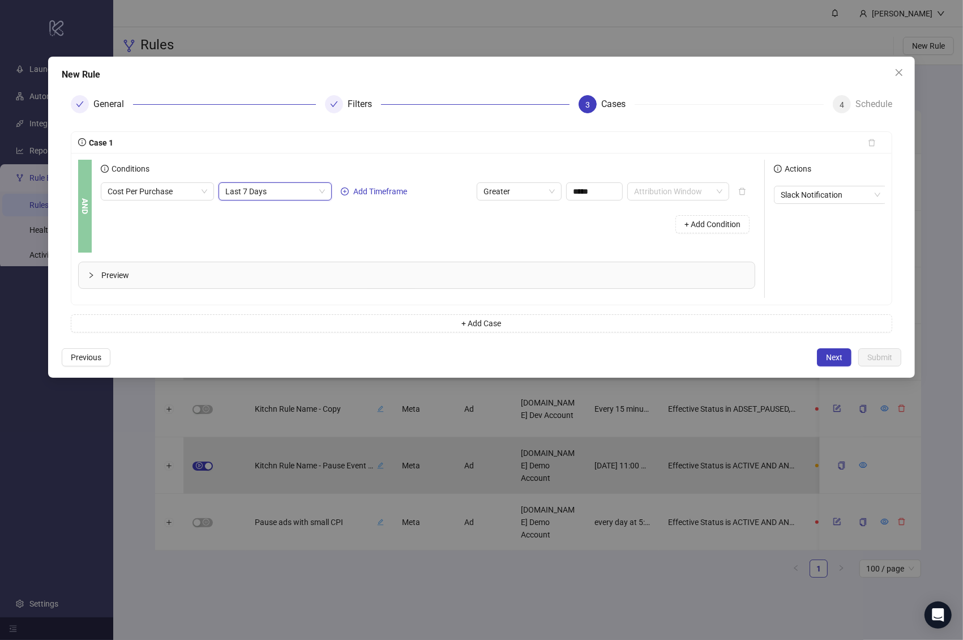
click at [499, 218] on div "+ Add Condition" at bounding box center [428, 223] width 654 height 29
click at [582, 187] on input "*****" at bounding box center [594, 191] width 55 height 17
type input "****"
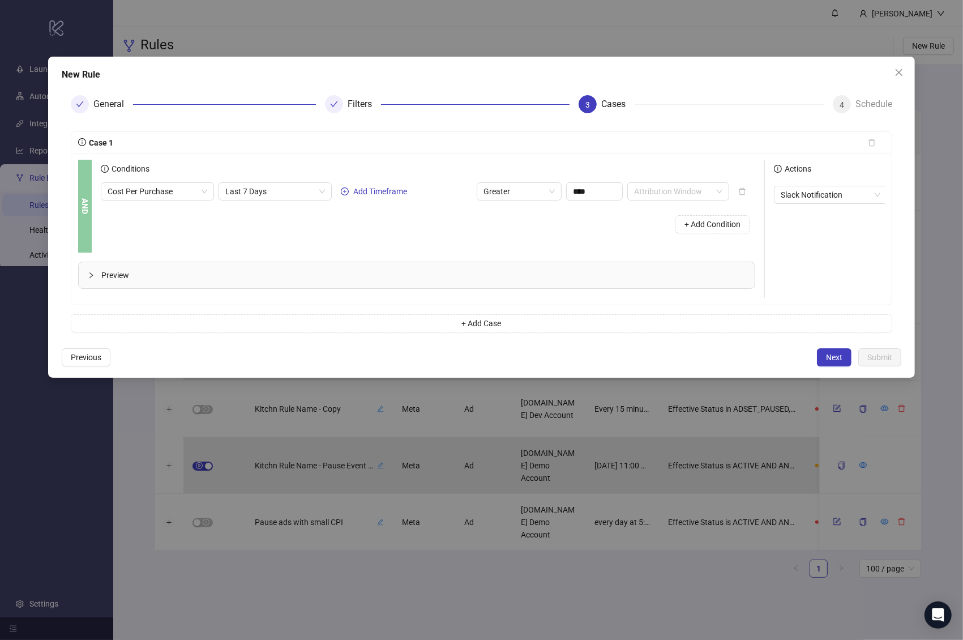
click at [543, 220] on div "+ Add Condition" at bounding box center [428, 223] width 654 height 29
click at [660, 199] on div "Attribution Window" at bounding box center [678, 191] width 102 height 18
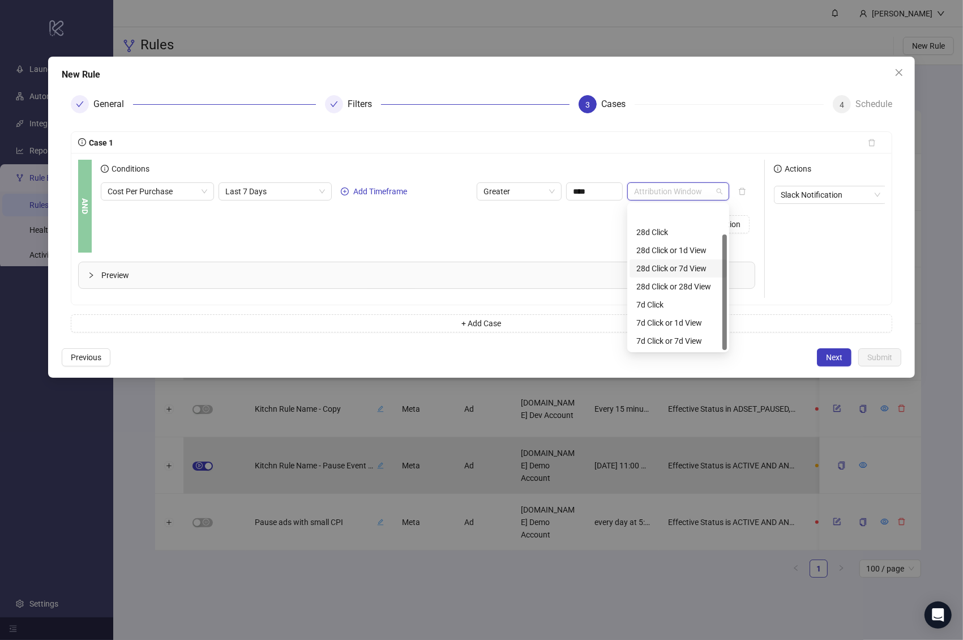
scroll to position [36, 0]
click at [674, 269] on div "7d Click" at bounding box center [678, 269] width 84 height 12
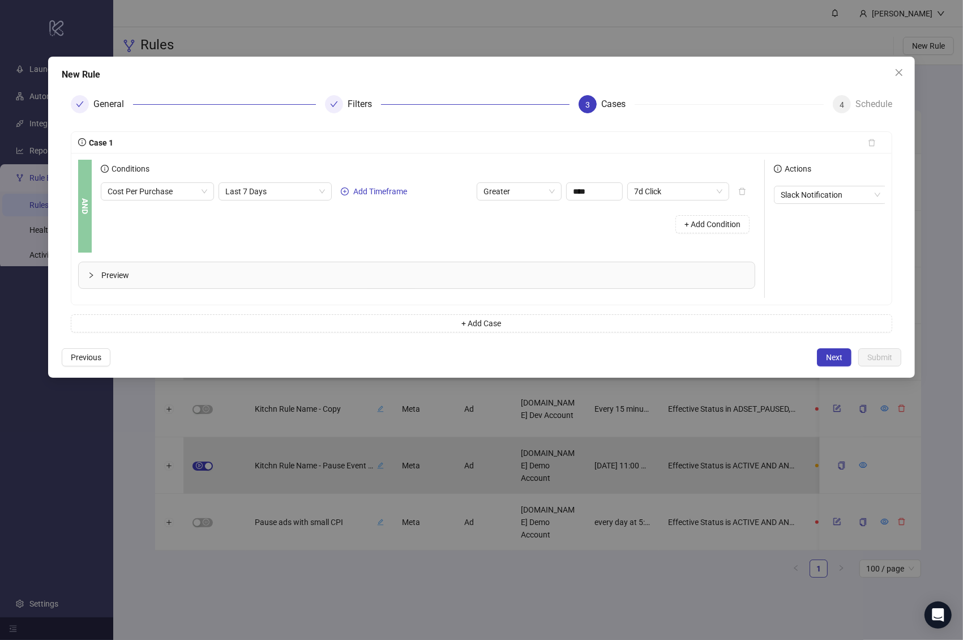
click at [608, 226] on div "+ Add Condition" at bounding box center [428, 223] width 654 height 29
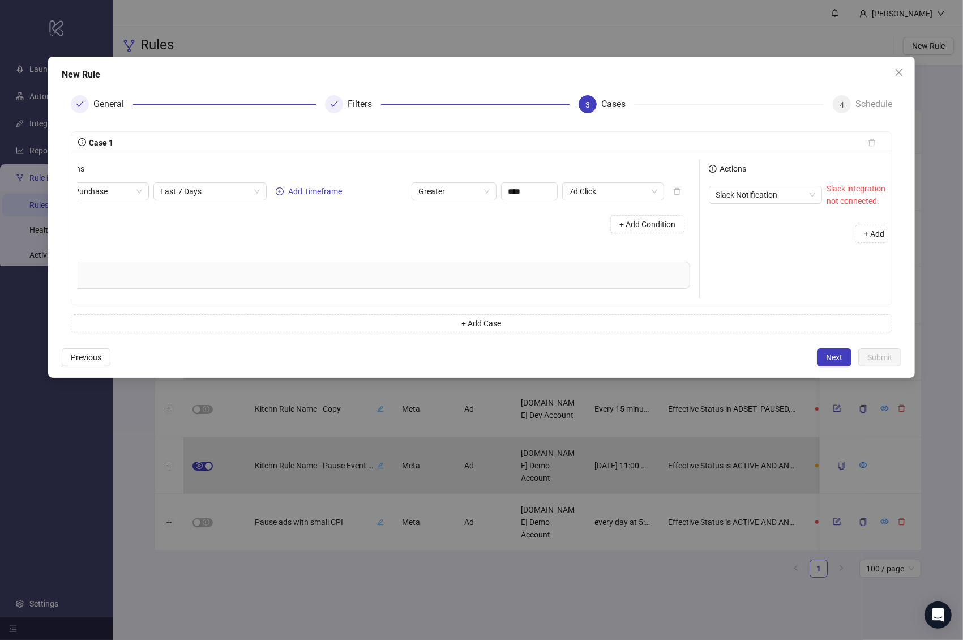
scroll to position [0, 105]
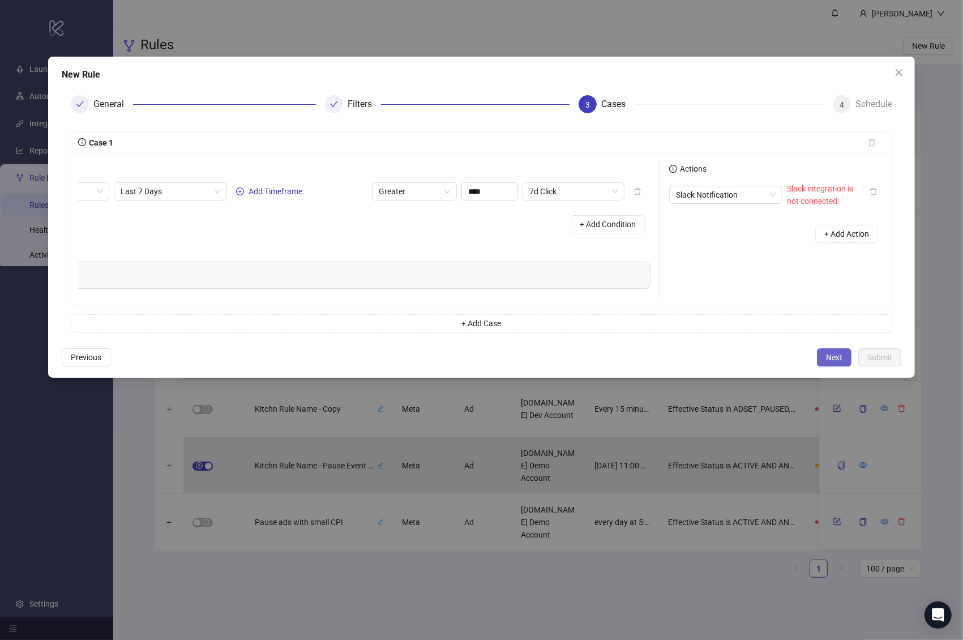
click at [837, 361] on button "Next" at bounding box center [834, 357] width 35 height 18
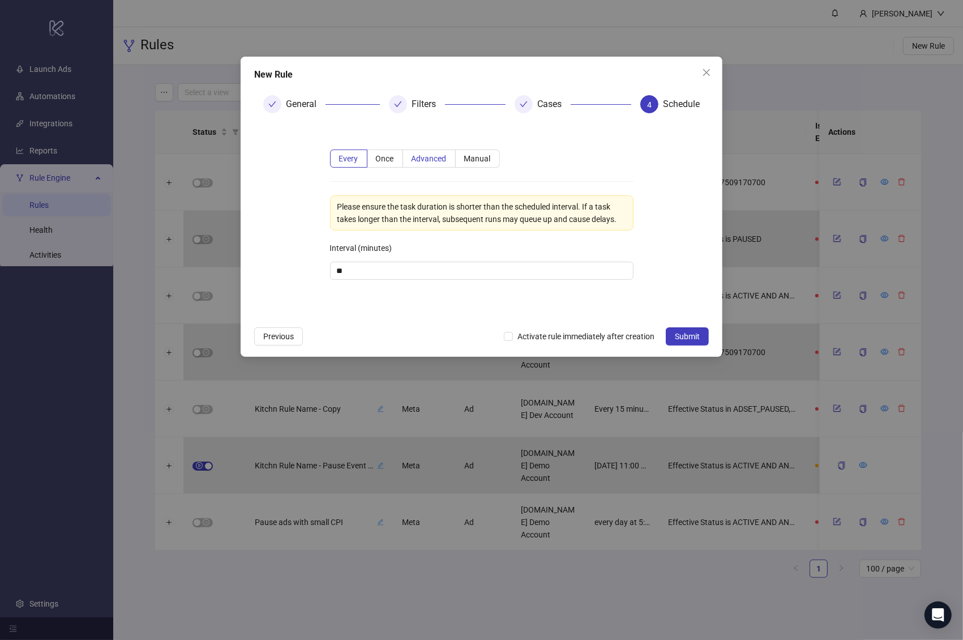
click at [432, 157] on span "Advanced" at bounding box center [429, 158] width 35 height 9
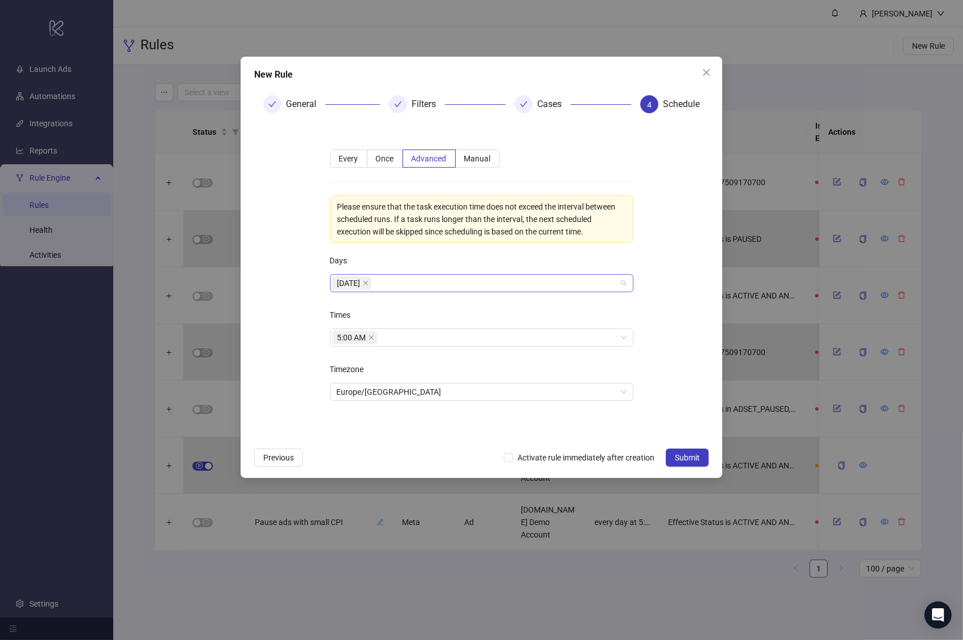
click at [430, 277] on div "[DATE]" at bounding box center [475, 283] width 287 height 16
click at [444, 266] on div "Days" at bounding box center [481, 262] width 303 height 23
click at [429, 284] on div "[DATE]" at bounding box center [475, 283] width 287 height 16
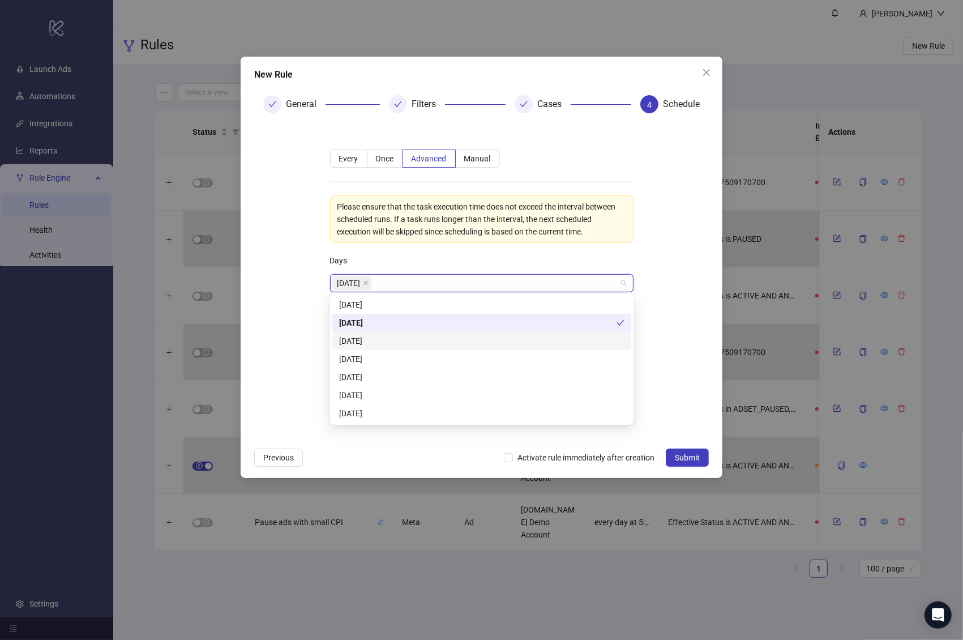
click at [408, 333] on div "[DATE]" at bounding box center [481, 341] width 299 height 18
click at [408, 301] on div "[DATE]" at bounding box center [481, 304] width 285 height 12
click at [406, 356] on div "[DATE]" at bounding box center [481, 359] width 285 height 12
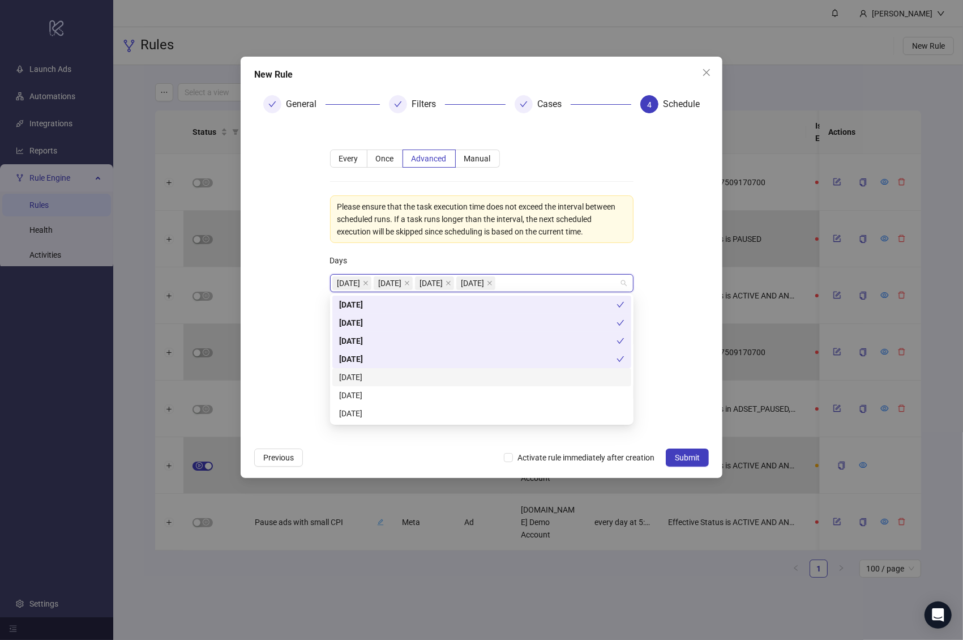
click at [401, 376] on div "[DATE]" at bounding box center [481, 377] width 285 height 12
click at [401, 389] on div "[DATE]" at bounding box center [481, 395] width 285 height 12
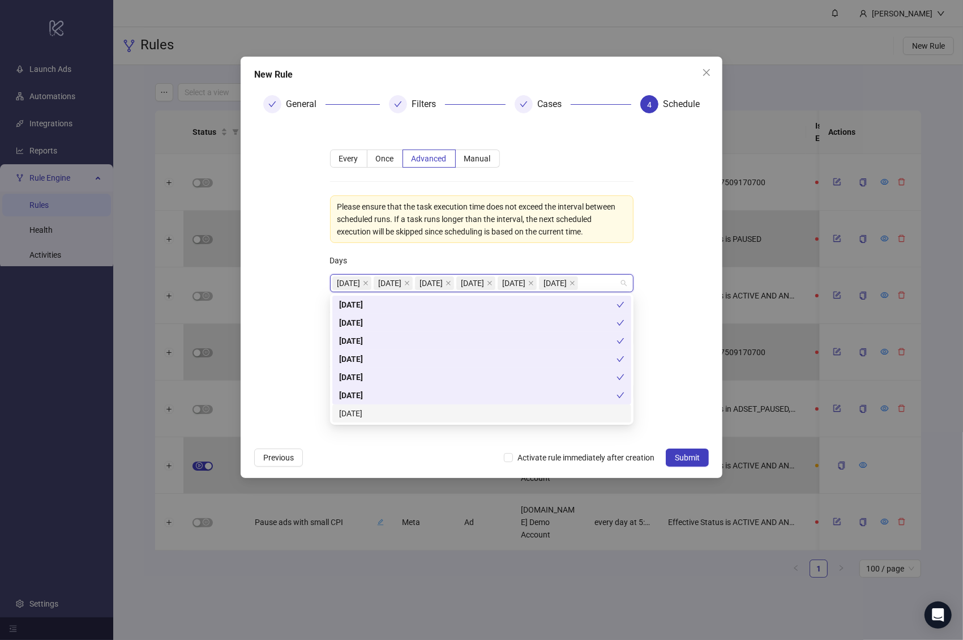
click at [402, 407] on div "[DATE]" at bounding box center [481, 413] width 285 height 12
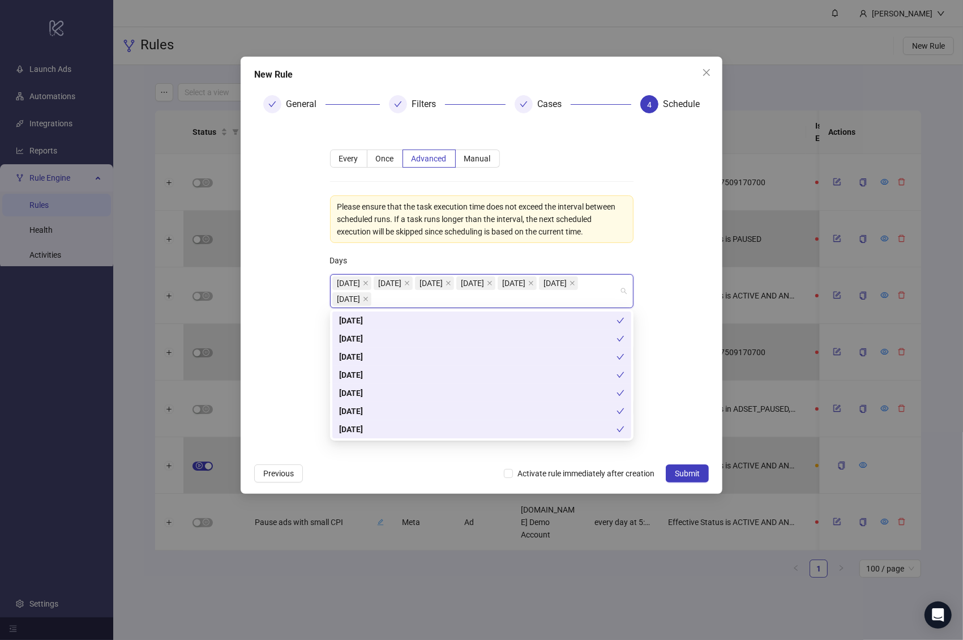
click at [680, 413] on form "**********" at bounding box center [481, 289] width 455 height 335
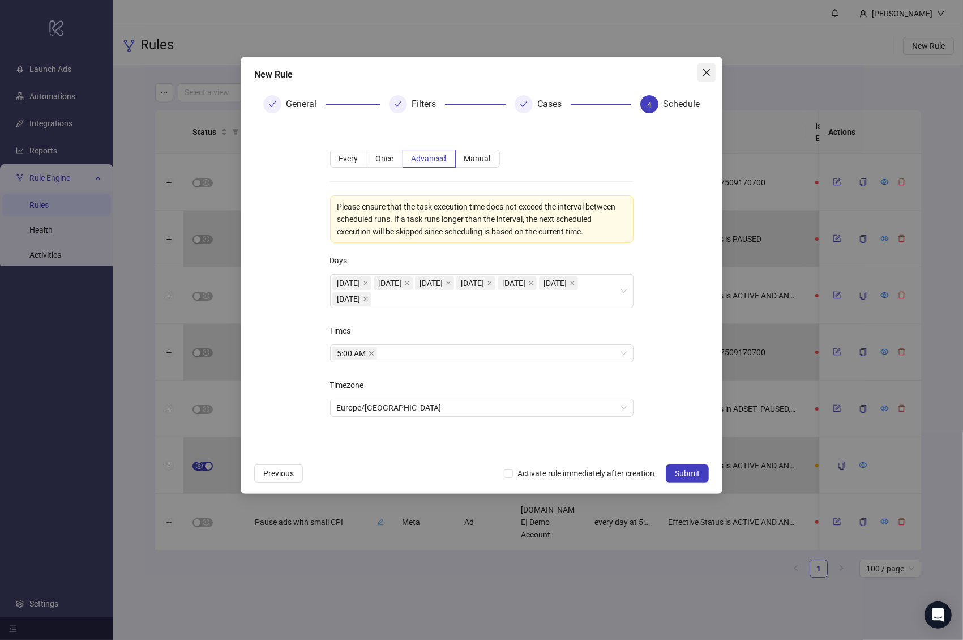
click at [705, 78] on button "Close" at bounding box center [706, 72] width 18 height 18
